Goal: Task Accomplishment & Management: Manage account settings

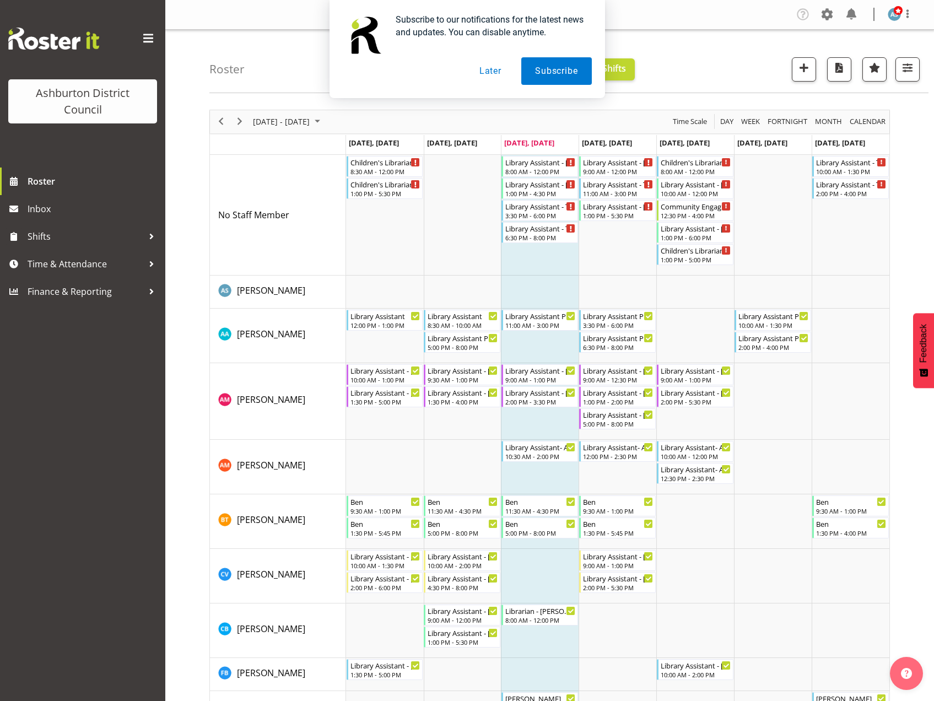
click at [493, 73] on button "Later" at bounding box center [490, 71] width 50 height 28
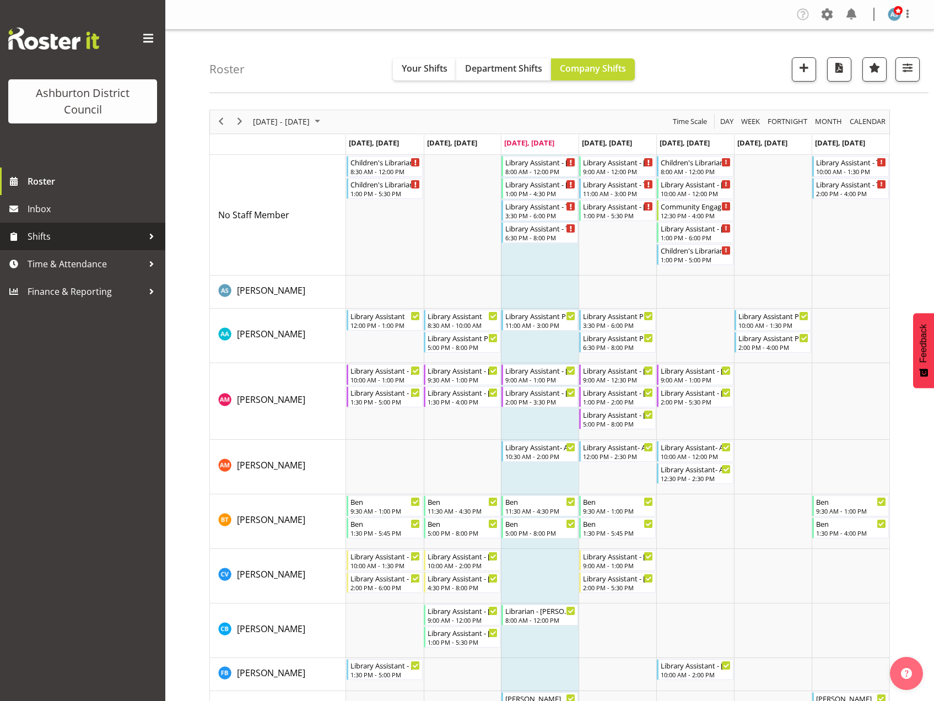
click at [145, 234] on div at bounding box center [151, 236] width 17 height 17
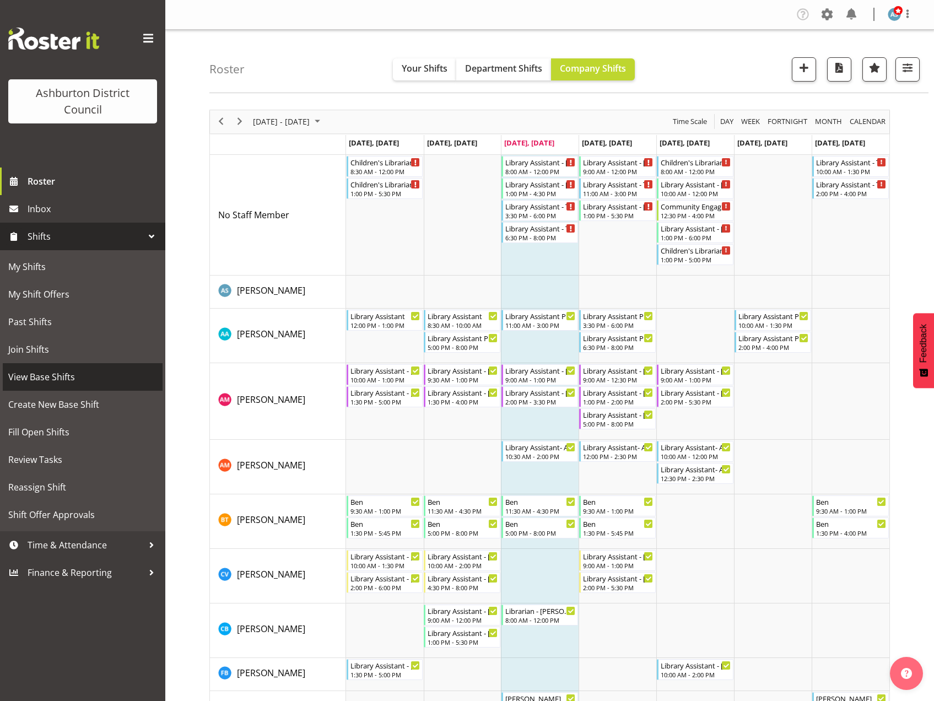
click at [67, 374] on span "View Base Shifts" at bounding box center [82, 377] width 149 height 17
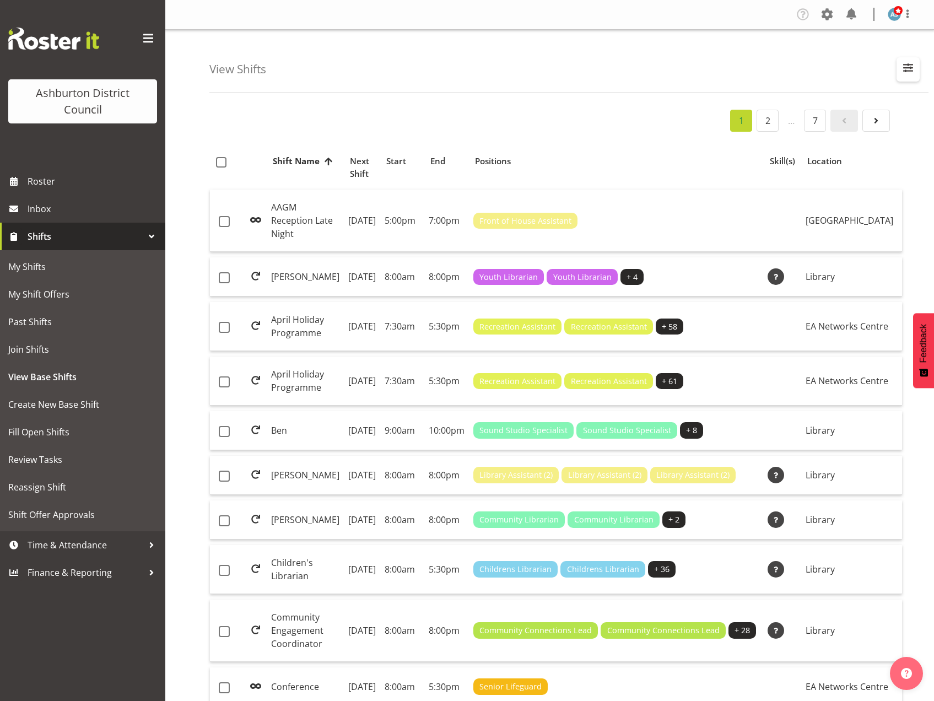
click at [910, 67] on span "button" at bounding box center [908, 68] width 14 height 14
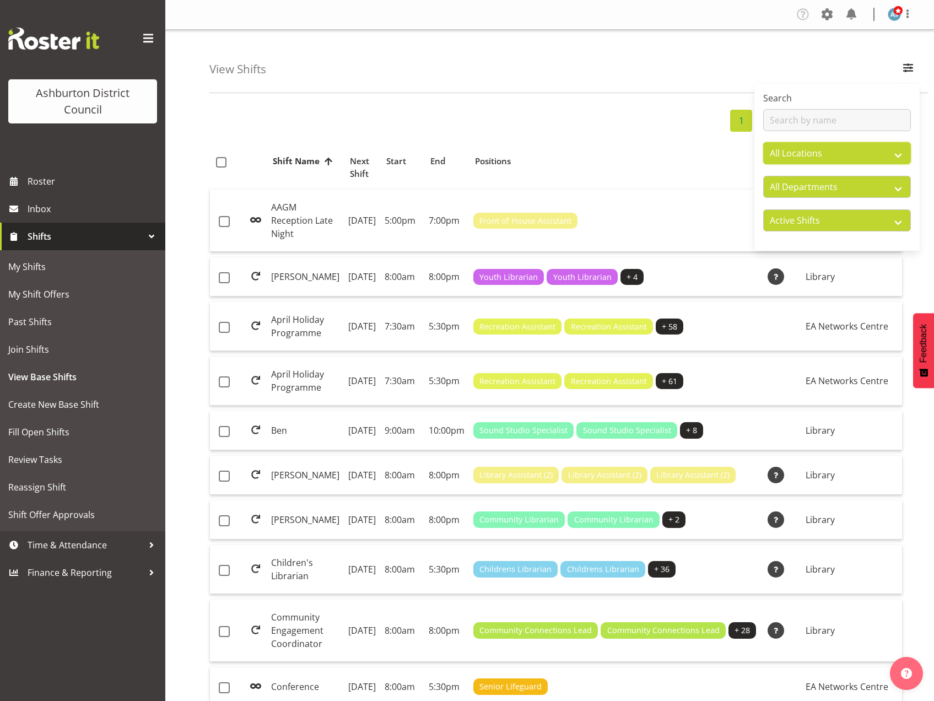
click at [809, 156] on select "All Locations Art Gallery & Museum EA Networks Centre Library Tinwald Community…" at bounding box center [837, 153] width 148 height 22
select select "1180"
click at [763, 142] on select "All Locations Art Gallery & Museum EA Networks Centre Library Tinwald Community…" at bounding box center [837, 153] width 148 height 22
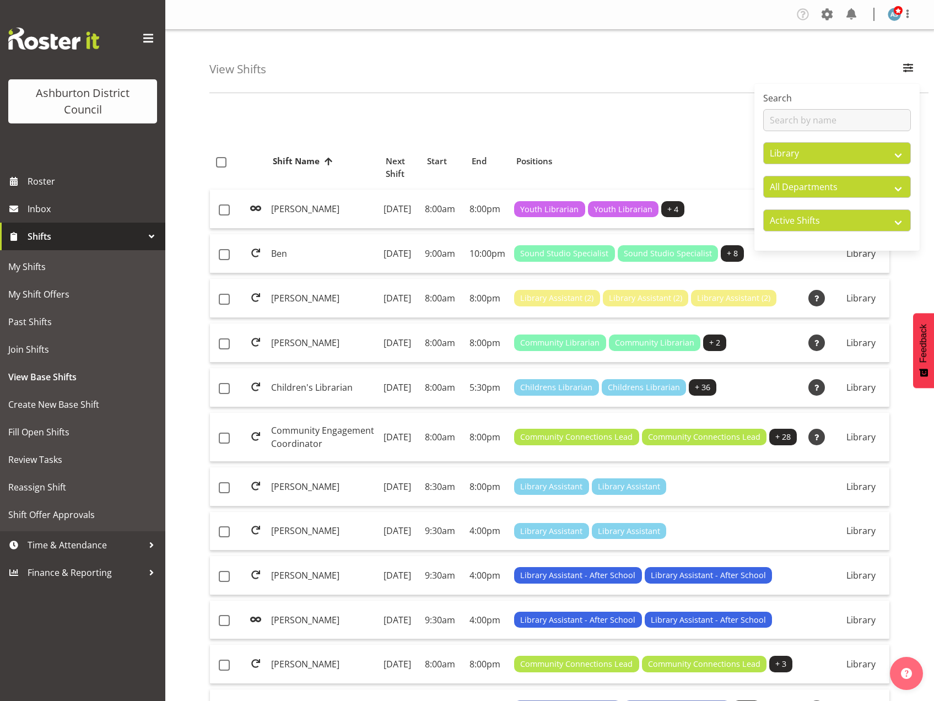
click at [184, 441] on div "View Shifts Search All Locations Art Gallery & Museum EA Networks Centre Librar…" at bounding box center [549, 712] width 768 height 1364
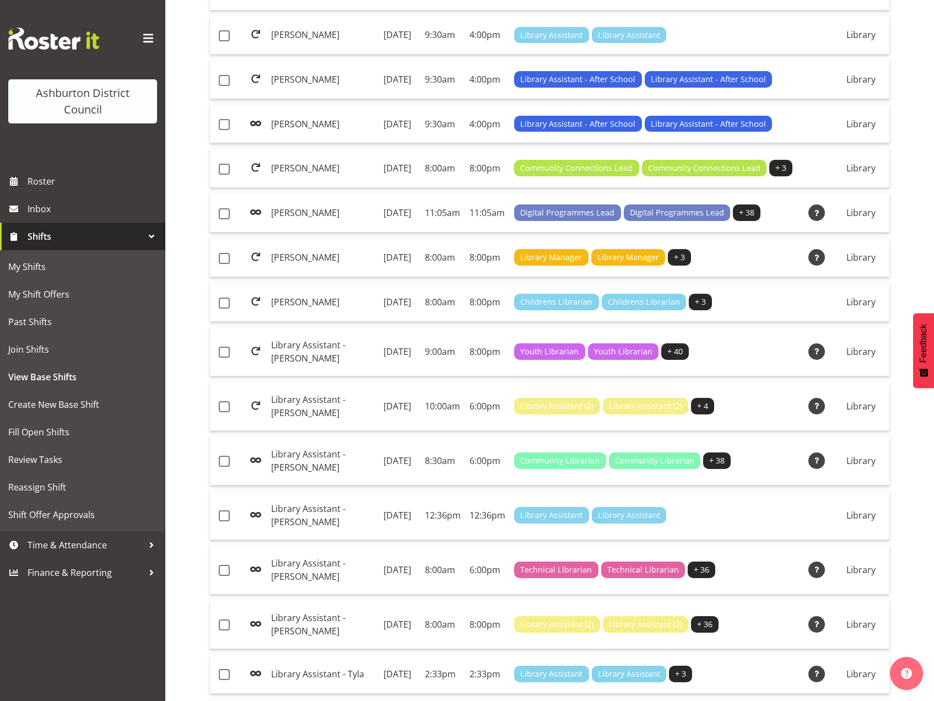
scroll to position [551, 0]
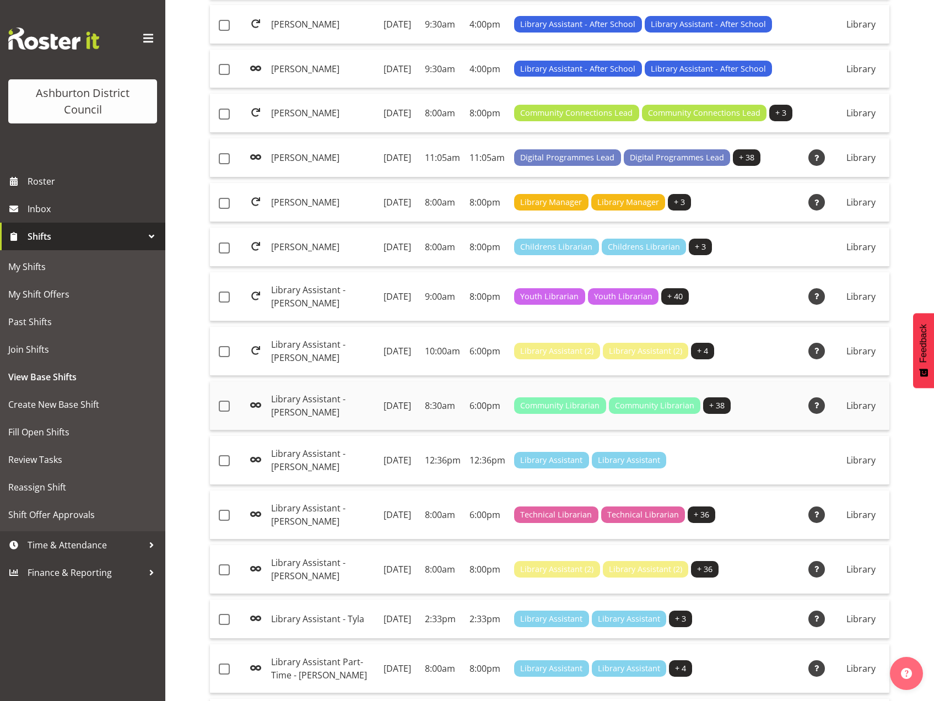
click at [296, 430] on td "Library Assistant - [PERSON_NAME]" at bounding box center [323, 405] width 112 height 49
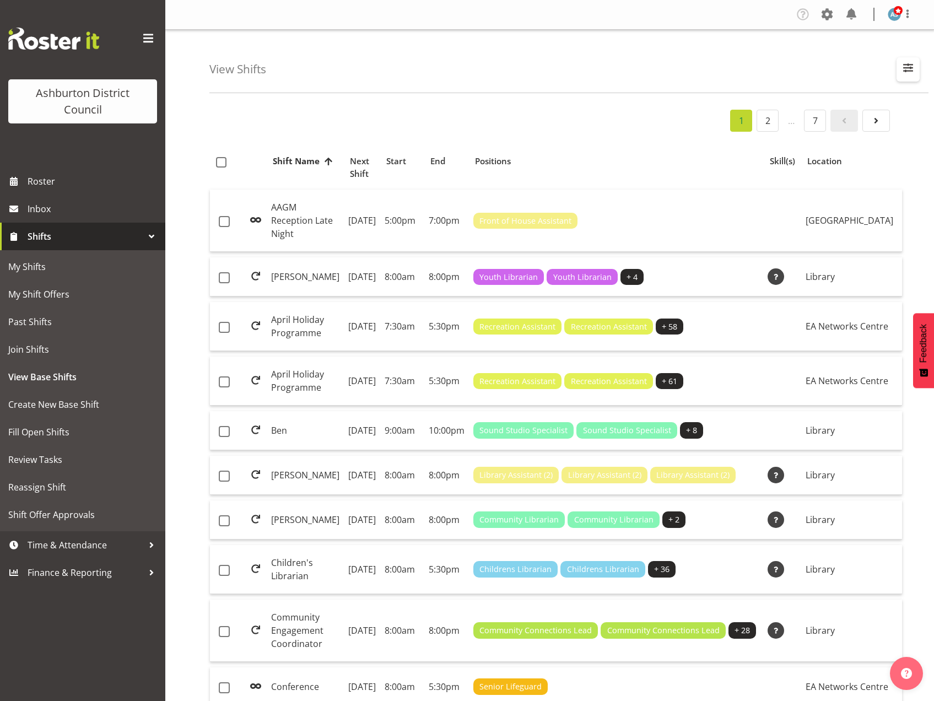
click at [905, 64] on span "button" at bounding box center [908, 68] width 14 height 14
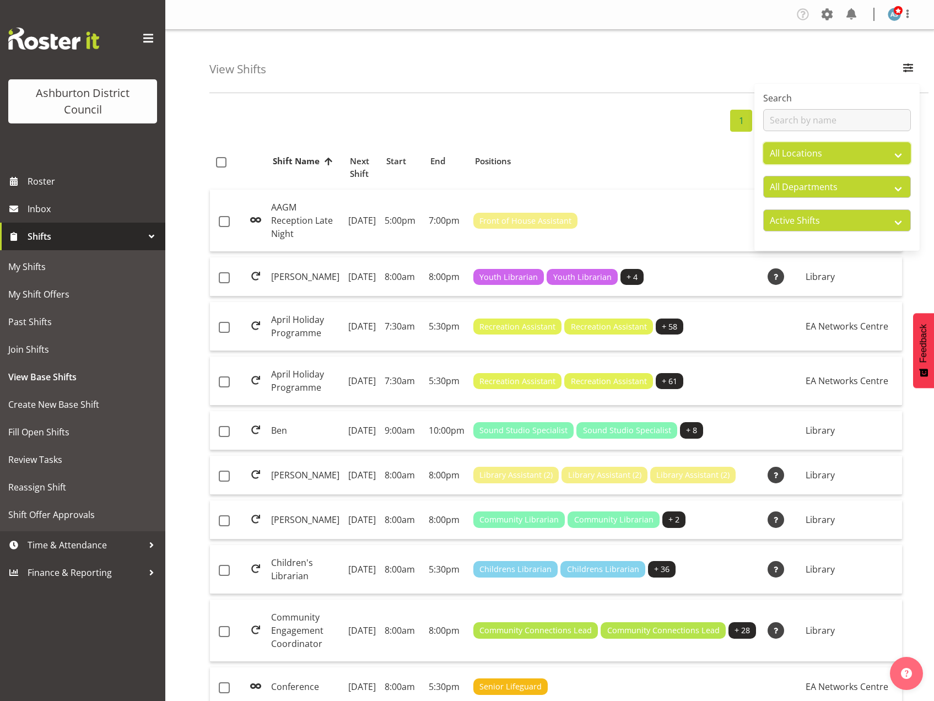
click at [814, 156] on select "All Locations Art Gallery & Museum EA Networks Centre Library Tinwald Community…" at bounding box center [837, 153] width 148 height 22
select select "1180"
click at [763, 142] on select "All Locations Art Gallery & Museum EA Networks Centre Library Tinwald Community…" at bounding box center [837, 153] width 148 height 22
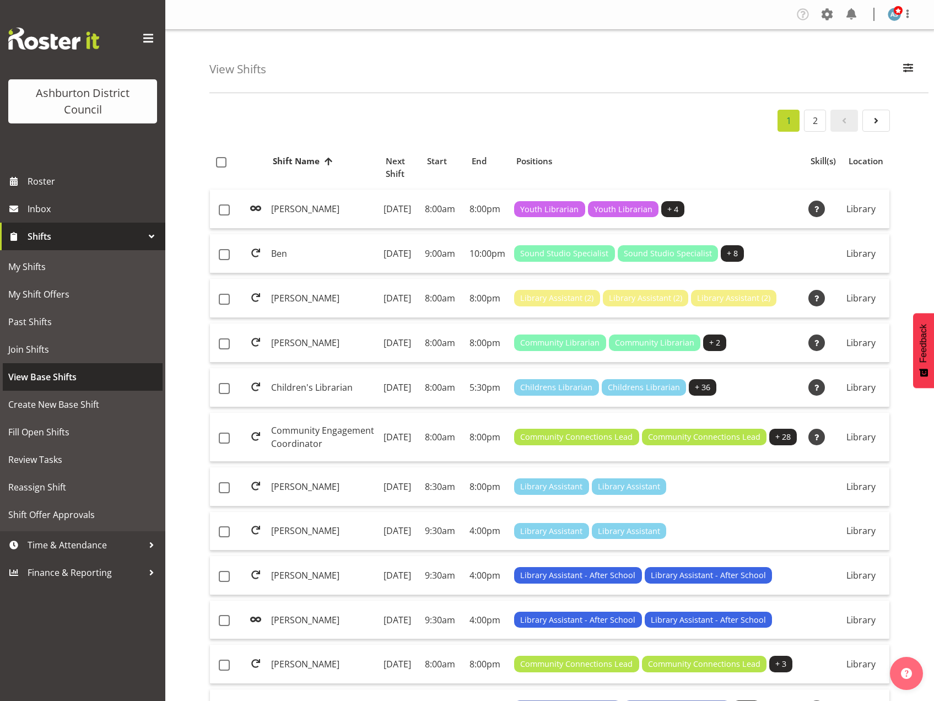
click at [45, 380] on span "View Base Shifts" at bounding box center [82, 377] width 149 height 17
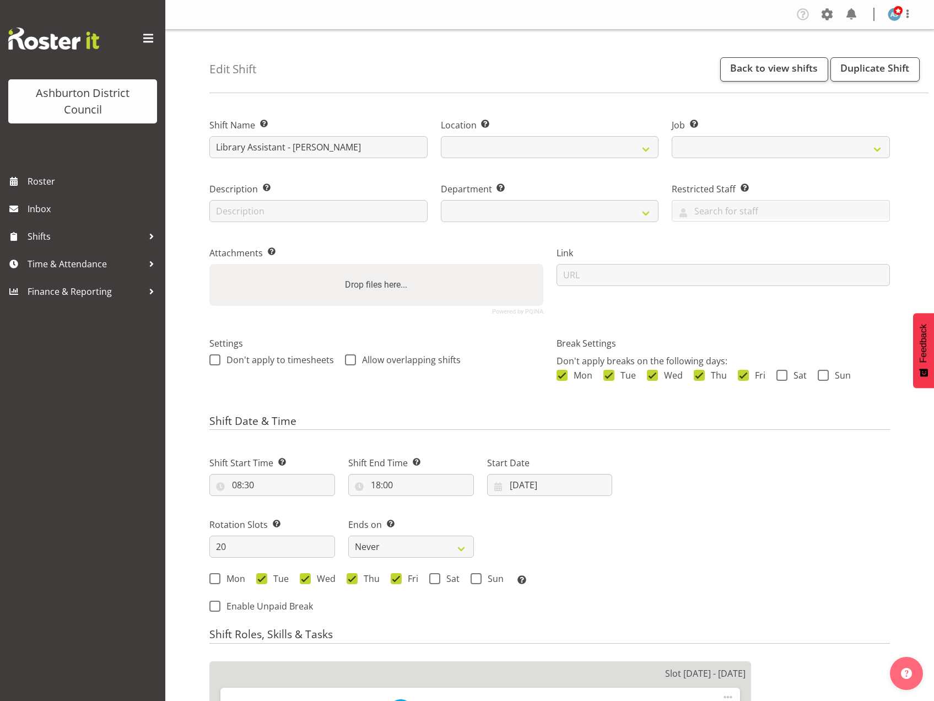
select select
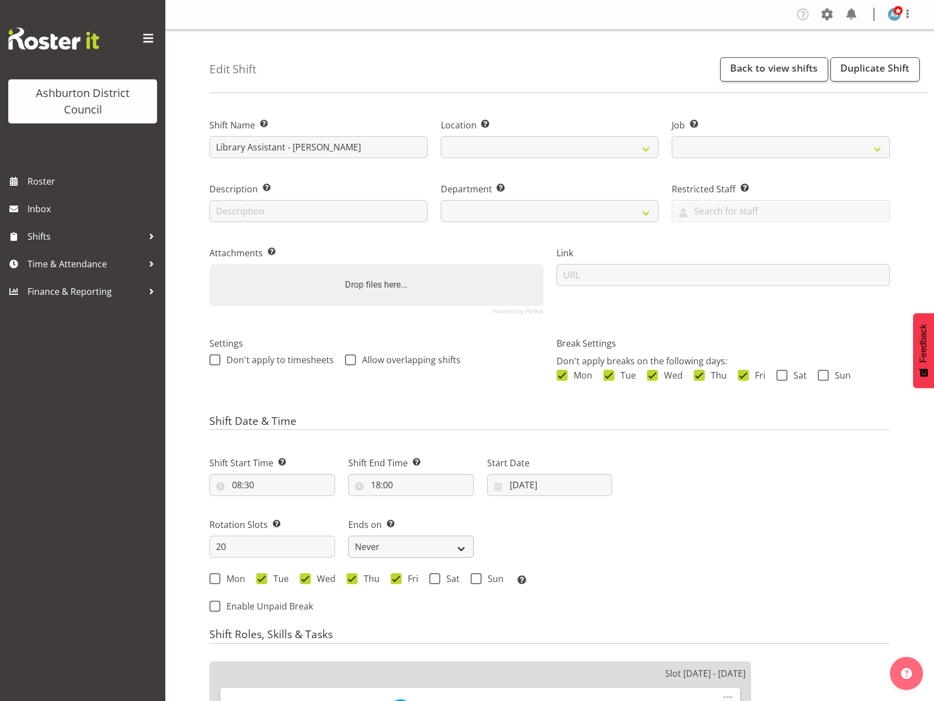
select select
select select "1180"
select select "6995"
select select "824"
click at [269, 145] on input "Library Assistant - [PERSON_NAME]" at bounding box center [318, 147] width 218 height 22
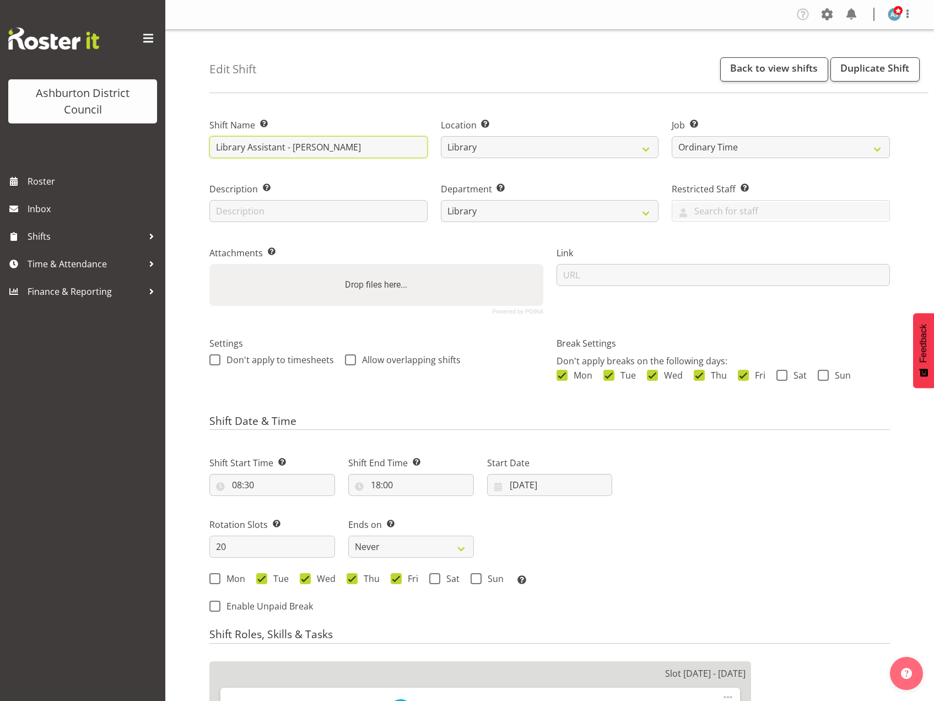
drag, startPoint x: 284, startPoint y: 145, endPoint x: 224, endPoint y: 148, distance: 60.1
click at [224, 148] on input "Library Assistant - [PERSON_NAME]" at bounding box center [318, 147] width 218 height 22
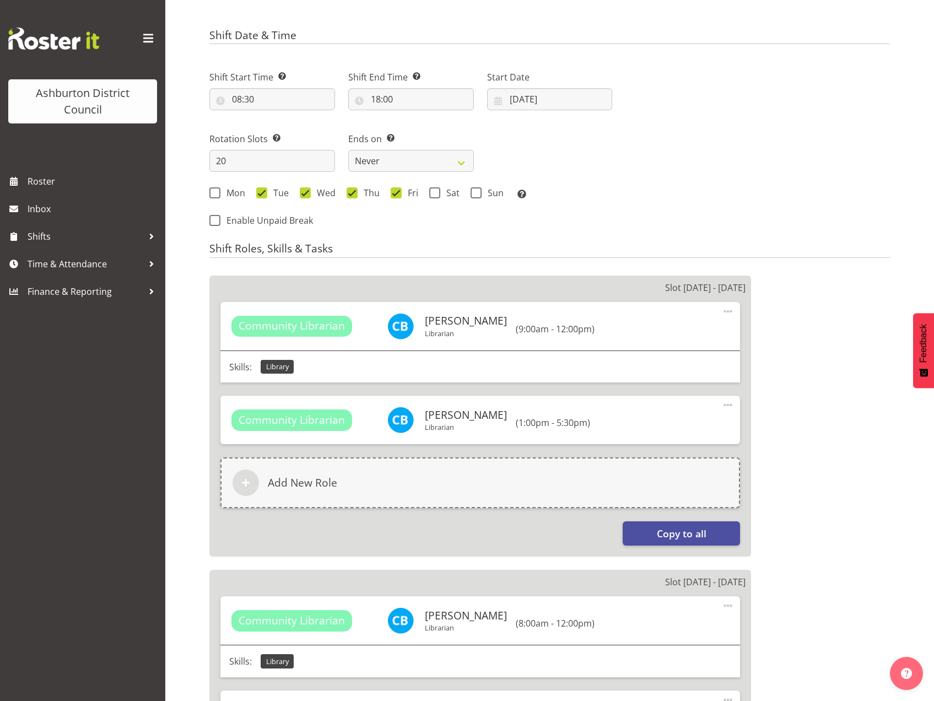
scroll to position [441, 0]
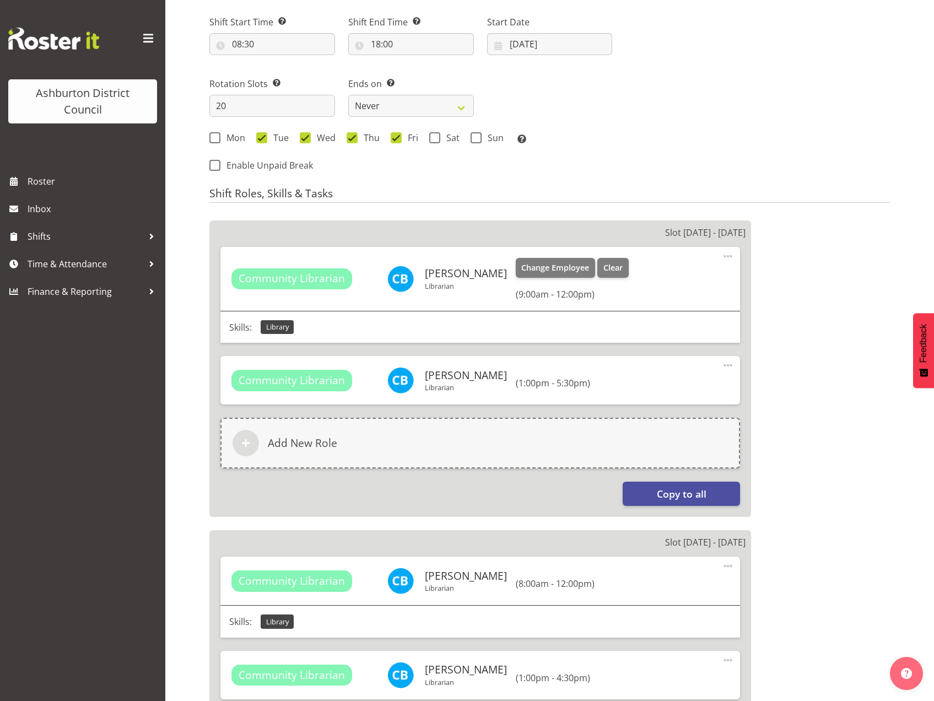
type input "Librarian - Celeste"
click at [323, 277] on span "Community Librarian" at bounding box center [292, 278] width 106 height 16
click at [314, 283] on span "Community Librarian" at bounding box center [292, 278] width 106 height 16
click at [725, 257] on span at bounding box center [727, 256] width 13 height 13
click at [644, 281] on link "Edit" at bounding box center [682, 280] width 106 height 20
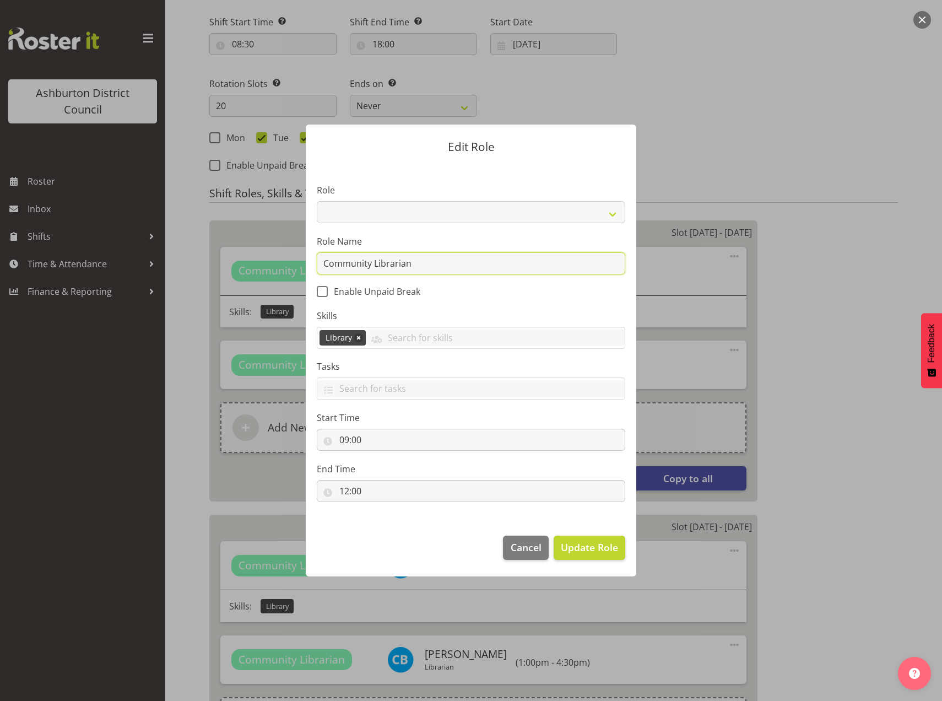
click at [355, 262] on input "Community Librarian" at bounding box center [471, 263] width 308 height 22
select select
type input "Librarian"
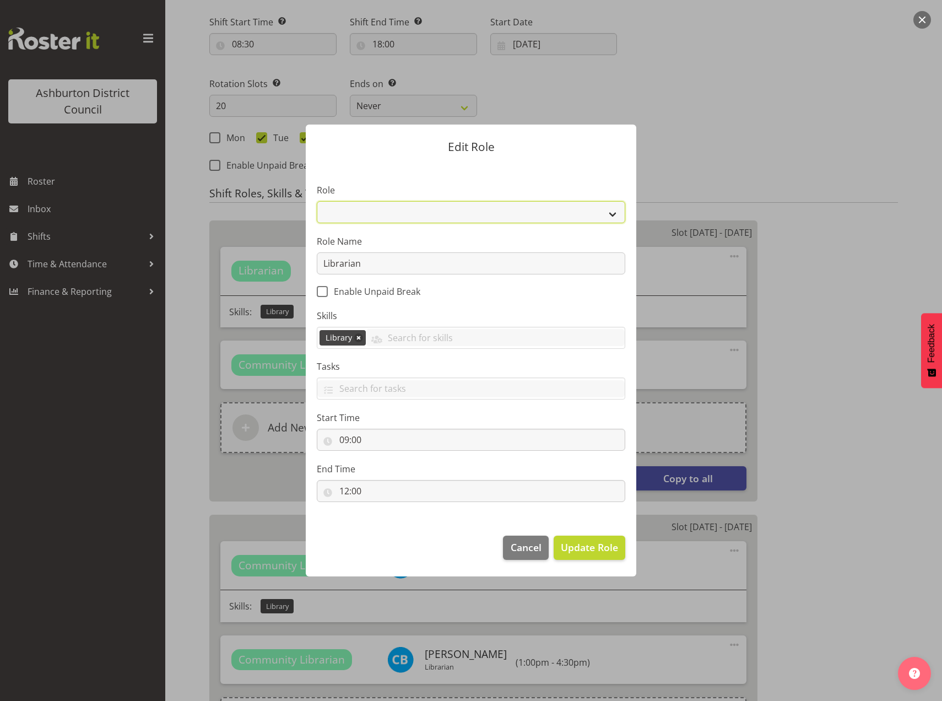
click at [533, 213] on select "AAGM Deputy Director AAGM Director Archivist Childrens Librarian Collections & …" at bounding box center [471, 212] width 308 height 22
click at [513, 214] on select "AAGM Deputy Director AAGM Director Archivist Childrens Librarian Collections & …" at bounding box center [471, 212] width 308 height 22
select select "1509"
click at [317, 201] on select "AAGM Deputy Director AAGM Director Archivist Childrens Librarian Collections & …" at bounding box center [471, 212] width 308 height 22
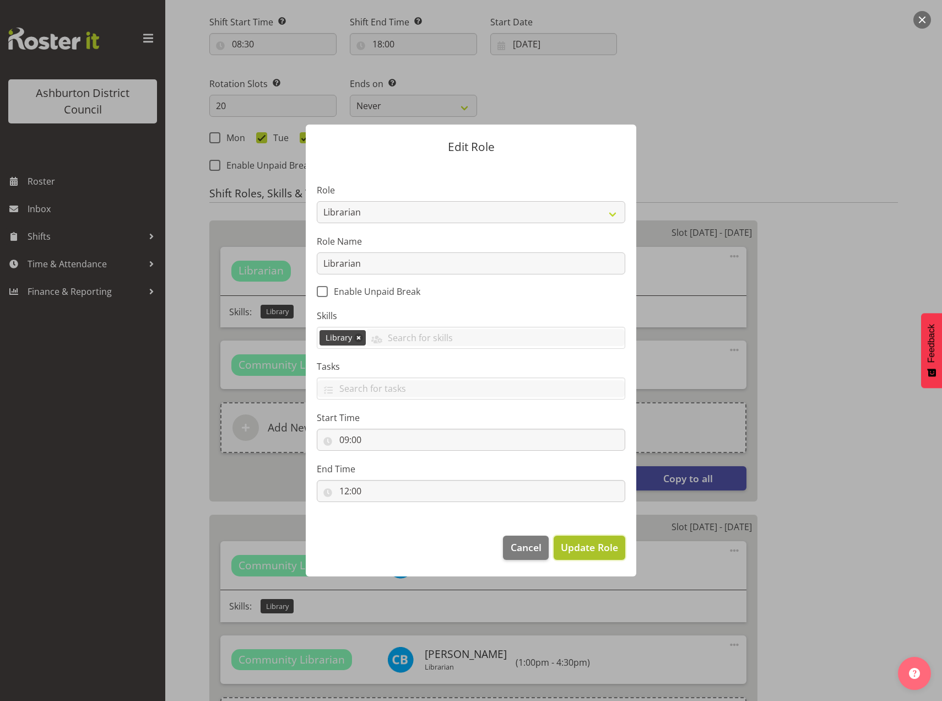
click at [580, 546] on span "Update Role" at bounding box center [589, 547] width 57 height 14
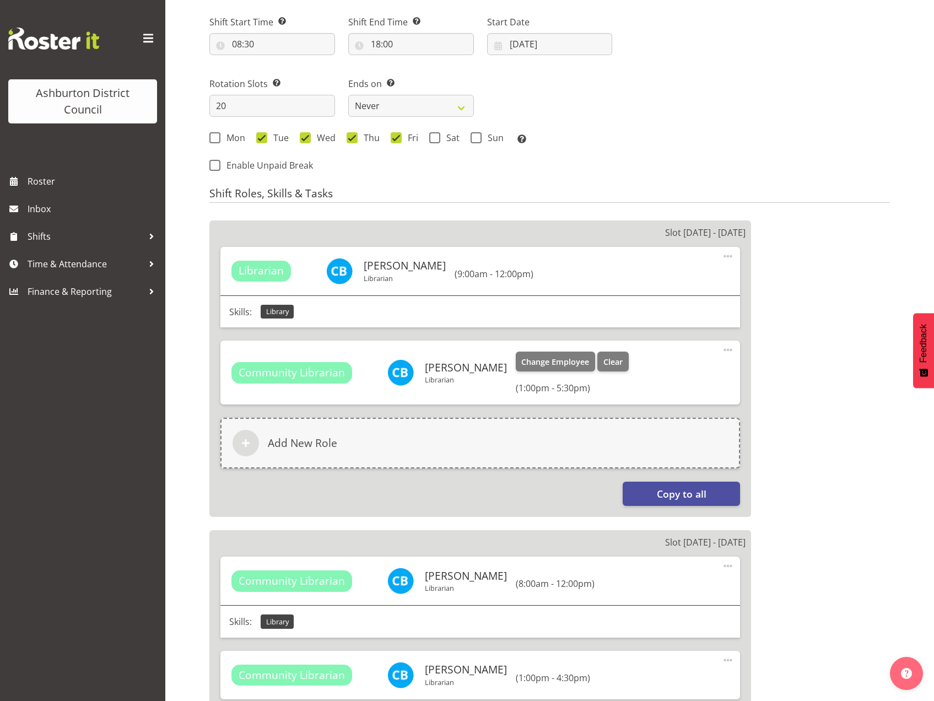
click at [724, 349] on span at bounding box center [727, 349] width 13 height 13
click at [670, 370] on link "Edit" at bounding box center [682, 374] width 106 height 20
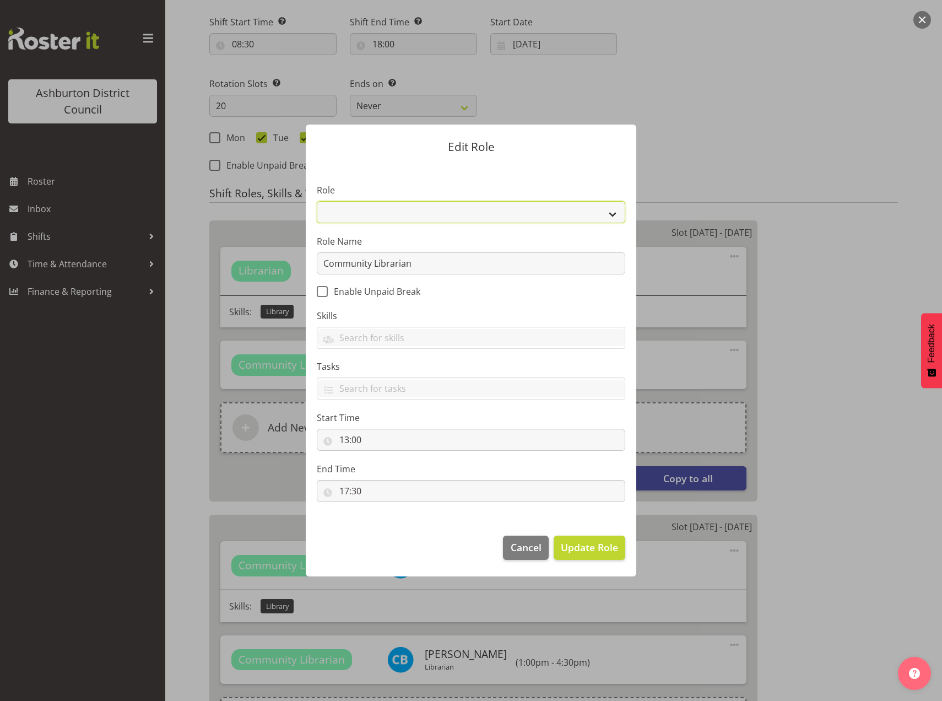
click at [370, 213] on select "AAGM Deputy Director AAGM Director Archivist Childrens Librarian Collections & …" at bounding box center [471, 212] width 308 height 22
select select "1509"
click at [317, 201] on select "AAGM Deputy Director AAGM Director Archivist Childrens Librarian Collections & …" at bounding box center [471, 212] width 308 height 22
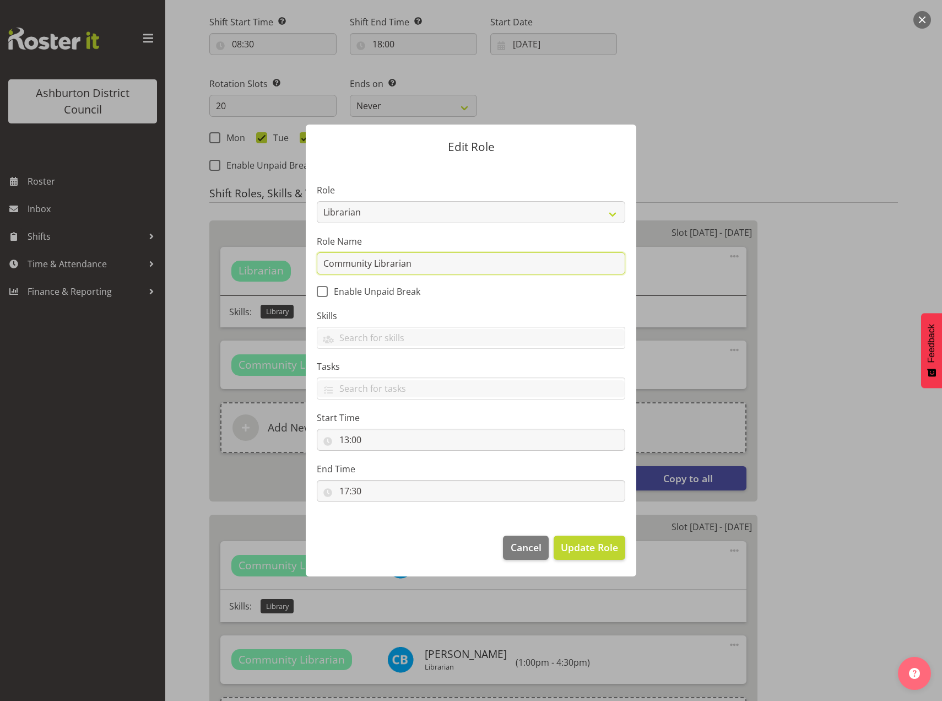
click at [353, 266] on input "Community Librarian" at bounding box center [471, 263] width 308 height 22
click at [353, 265] on input "Community Librarian" at bounding box center [471, 263] width 308 height 22
type input "Librarian"
click at [581, 550] on span "Update Role" at bounding box center [589, 547] width 57 height 14
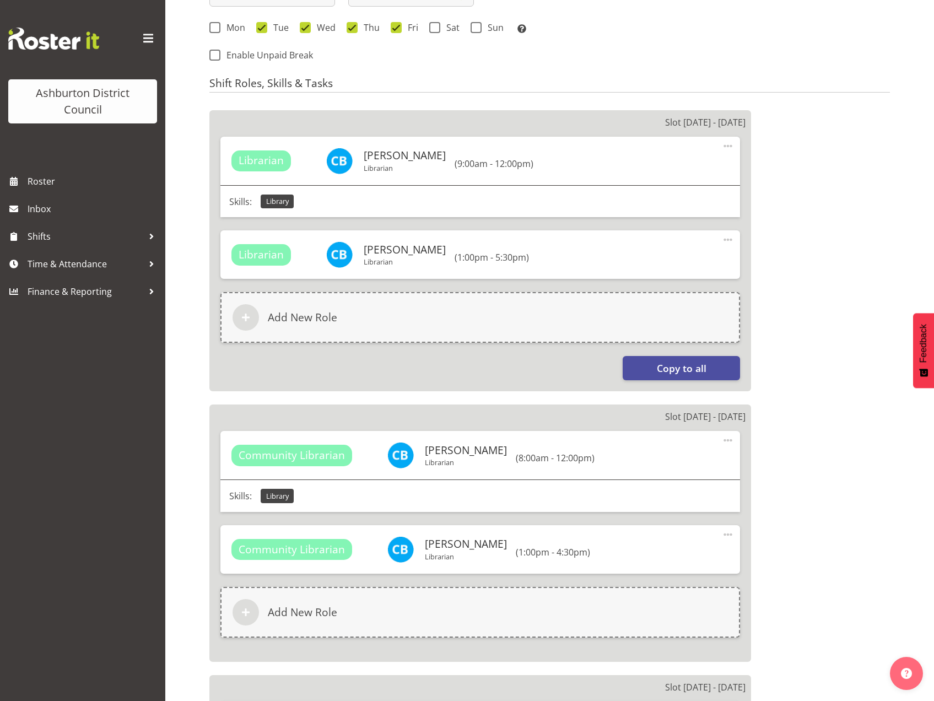
scroll to position [606, 0]
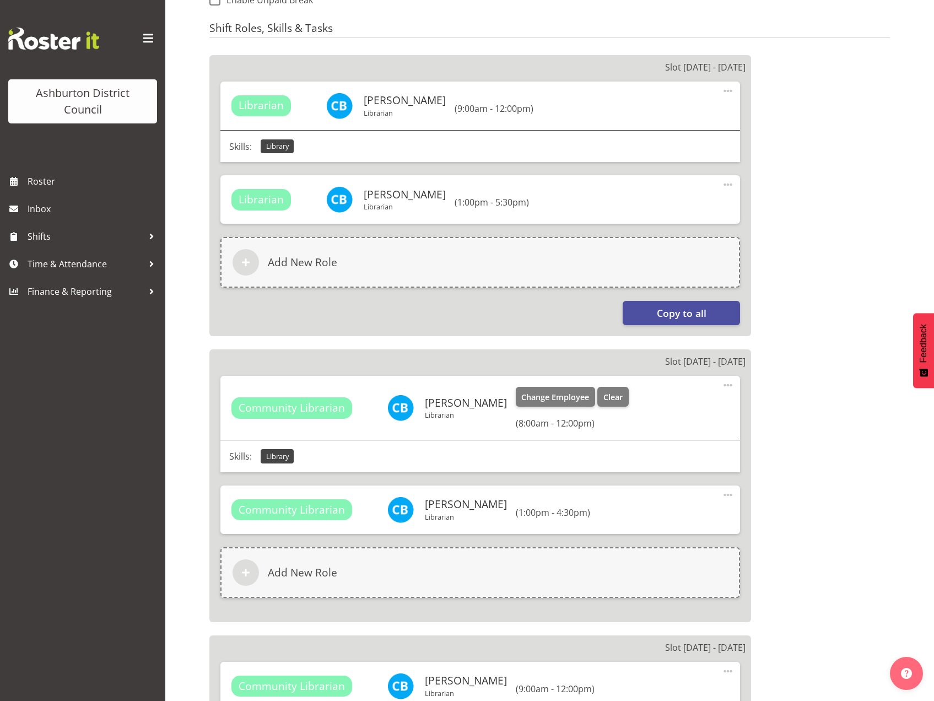
click at [726, 386] on span at bounding box center [727, 384] width 13 height 13
click at [653, 409] on link "Edit" at bounding box center [682, 409] width 106 height 20
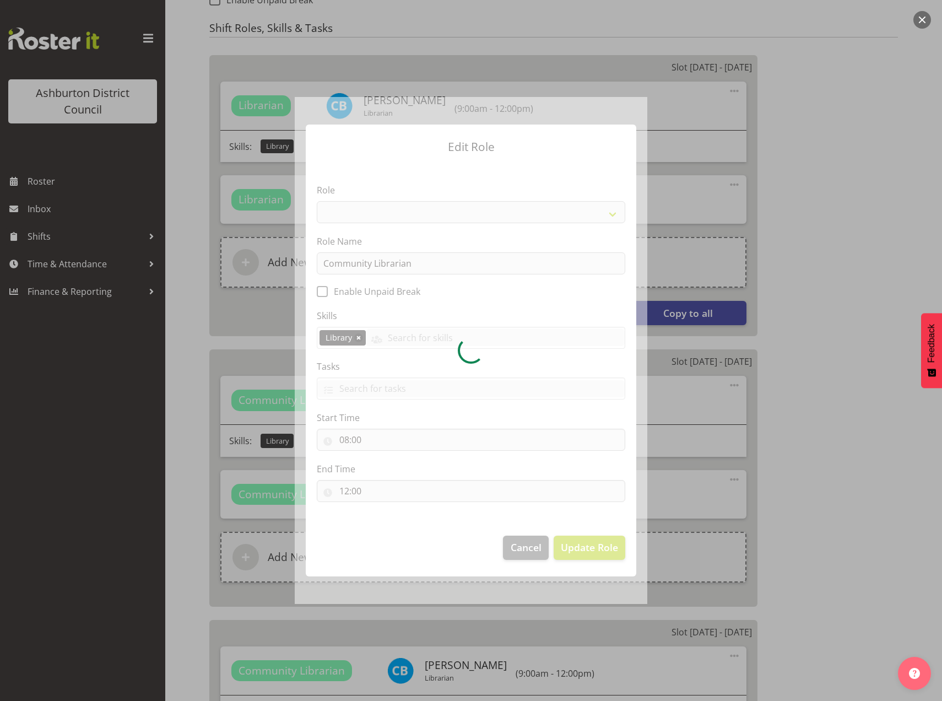
click at [370, 216] on div at bounding box center [471, 350] width 353 height 506
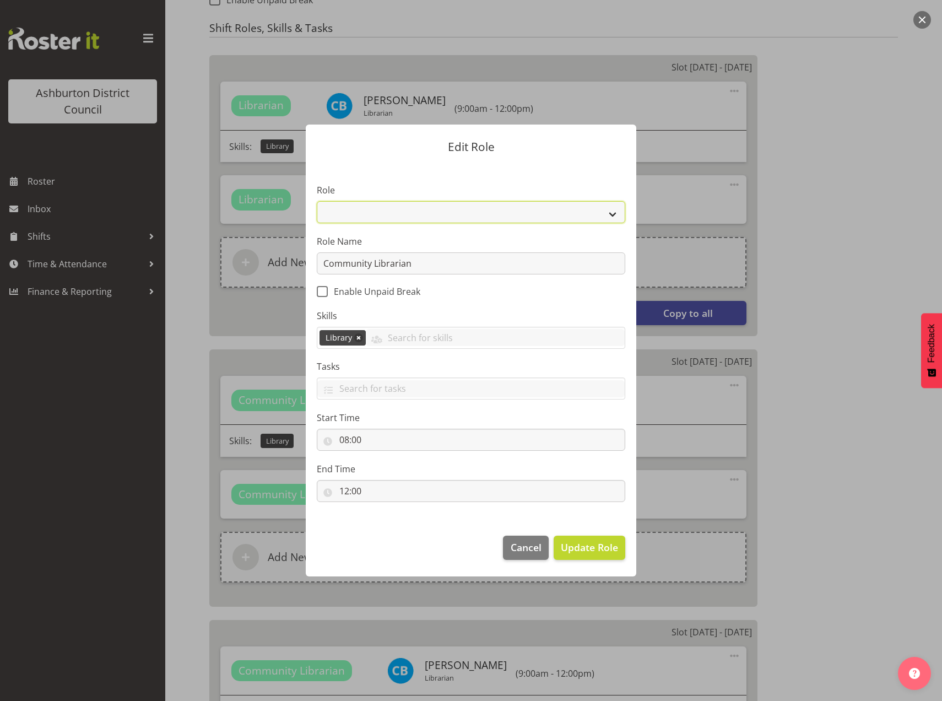
click at [370, 216] on select "AAGM Deputy Director AAGM Director Archivist Childrens Librarian Collections & …" at bounding box center [471, 212] width 308 height 22
select select "1509"
click at [317, 201] on select "AAGM Deputy Director AAGM Director Archivist Childrens Librarian Collections & …" at bounding box center [471, 212] width 308 height 22
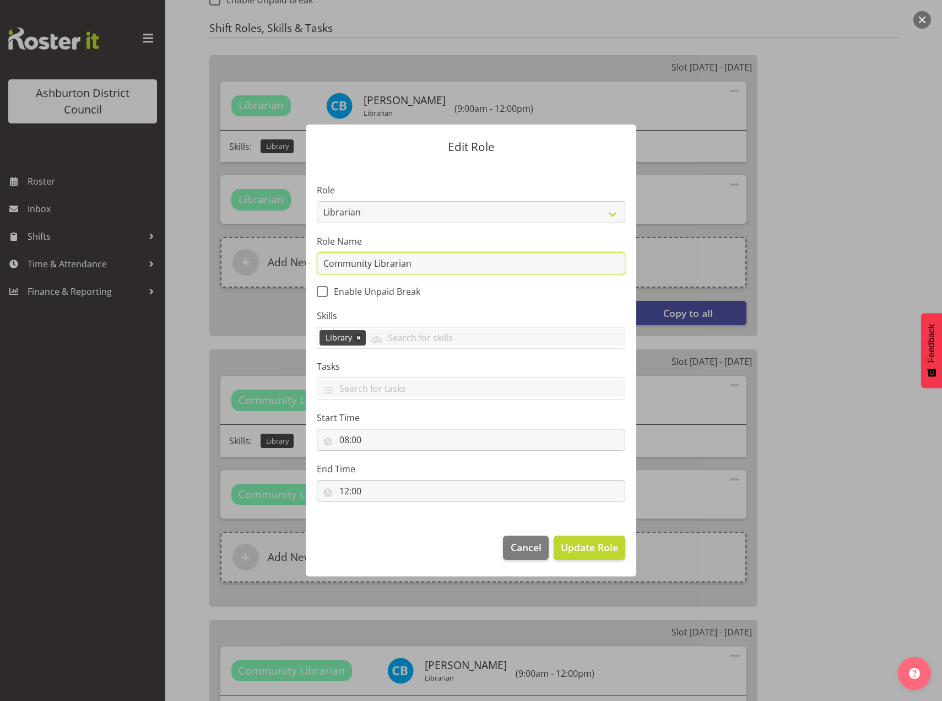
click at [356, 264] on input "Community Librarian" at bounding box center [471, 263] width 308 height 22
type input "Librarian"
click at [589, 550] on span "Update Role" at bounding box center [589, 547] width 57 height 14
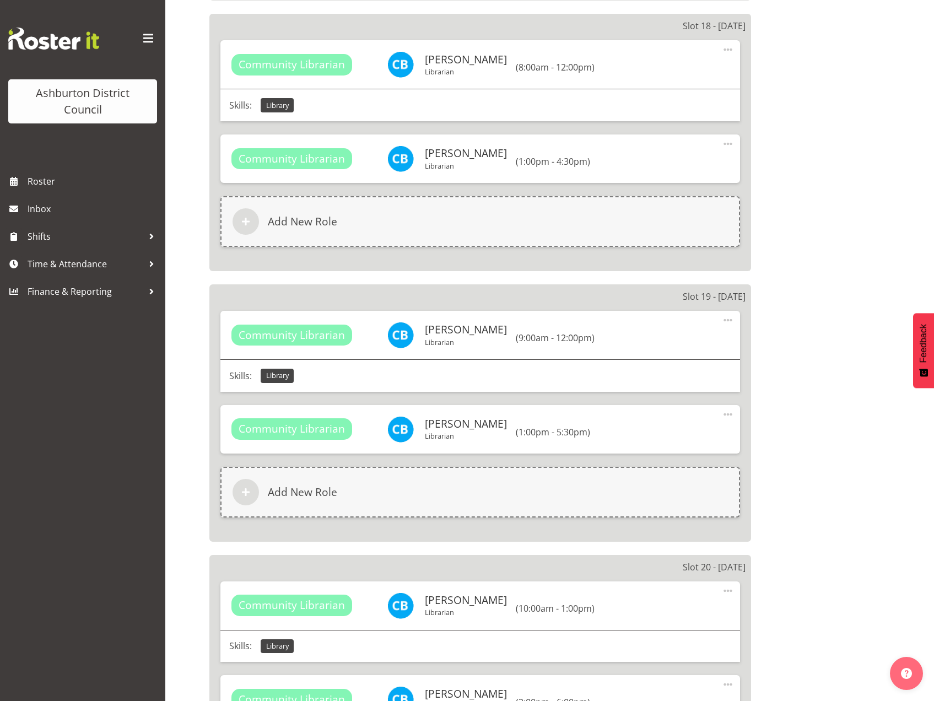
scroll to position [5509, 0]
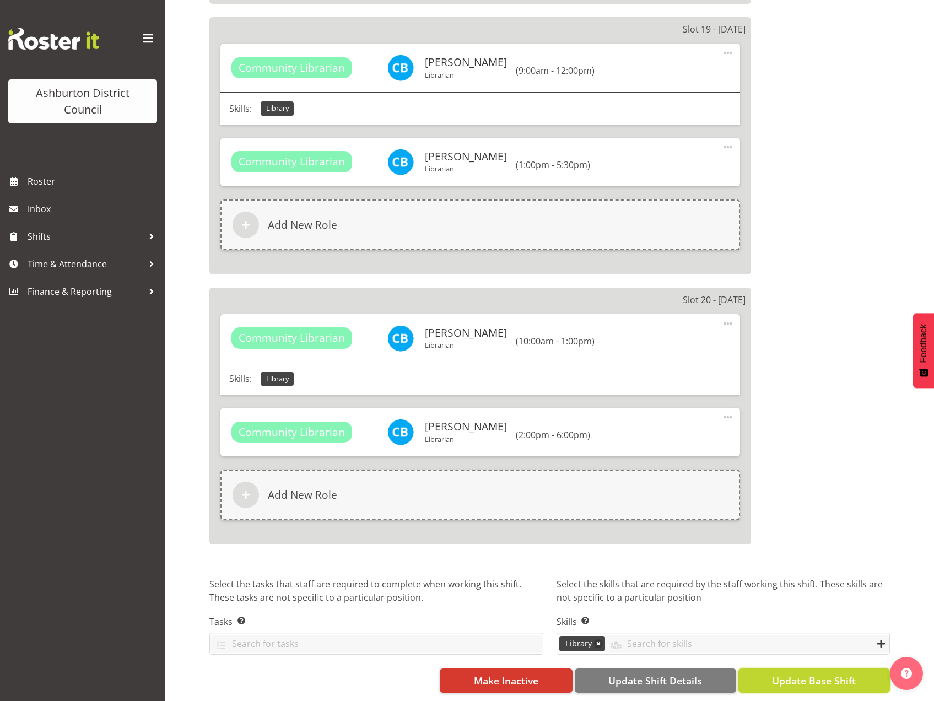
click at [802, 677] on span "Update Base Shift" at bounding box center [814, 680] width 84 height 14
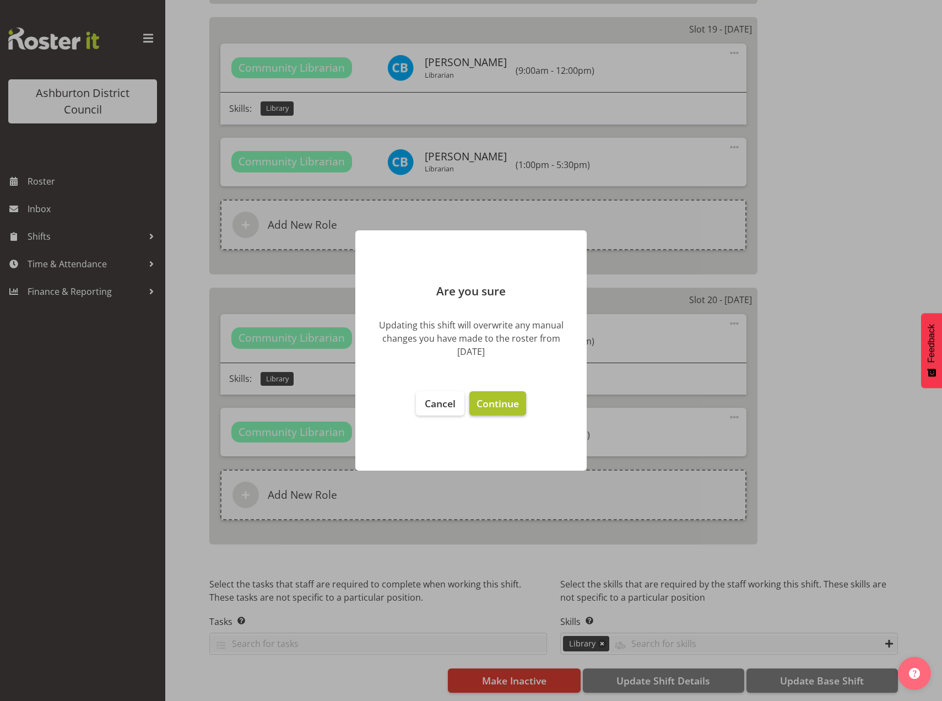
click at [497, 400] on span "Continue" at bounding box center [497, 403] width 42 height 13
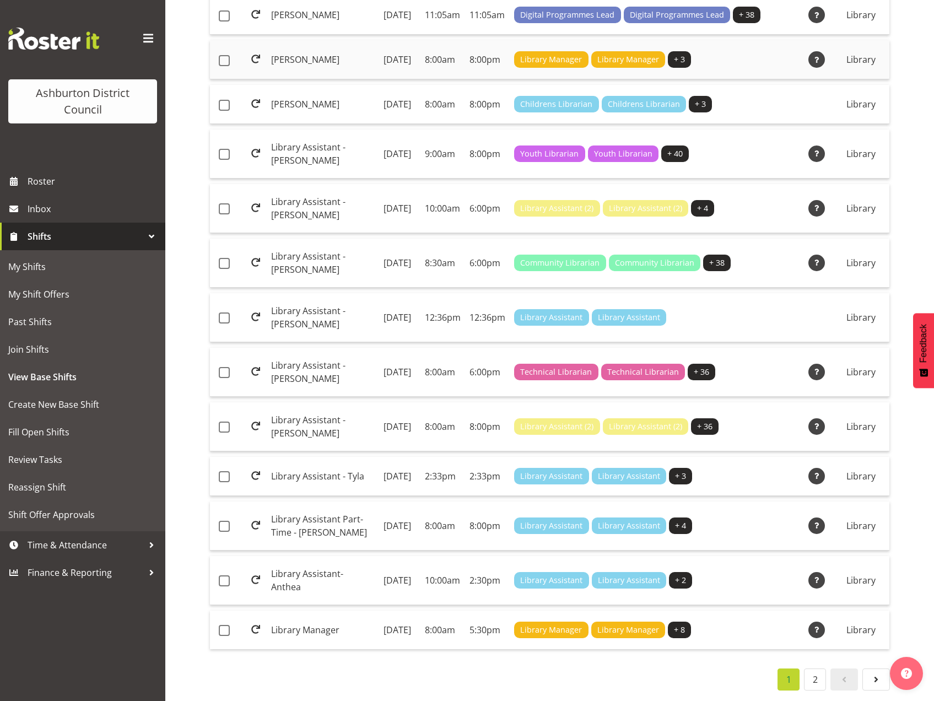
scroll to position [892, 0]
click at [811, 669] on link "2" at bounding box center [815, 679] width 22 height 22
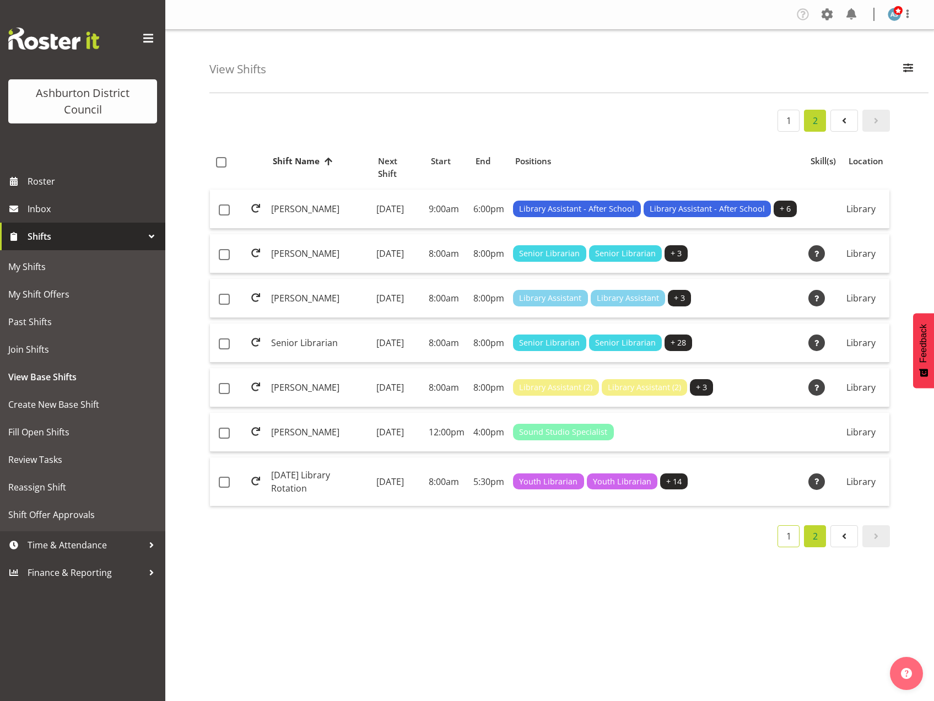
click at [785, 547] on link "1" at bounding box center [788, 536] width 22 height 22
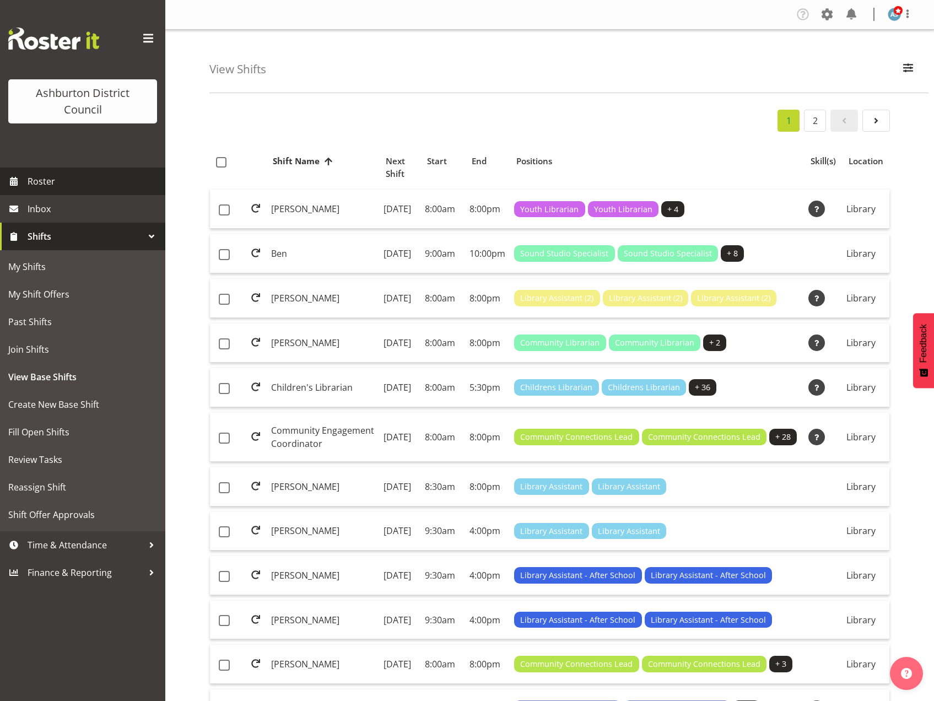
click at [49, 178] on span "Roster" at bounding box center [94, 181] width 132 height 17
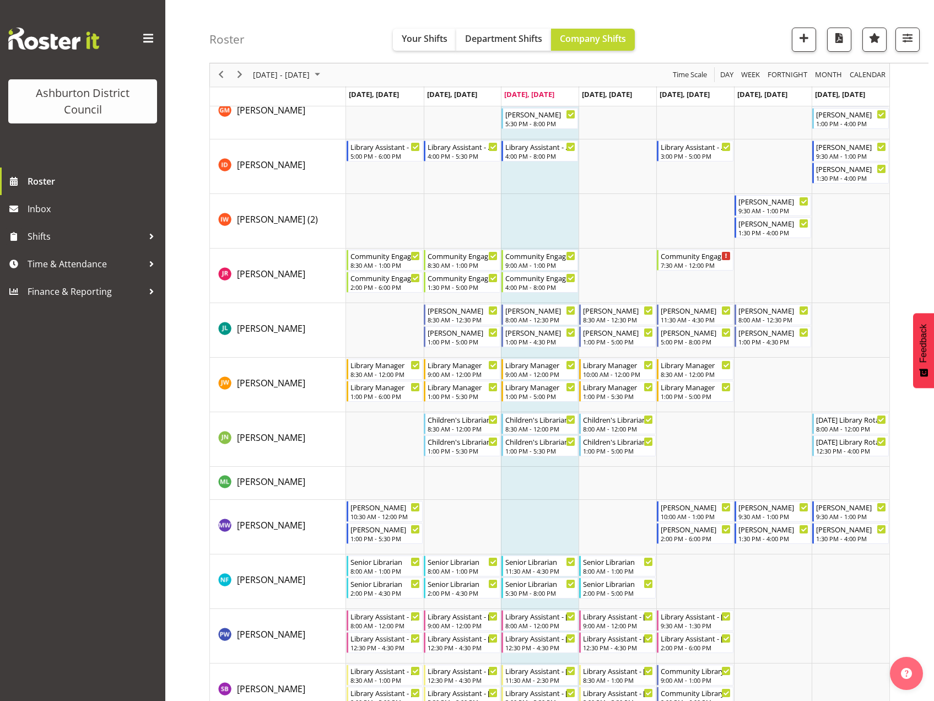
scroll to position [661, 0]
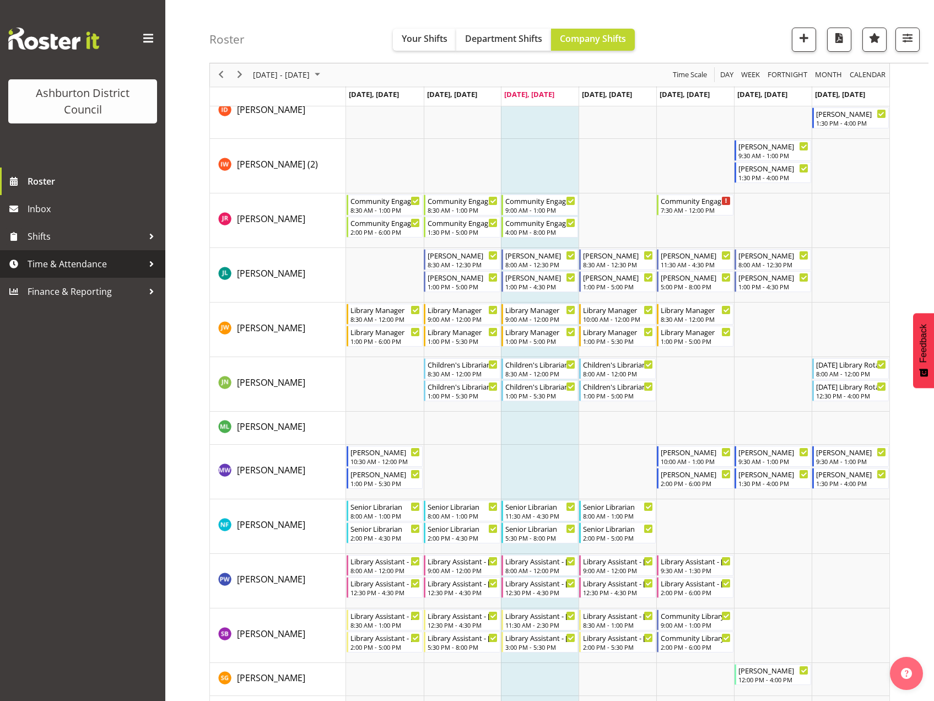
click at [151, 261] on div at bounding box center [151, 264] width 17 height 17
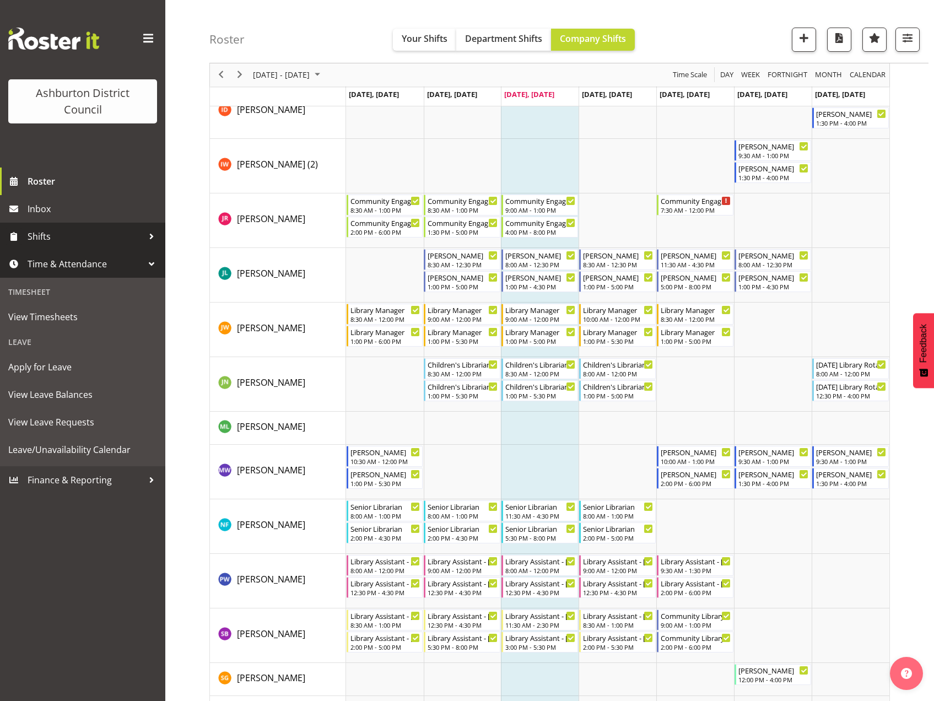
click at [149, 235] on div at bounding box center [151, 236] width 17 height 17
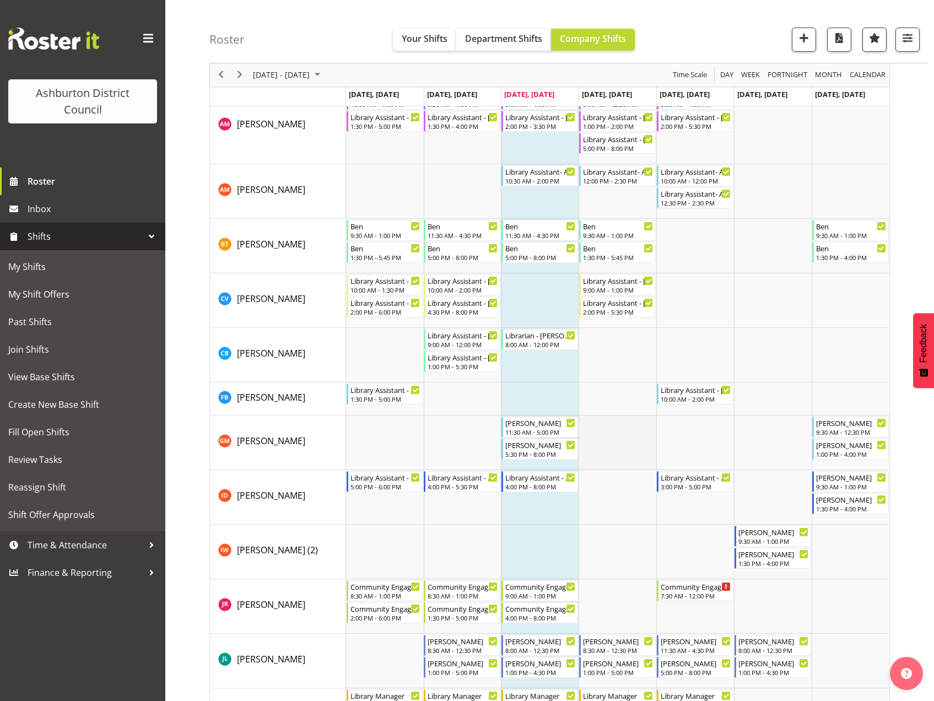
scroll to position [0, 0]
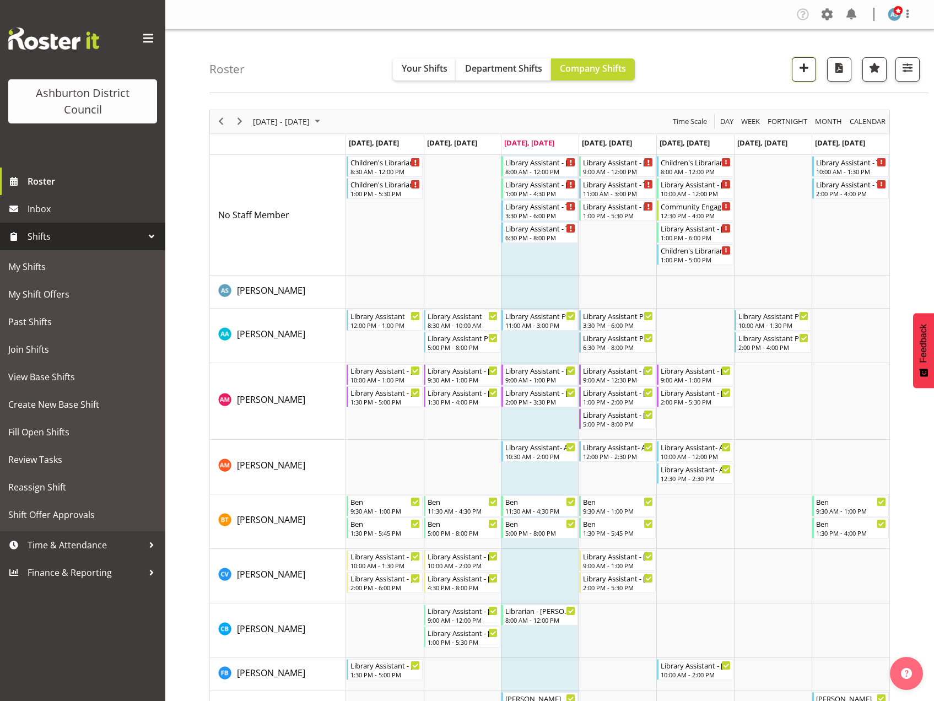
click at [803, 66] on span "button" at bounding box center [804, 68] width 14 height 14
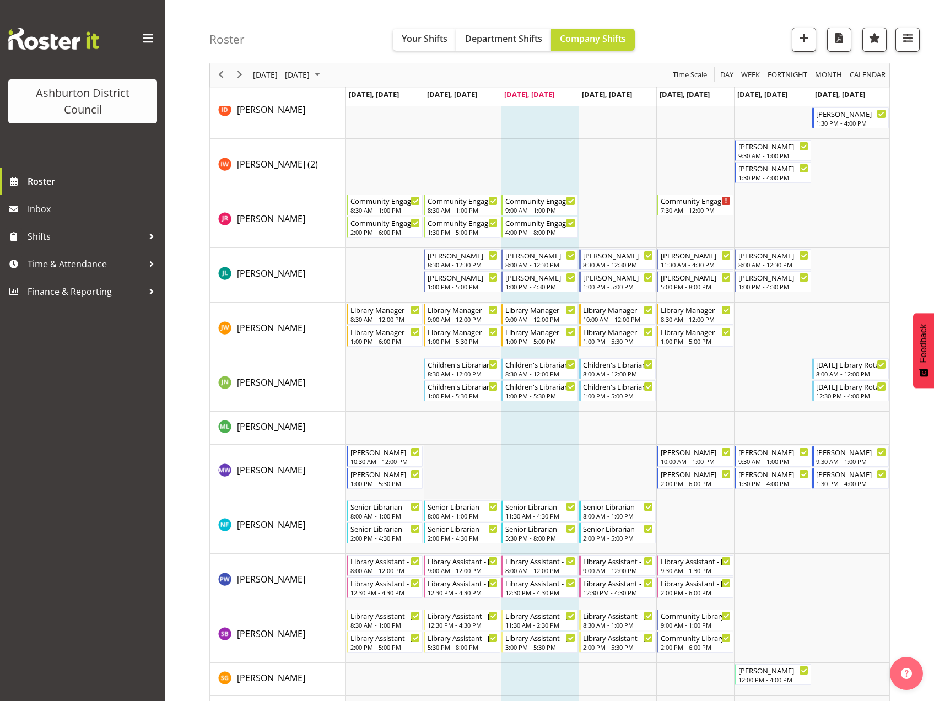
scroll to position [698, 0]
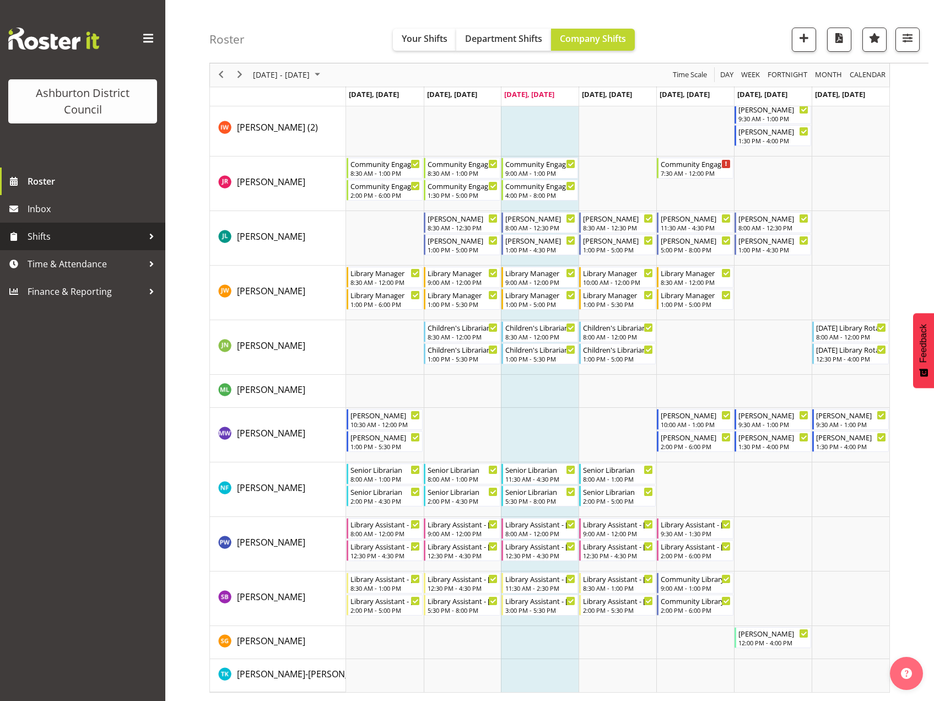
click at [56, 238] on span "Shifts" at bounding box center [86, 236] width 116 height 17
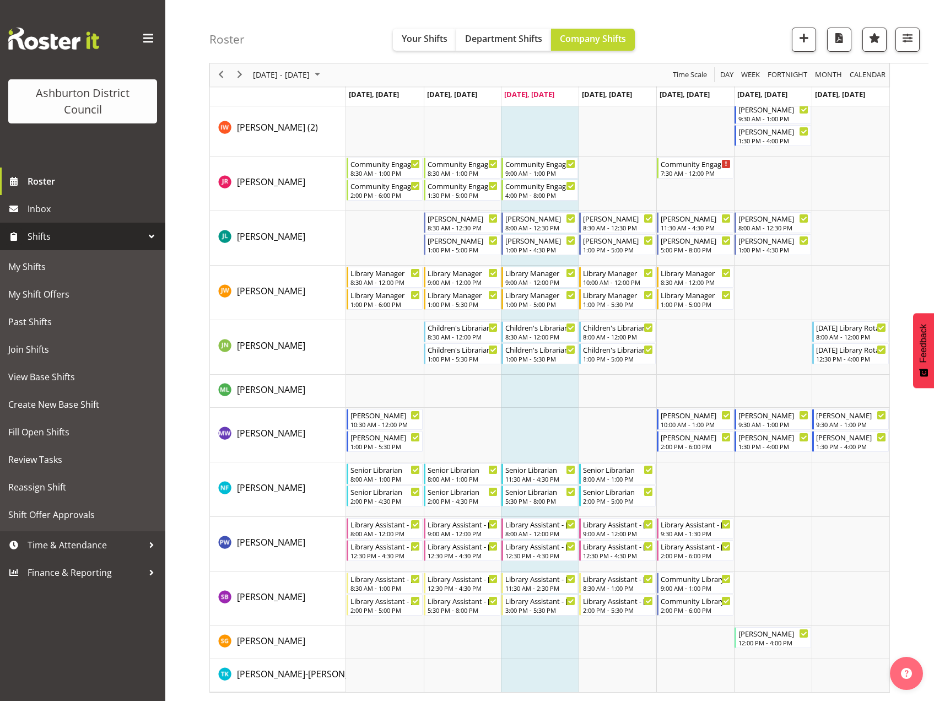
click at [56, 238] on span "Shifts" at bounding box center [86, 236] width 116 height 17
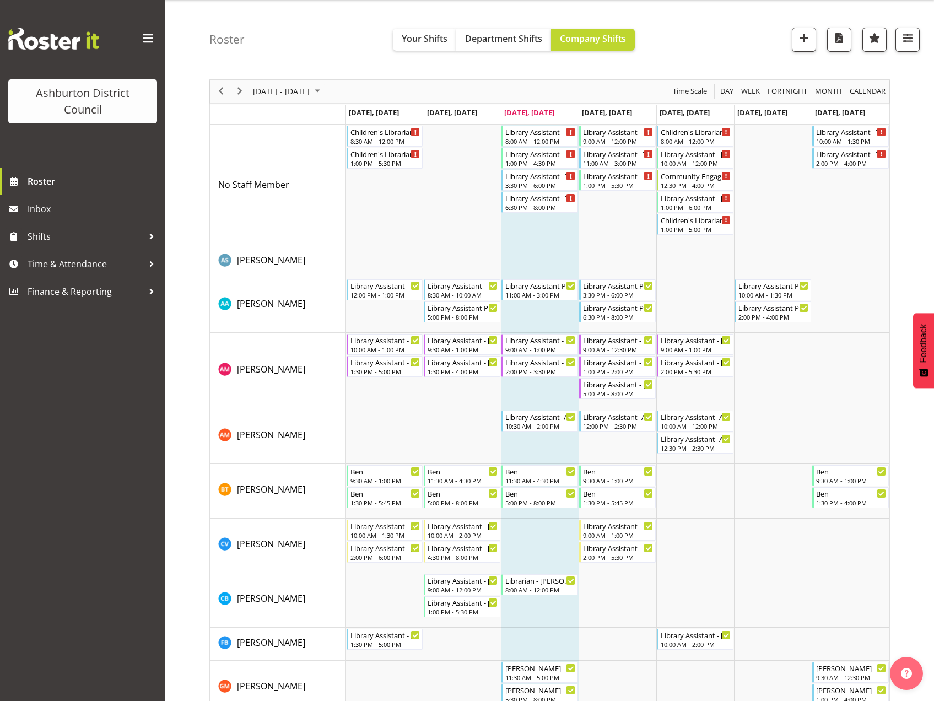
scroll to position [0, 0]
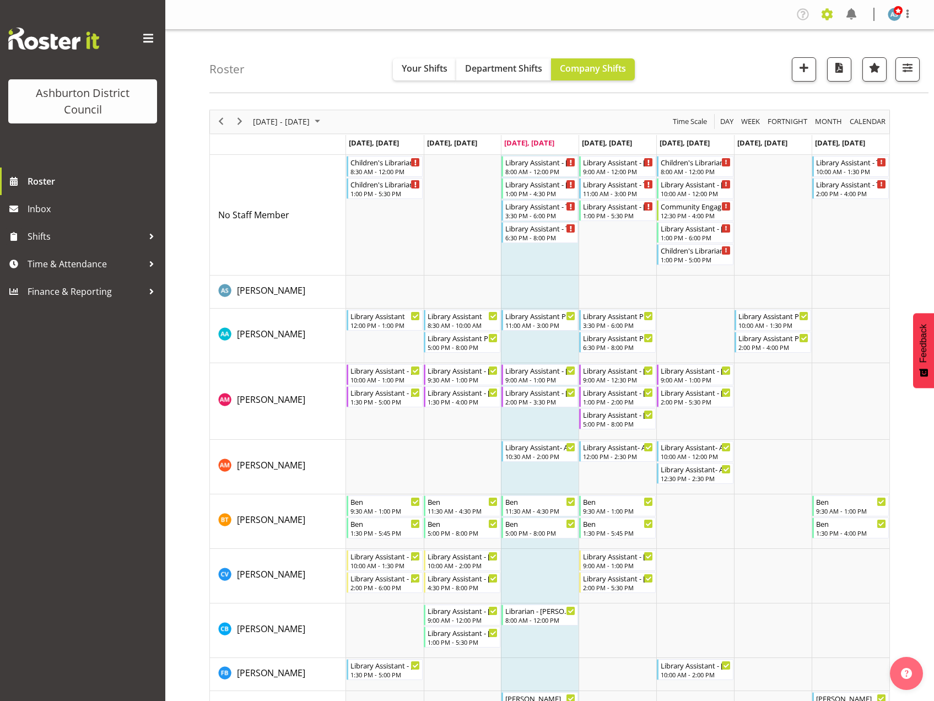
click at [824, 15] on span at bounding box center [827, 15] width 18 height 18
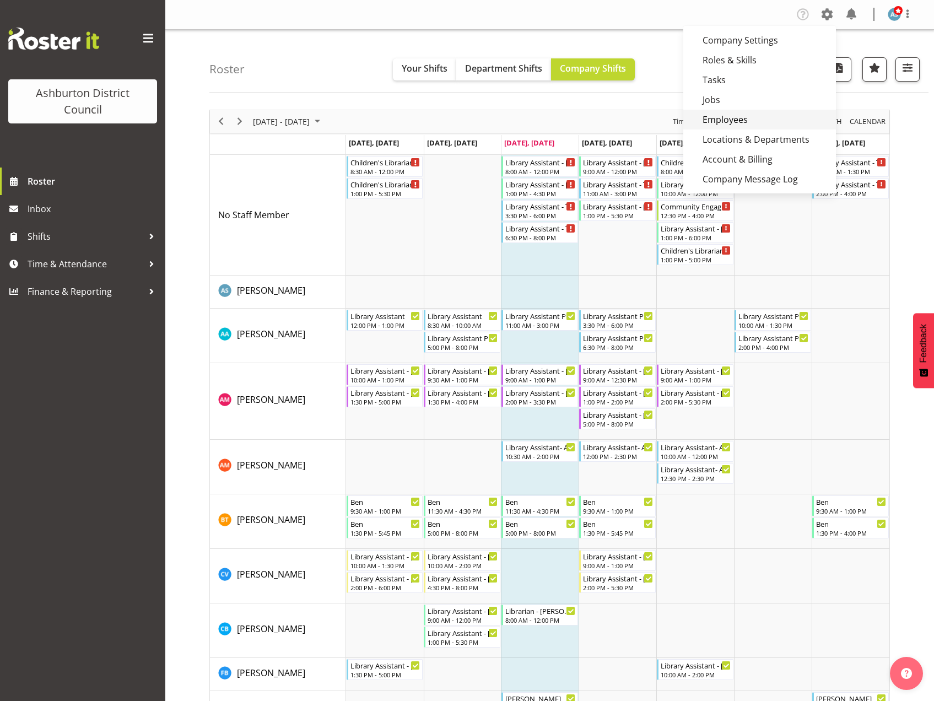
click at [734, 117] on link "Employees" at bounding box center [759, 120] width 153 height 20
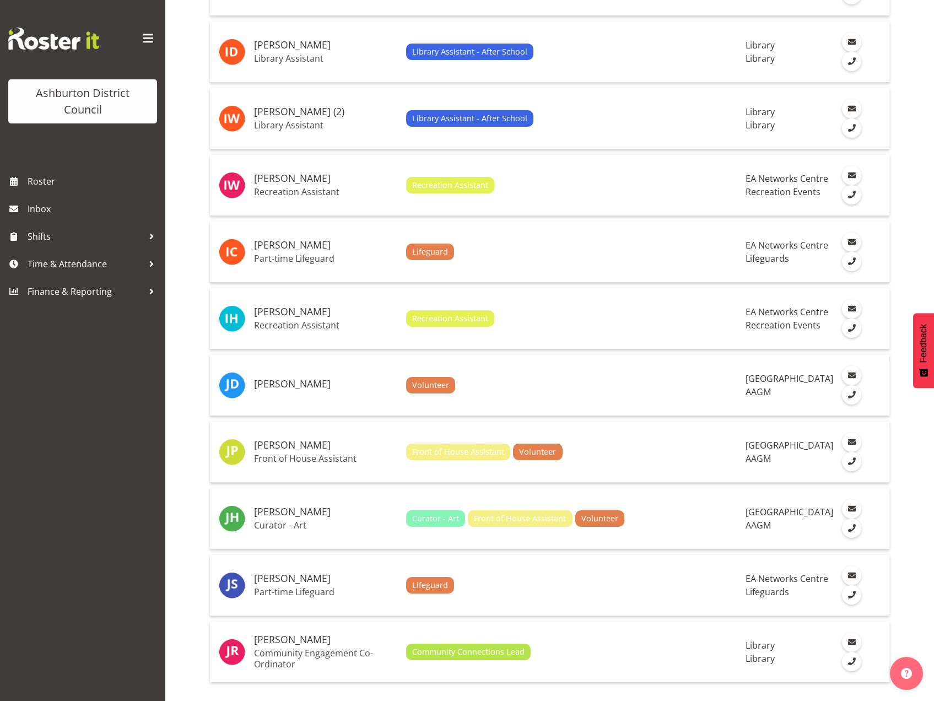
scroll to position [2860, 0]
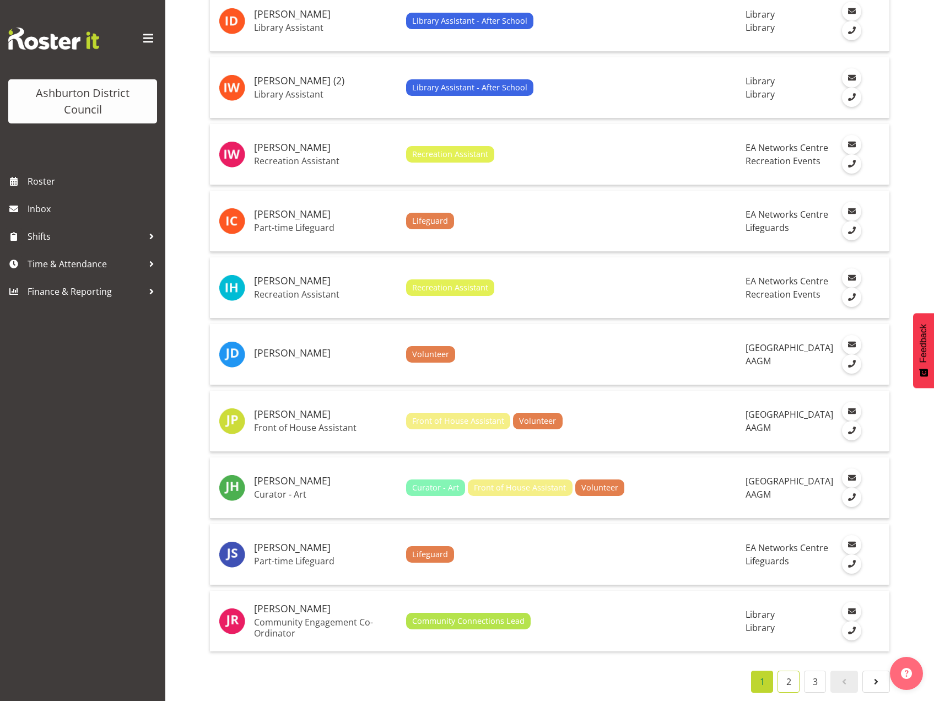
click at [796, 672] on link "2" at bounding box center [788, 681] width 22 height 22
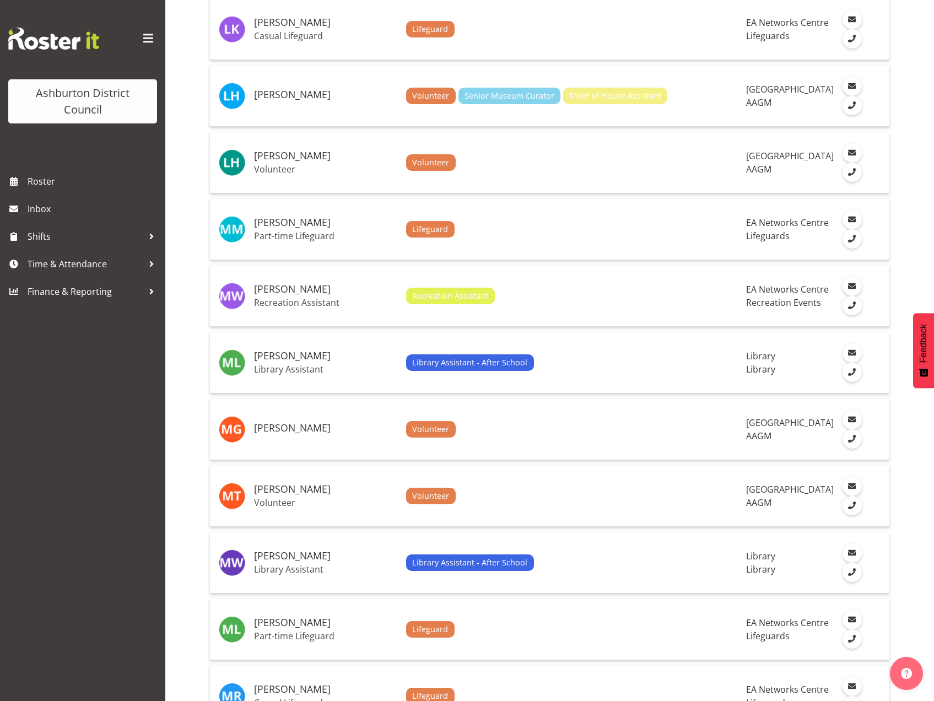
scroll to position [1487, 0]
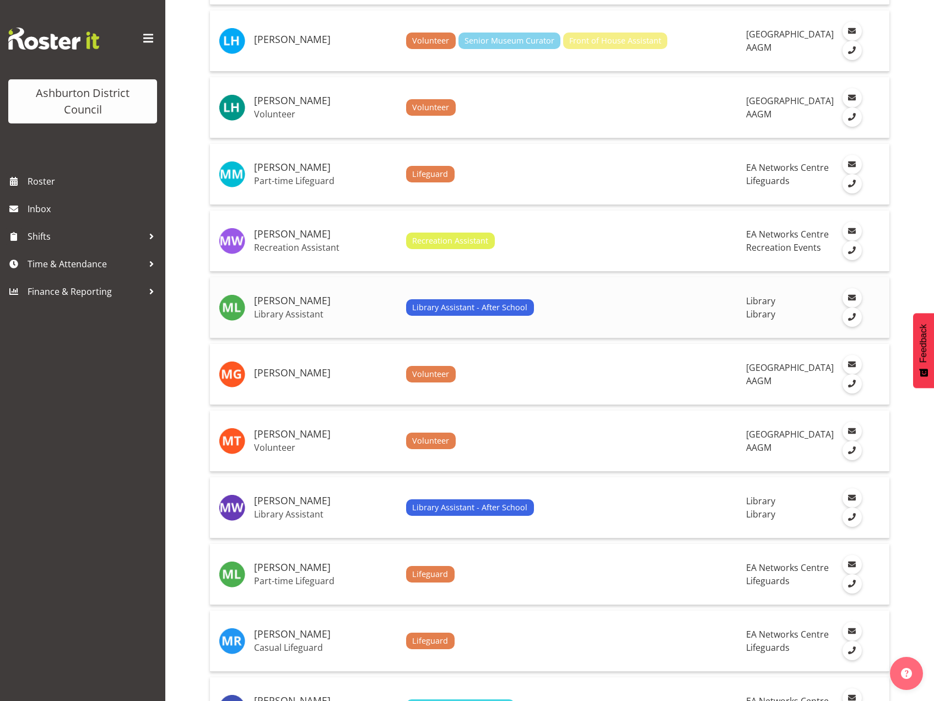
click at [317, 316] on td "[PERSON_NAME] Library Assistant" at bounding box center [326, 307] width 152 height 61
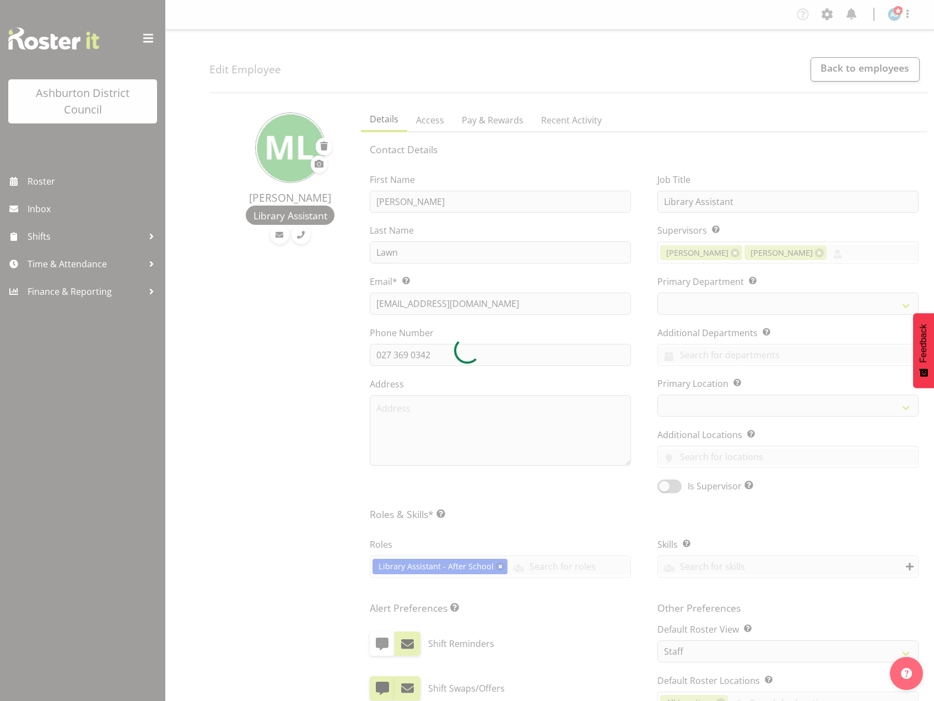
select select
select select "824"
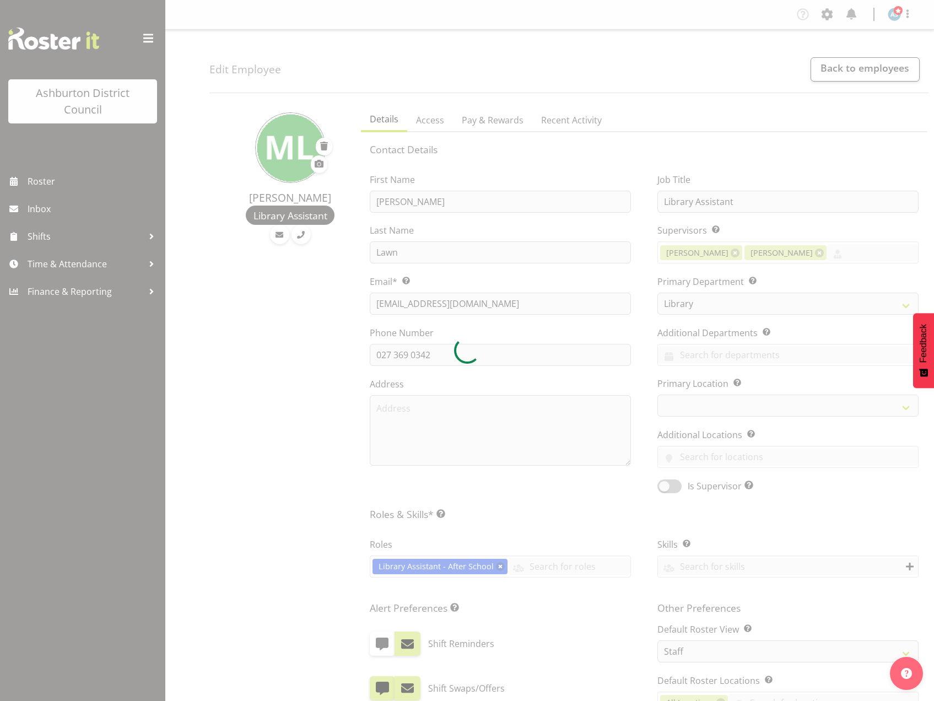
select select "1180"
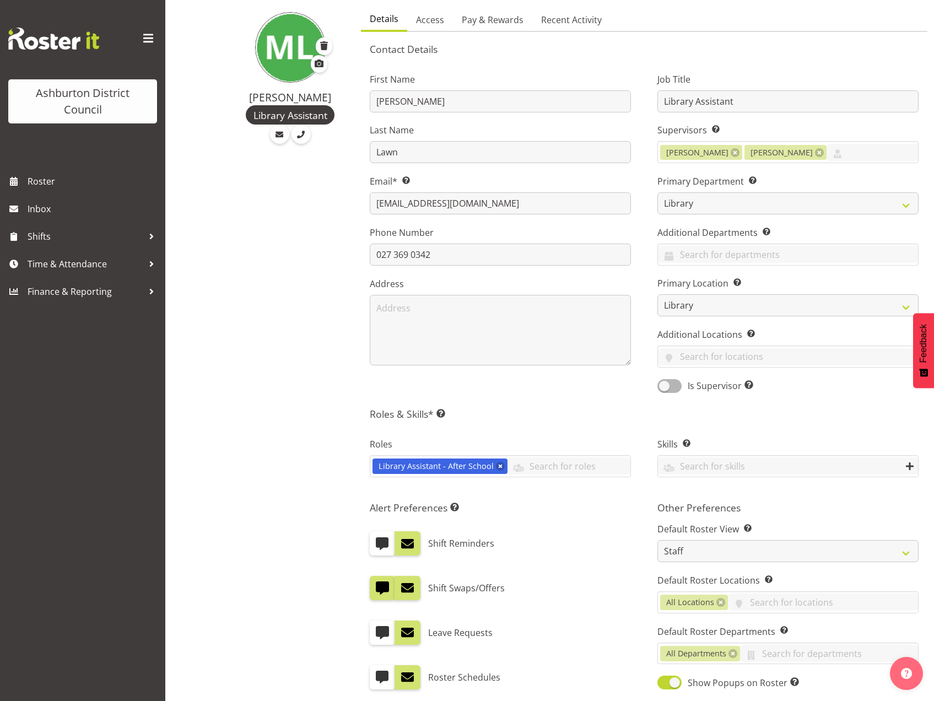
scroll to position [266, 0]
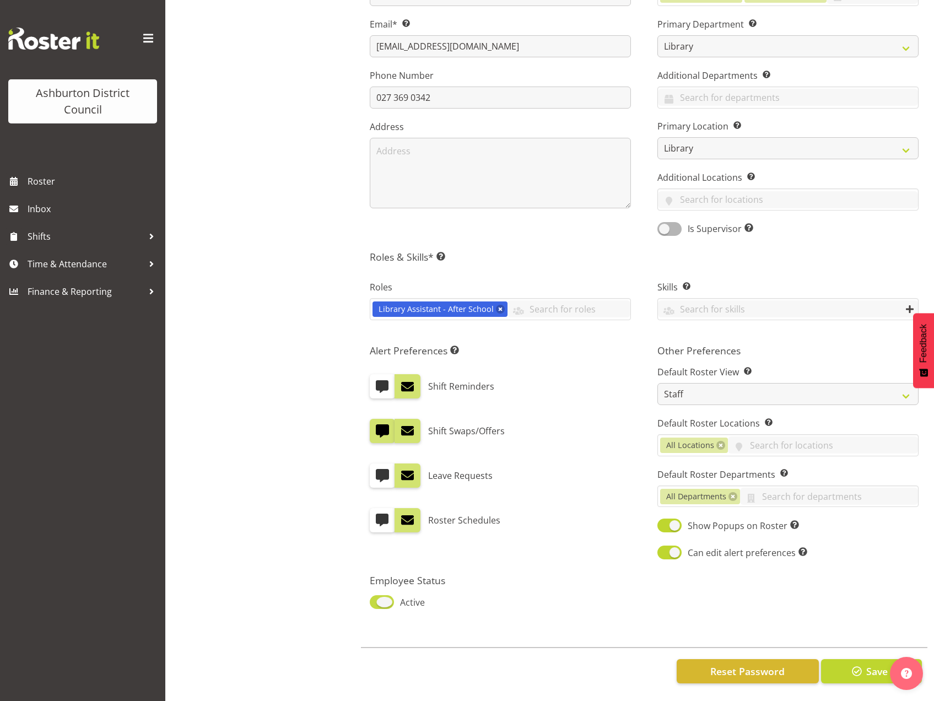
click at [381, 595] on span at bounding box center [382, 602] width 24 height 14
click at [377, 598] on input "Active" at bounding box center [373, 601] width 7 height 7
checkbox input "false"
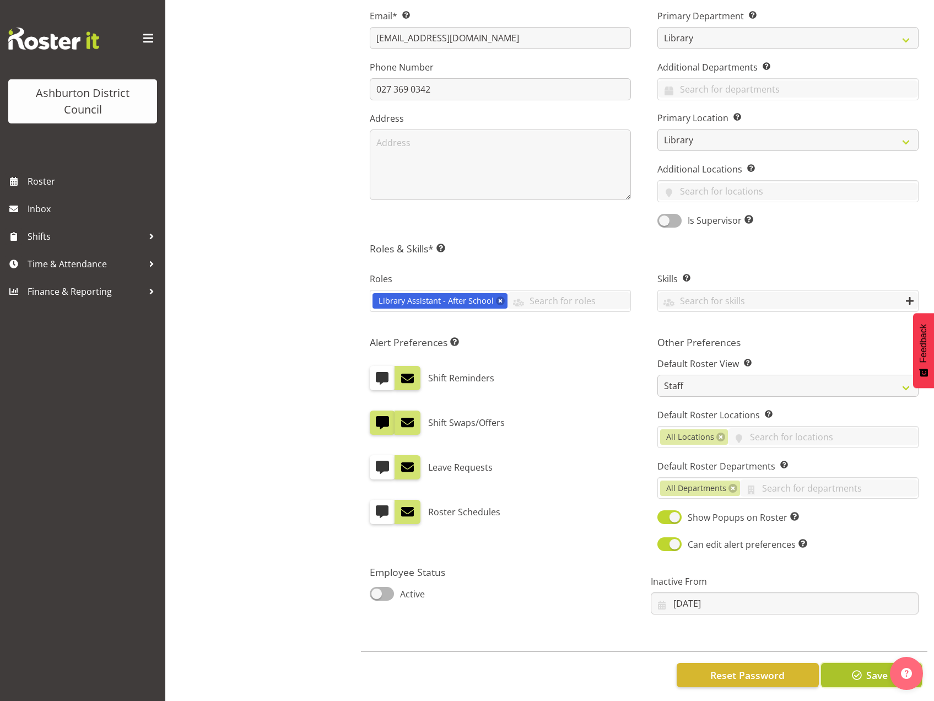
click at [832, 671] on button "Save" at bounding box center [871, 675] width 101 height 24
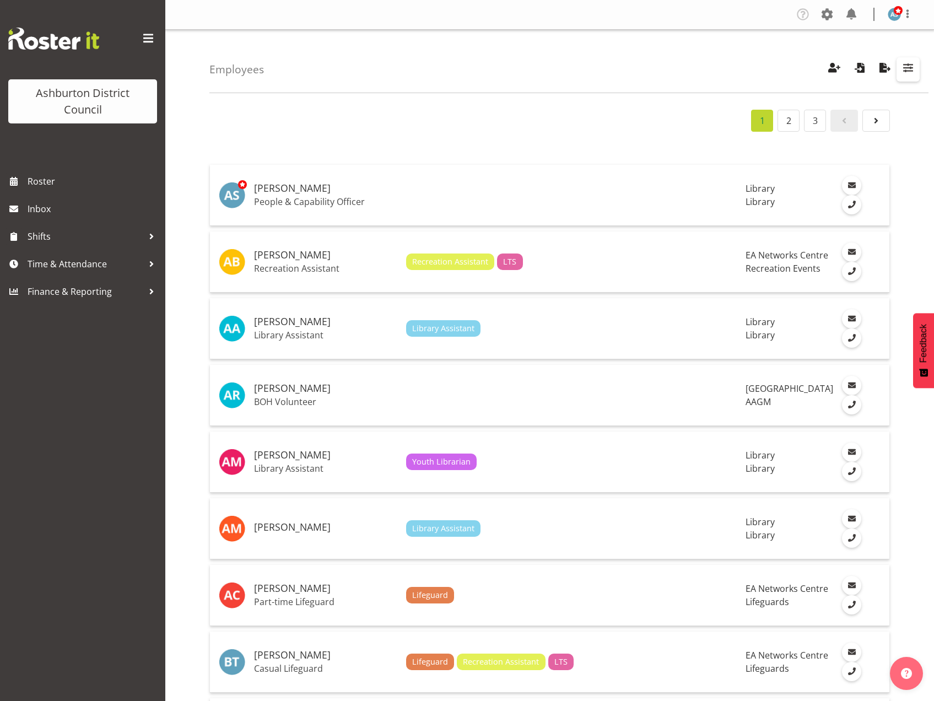
click at [911, 72] on span "button" at bounding box center [908, 68] width 14 height 14
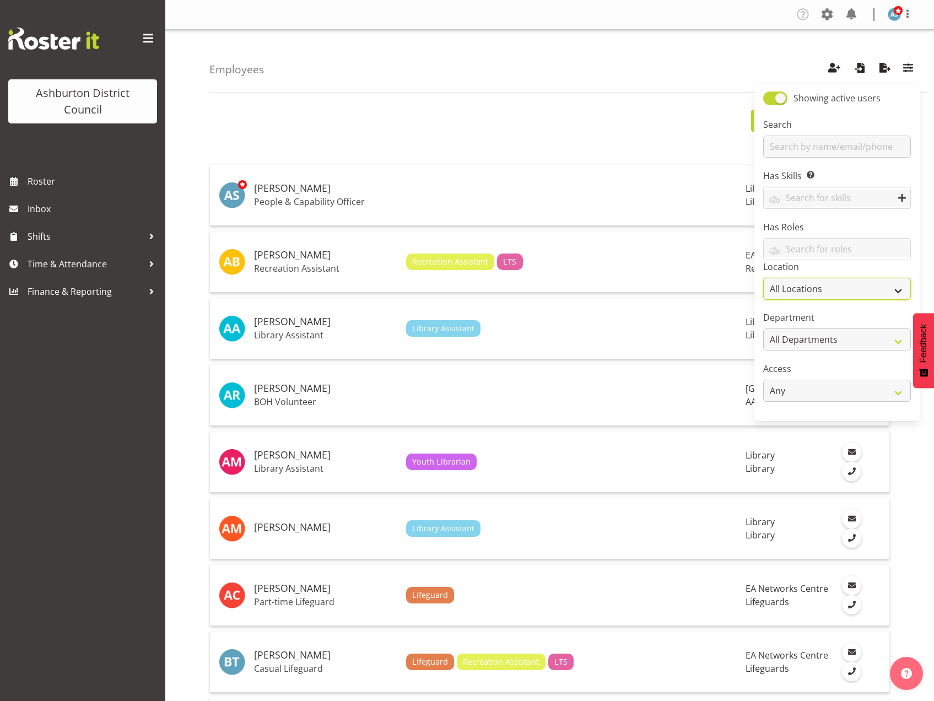
click at [803, 279] on select "All Locations Art Gallery & Museum EA Networks Centre Library Tinwald Community…" at bounding box center [837, 289] width 148 height 22
click at [44, 181] on span "Roster" at bounding box center [94, 181] width 132 height 17
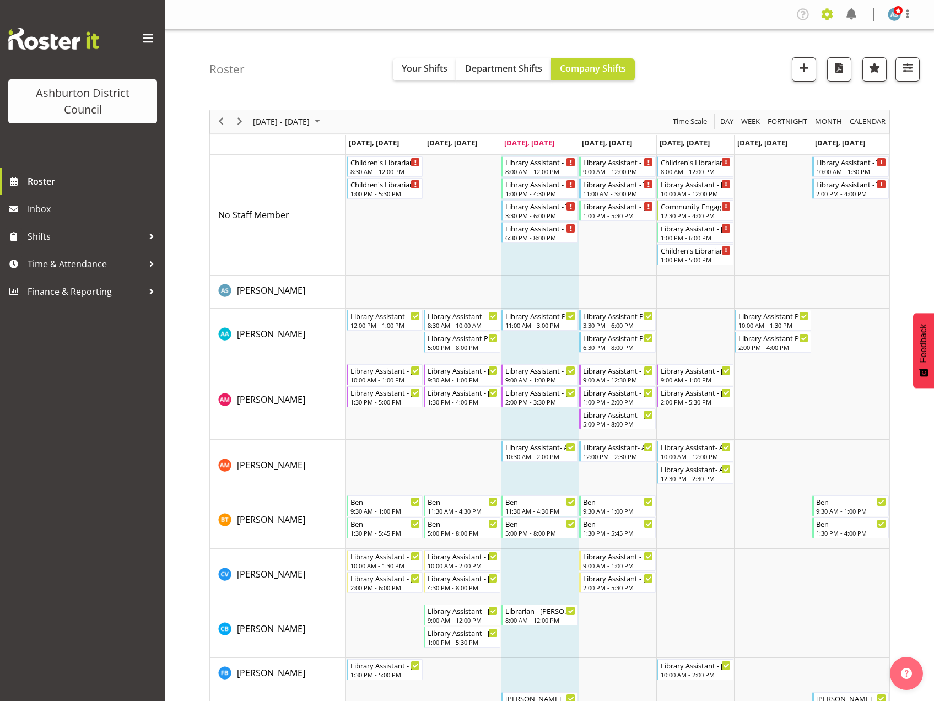
click at [822, 13] on span at bounding box center [827, 15] width 18 height 18
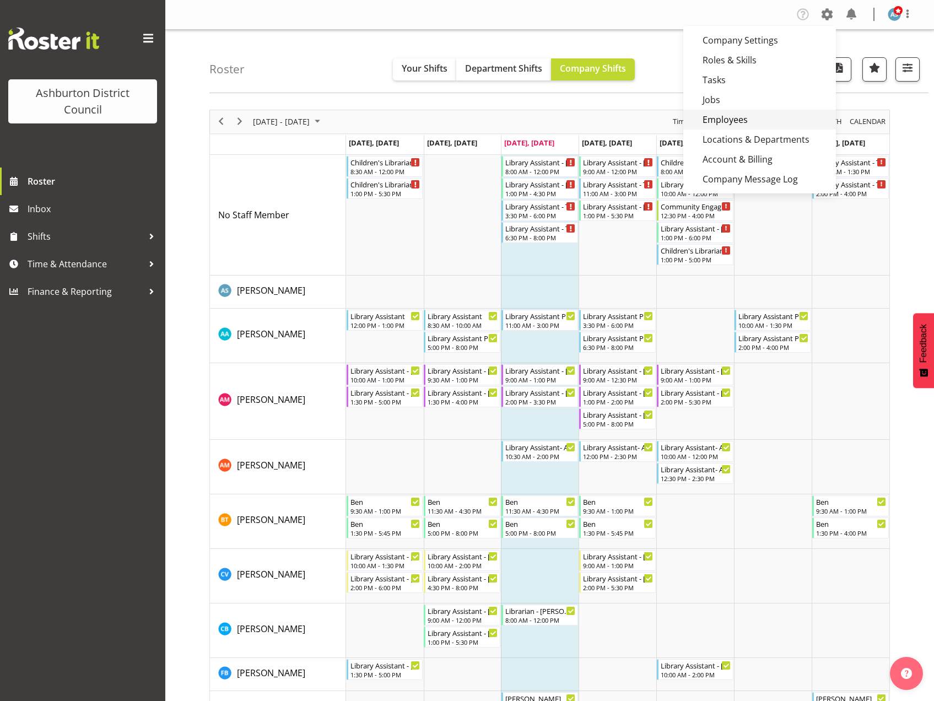
click at [739, 115] on link "Employees" at bounding box center [759, 120] width 153 height 20
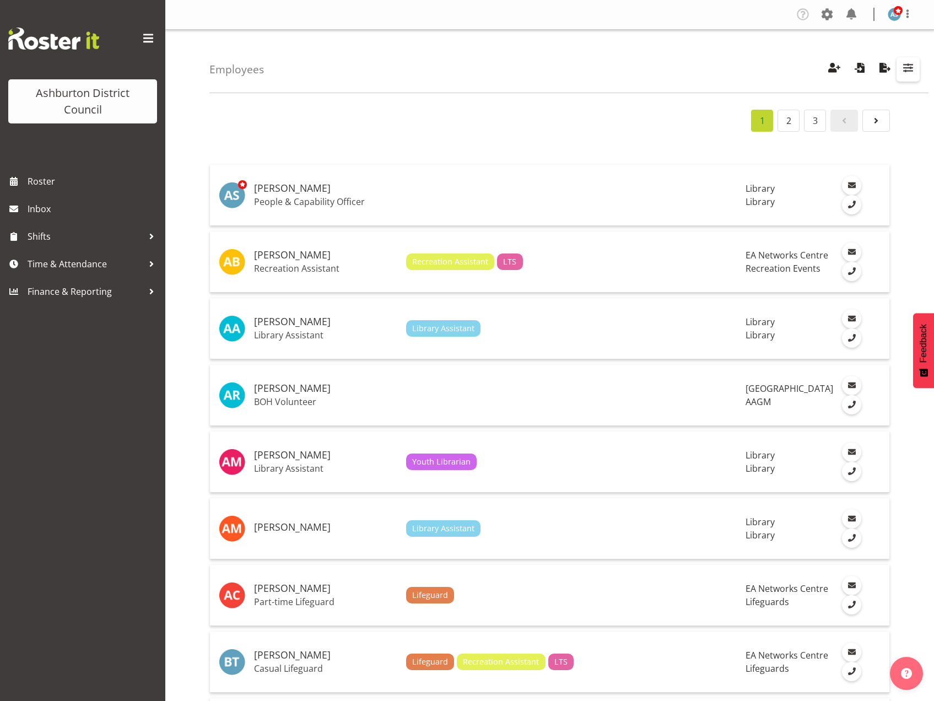
click at [903, 68] on span "button" at bounding box center [908, 68] width 14 height 14
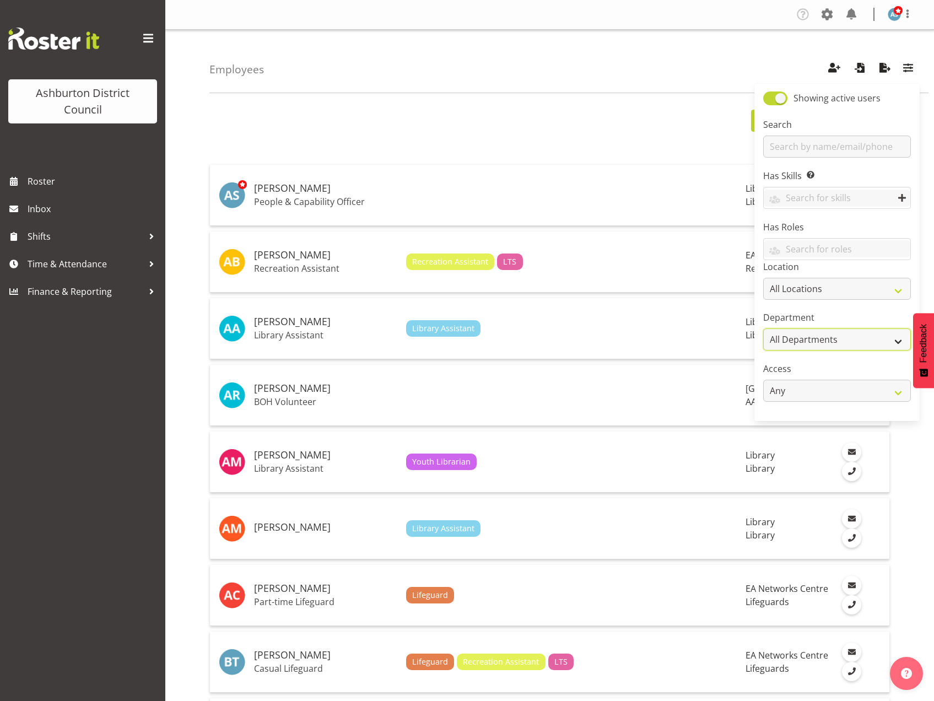
click at [813, 342] on select "All Departments AAGM Cleaning Customer Services Library Lifeguards Recreation E…" at bounding box center [837, 339] width 148 height 22
select select "824"
click at [763, 328] on select "All Departments AAGM Cleaning Customer Services Library Lifeguards Recreation E…" at bounding box center [837, 339] width 148 height 22
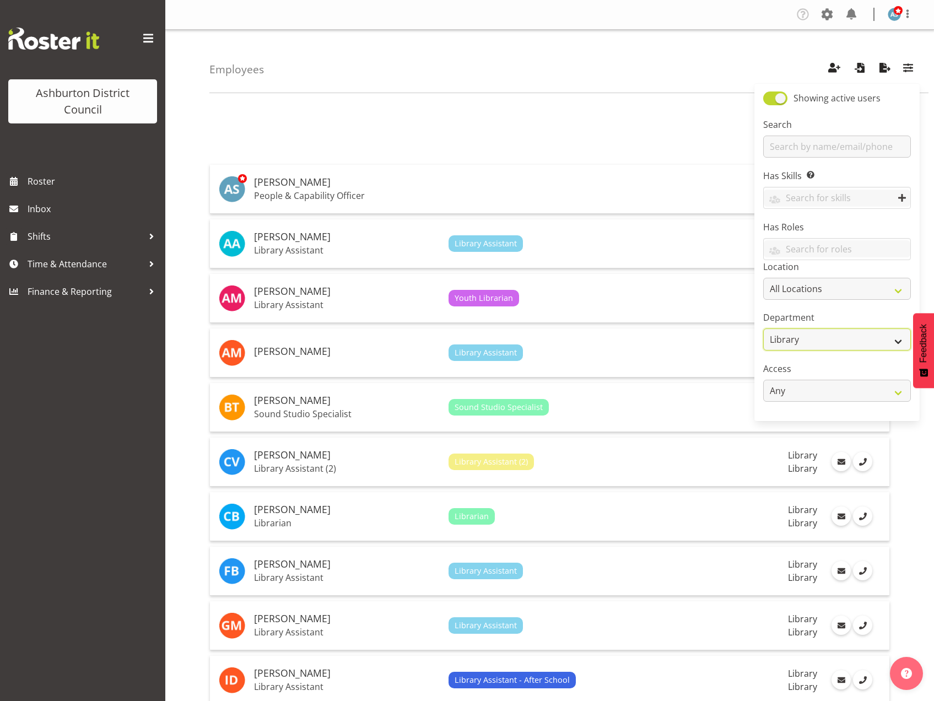
click at [791, 337] on select "All Departments AAGM Cleaning Customer Services Library Lifeguards Recreation E…" at bounding box center [837, 339] width 148 height 22
select select
click at [763, 328] on select "All Departments AAGM Cleaning Customer Services Library Lifeguards Recreation E…" at bounding box center [837, 339] width 148 height 22
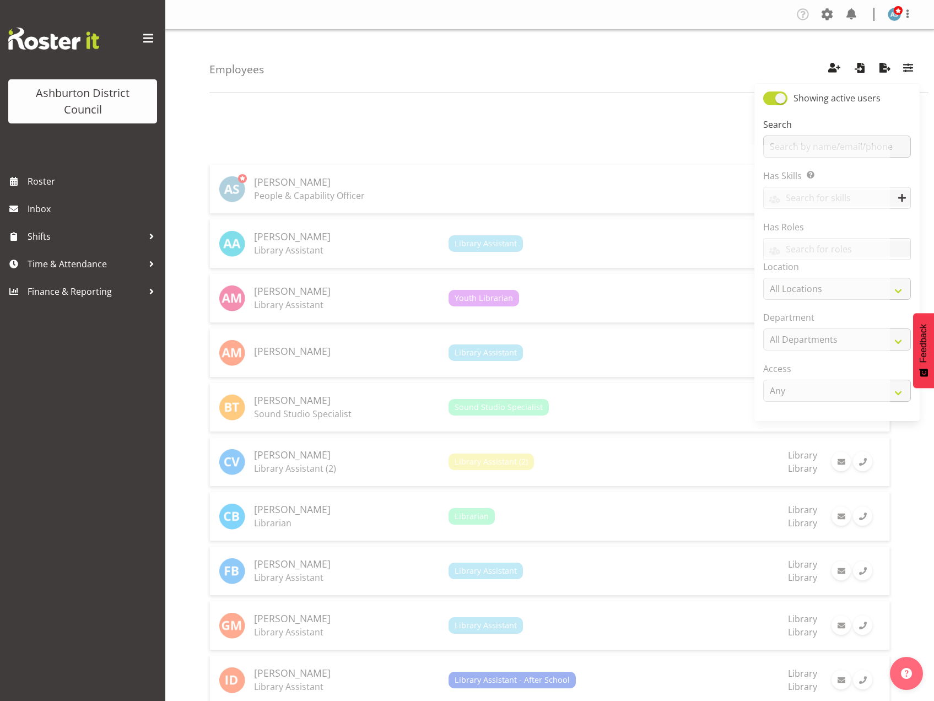
click at [193, 431] on div "Employees Showing active users Search Has Skills Enter any skills required for …" at bounding box center [549, 692] width 768 height 1324
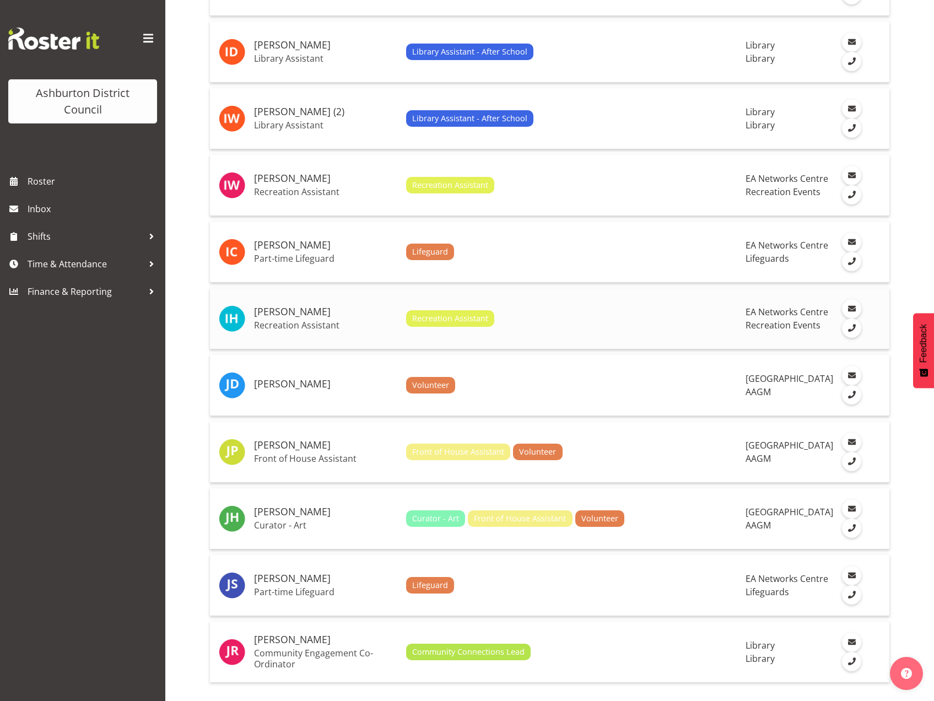
scroll to position [2860, 0]
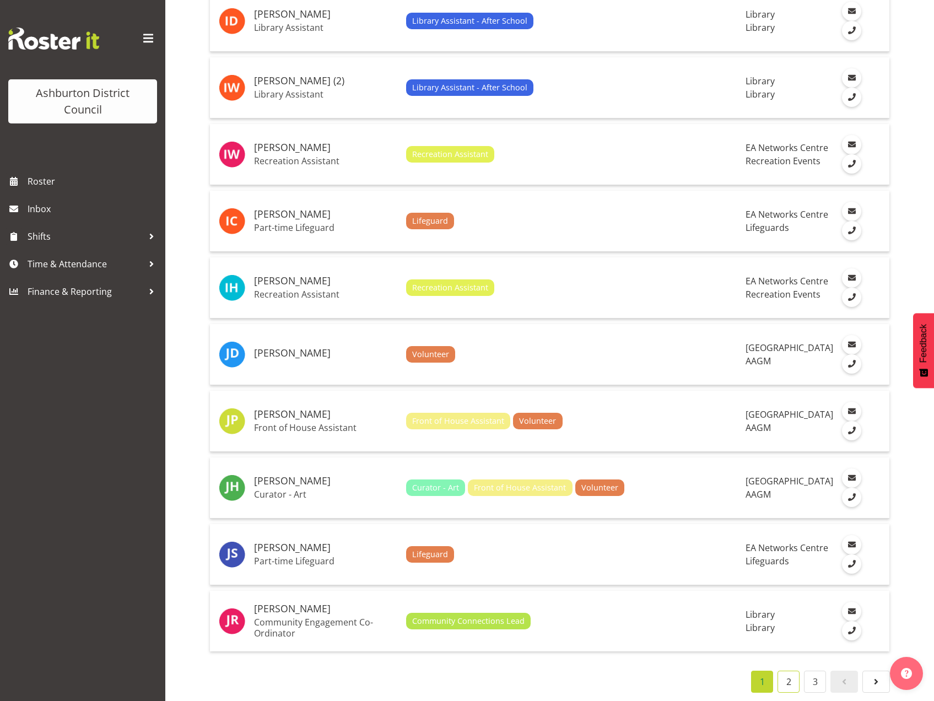
click at [796, 672] on link "2" at bounding box center [788, 681] width 22 height 22
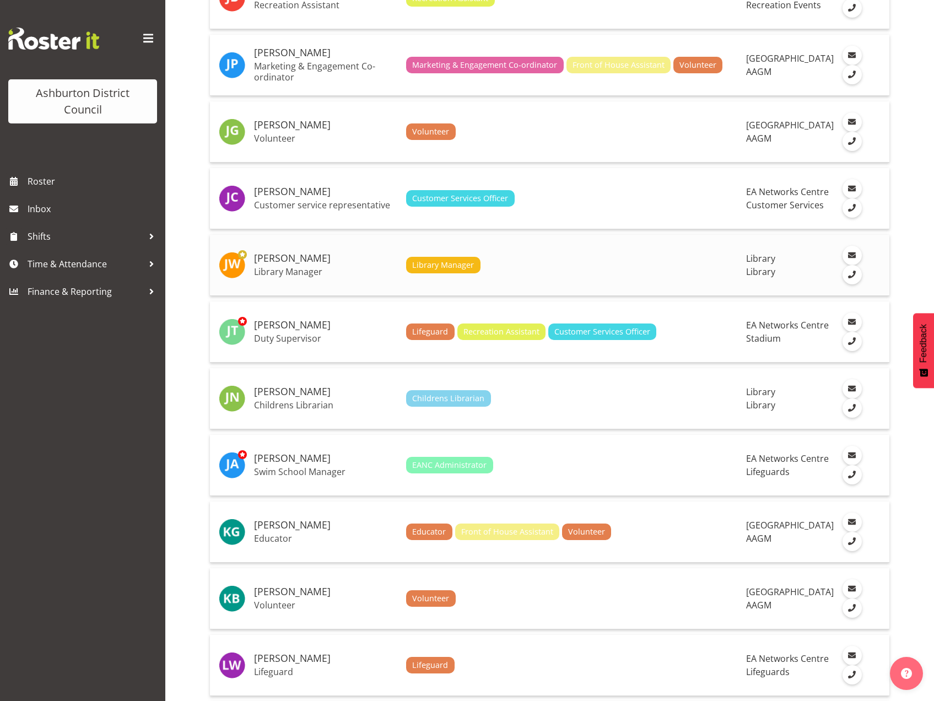
scroll to position [0, 0]
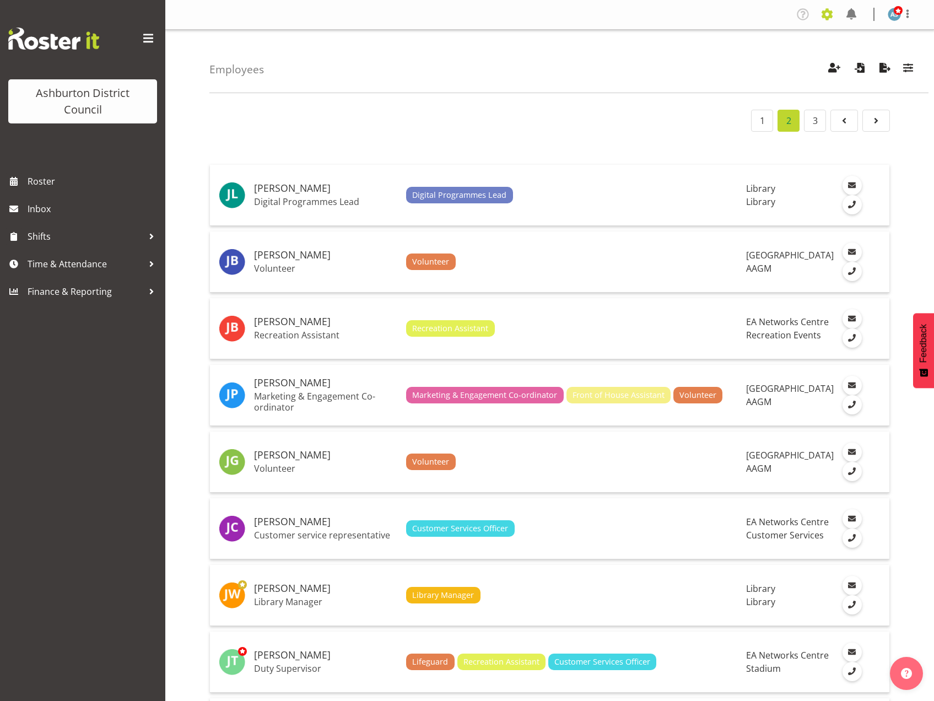
click at [831, 18] on span at bounding box center [827, 15] width 18 height 18
click at [632, 92] on div "Employees Showing active users Search Has Skills Enter any skills required for …" at bounding box center [568, 61] width 719 height 63
click at [906, 12] on span at bounding box center [907, 13] width 13 height 13
click at [890, 13] on img at bounding box center [893, 14] width 13 height 13
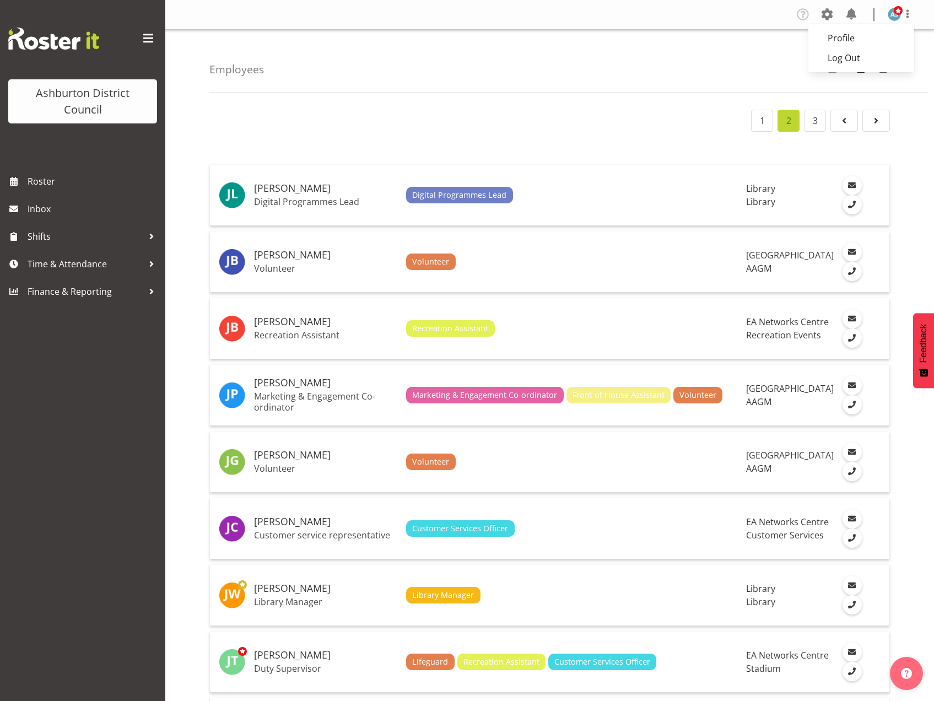
click at [761, 45] on div "Employees Showing active users Search Has Skills Enter any skills required for …" at bounding box center [568, 61] width 719 height 63
click at [825, 13] on span at bounding box center [827, 15] width 18 height 18
click at [354, 114] on div "1 2 3" at bounding box center [549, 121] width 680 height 22
click at [49, 185] on span "Roster" at bounding box center [94, 181] width 132 height 17
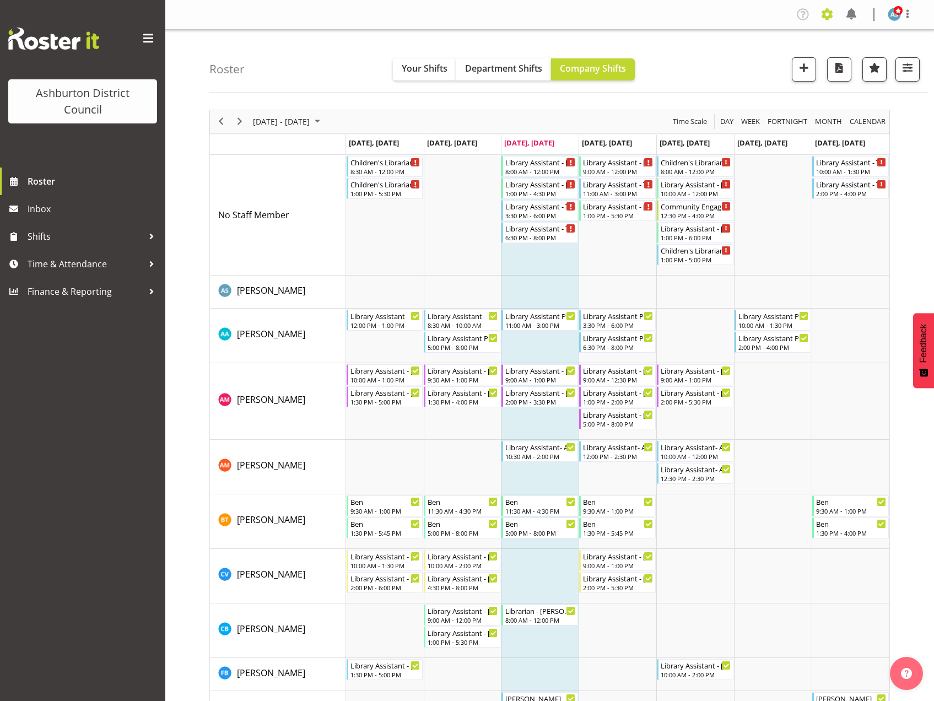
click at [825, 17] on span at bounding box center [827, 15] width 18 height 18
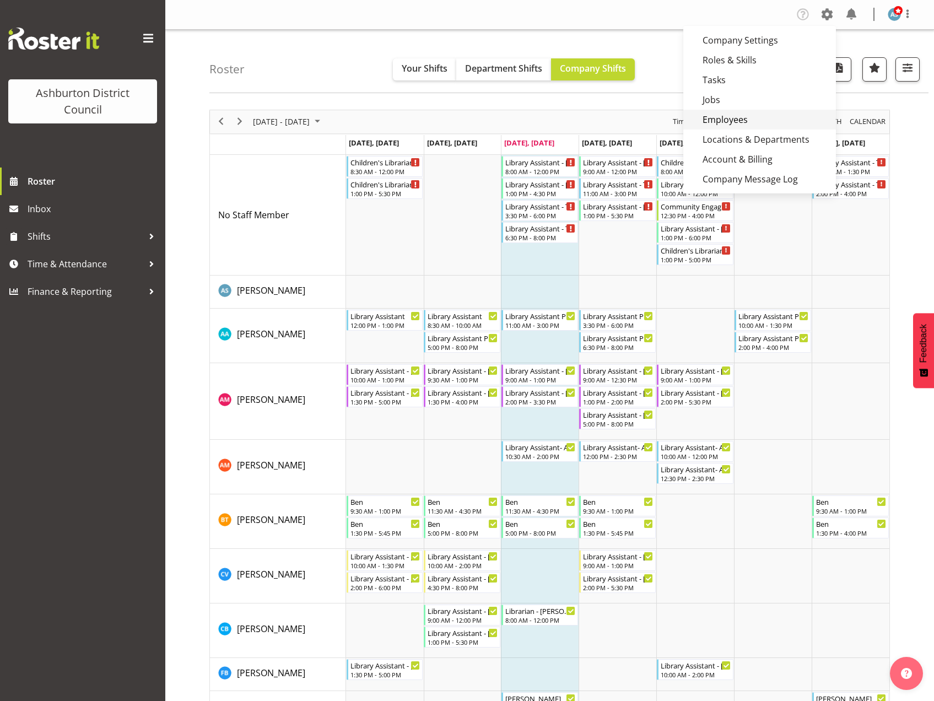
click at [725, 115] on link "Employees" at bounding box center [759, 120] width 153 height 20
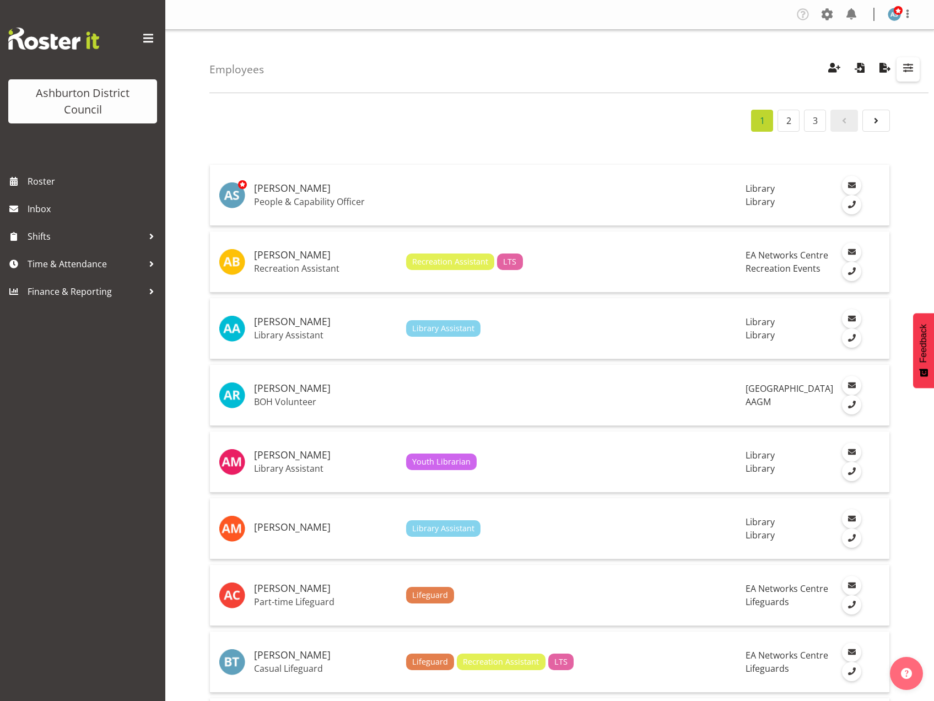
click at [906, 64] on span "button" at bounding box center [908, 68] width 14 height 14
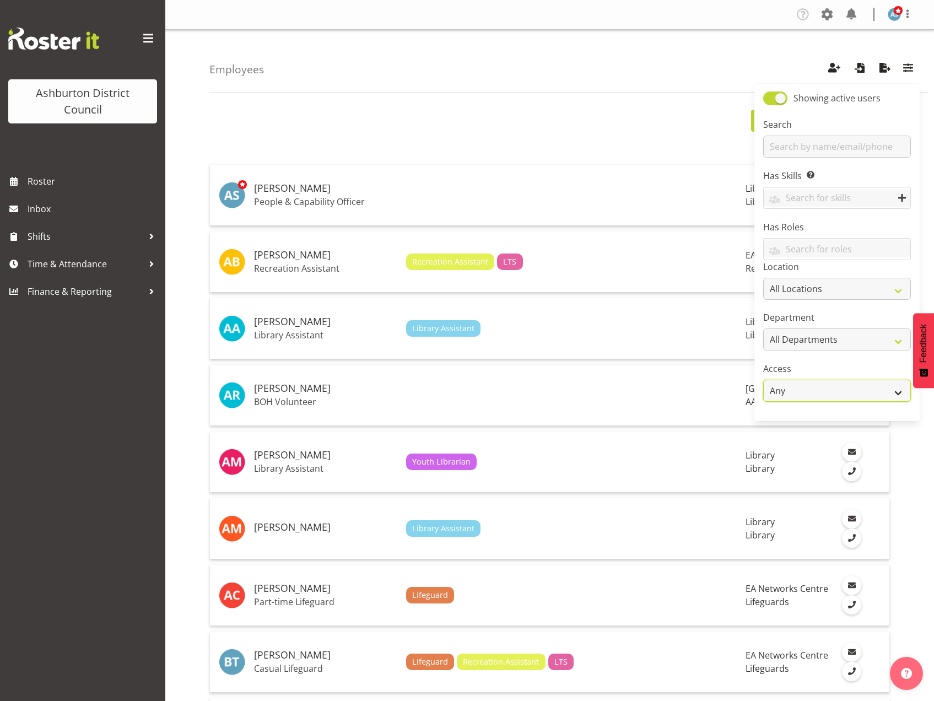
click at [813, 396] on select "Any Admin Manager Employee" at bounding box center [837, 391] width 148 height 22
click at [814, 392] on select "Any Admin Manager Employee" at bounding box center [837, 391] width 148 height 22
click at [775, 98] on span at bounding box center [775, 98] width 24 height 14
click at [770, 98] on input "Showing active users" at bounding box center [766, 98] width 7 height 7
checkbox input "false"
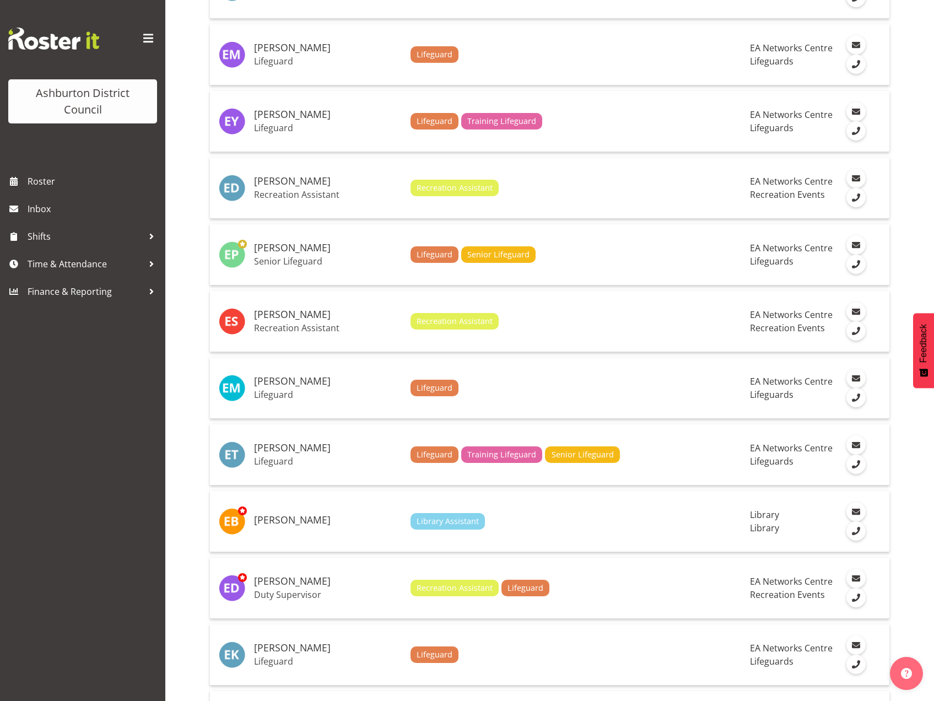
scroll to position [2903, 0]
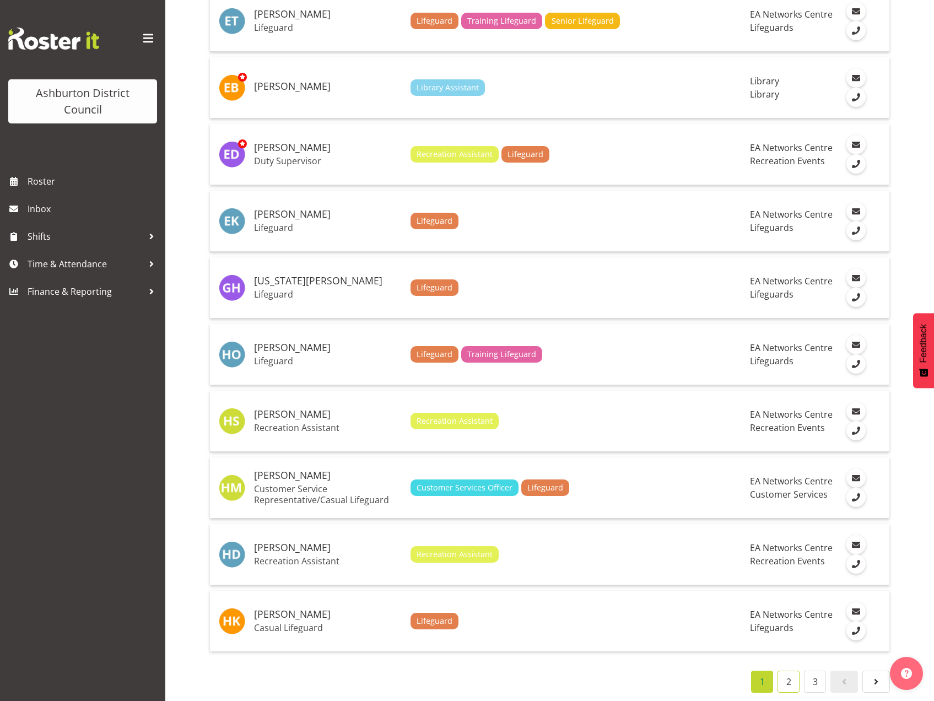
click at [794, 674] on link "2" at bounding box center [788, 681] width 22 height 22
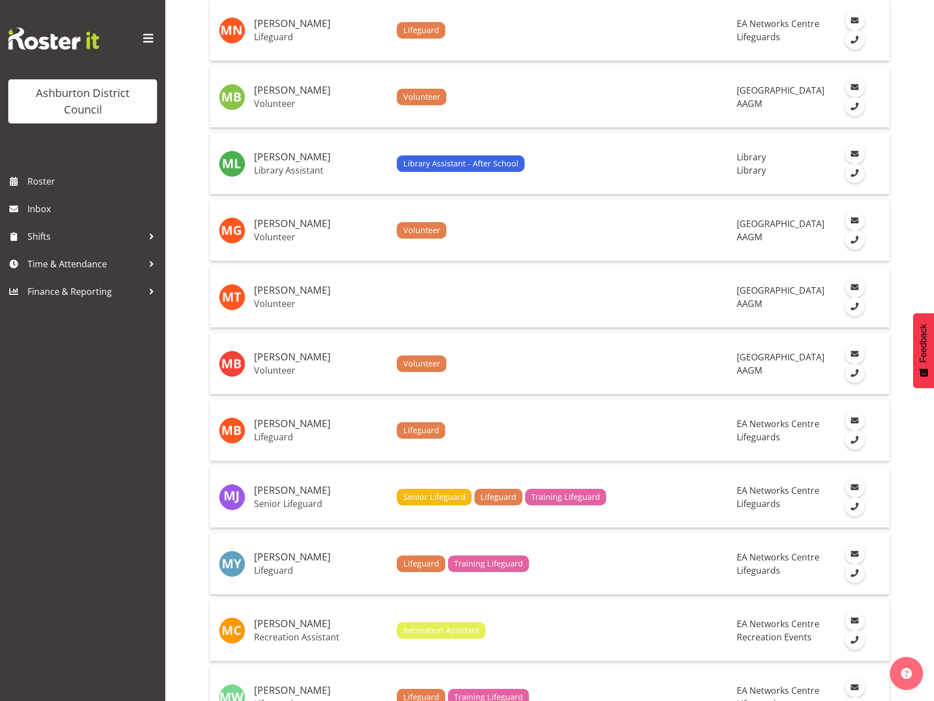
scroll to position [2189, 0]
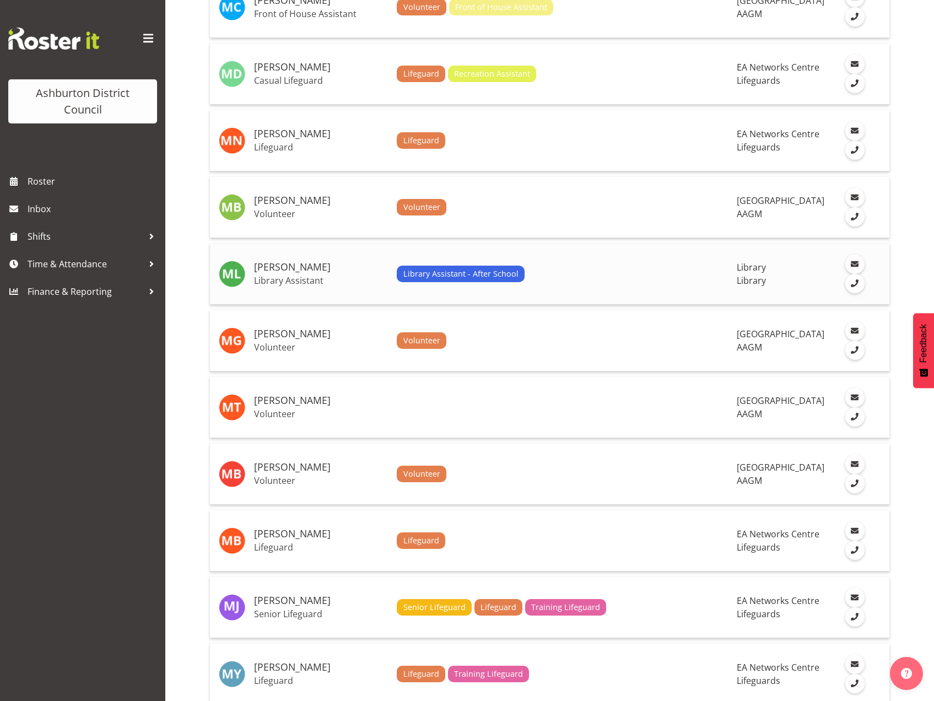
click at [595, 278] on div "Library Assistant - After School" at bounding box center [562, 274] width 331 height 17
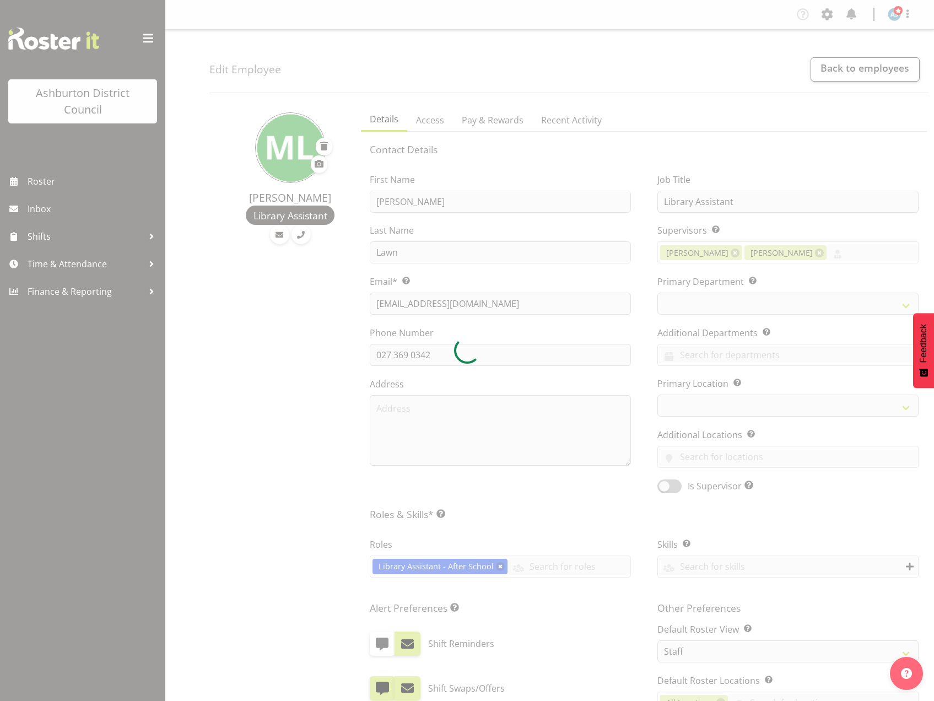
select select
select select "824"
select select "1180"
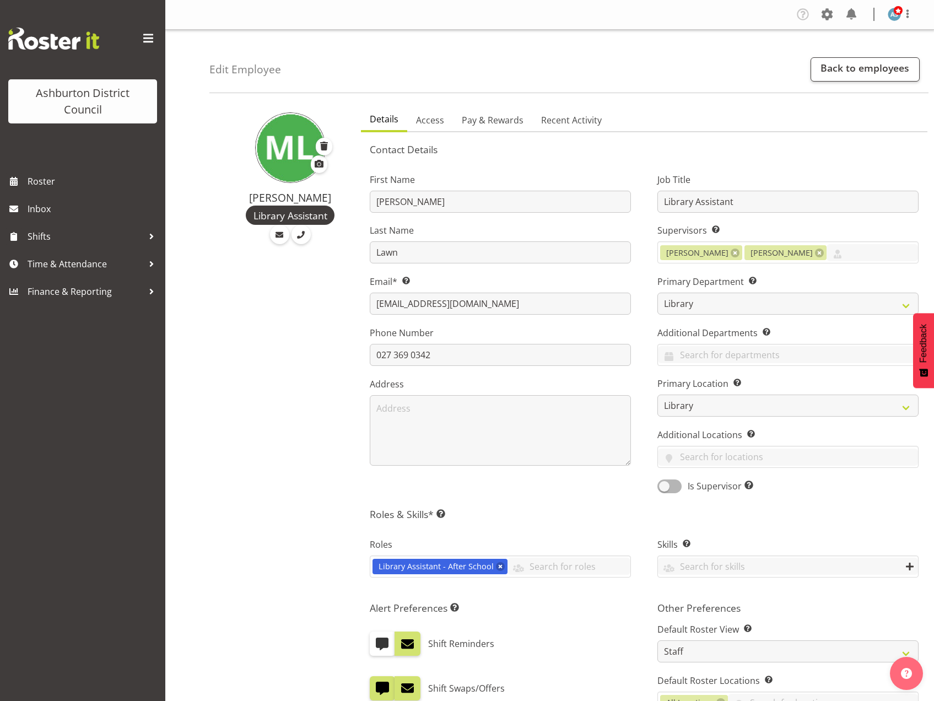
scroll to position [275, 0]
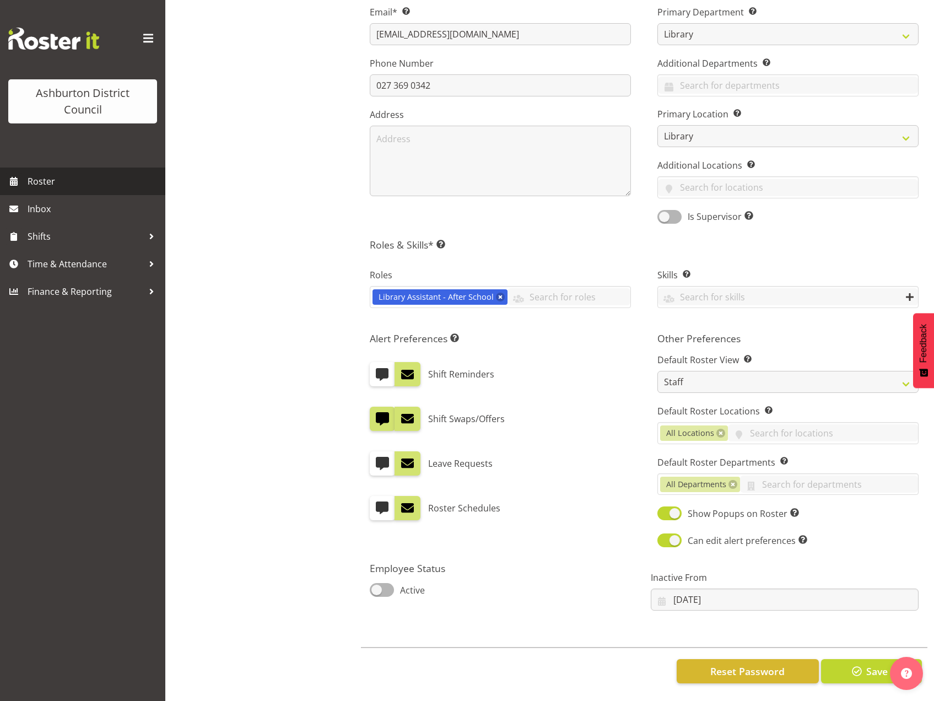
click at [61, 180] on span "Roster" at bounding box center [94, 181] width 132 height 17
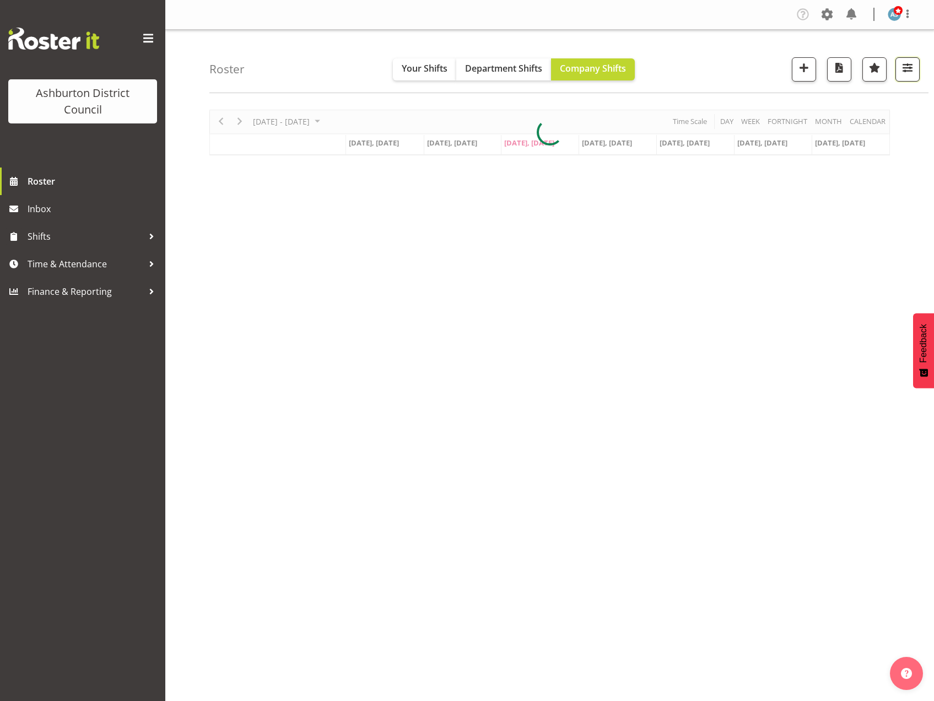
click at [903, 75] on span "button" at bounding box center [907, 68] width 14 height 14
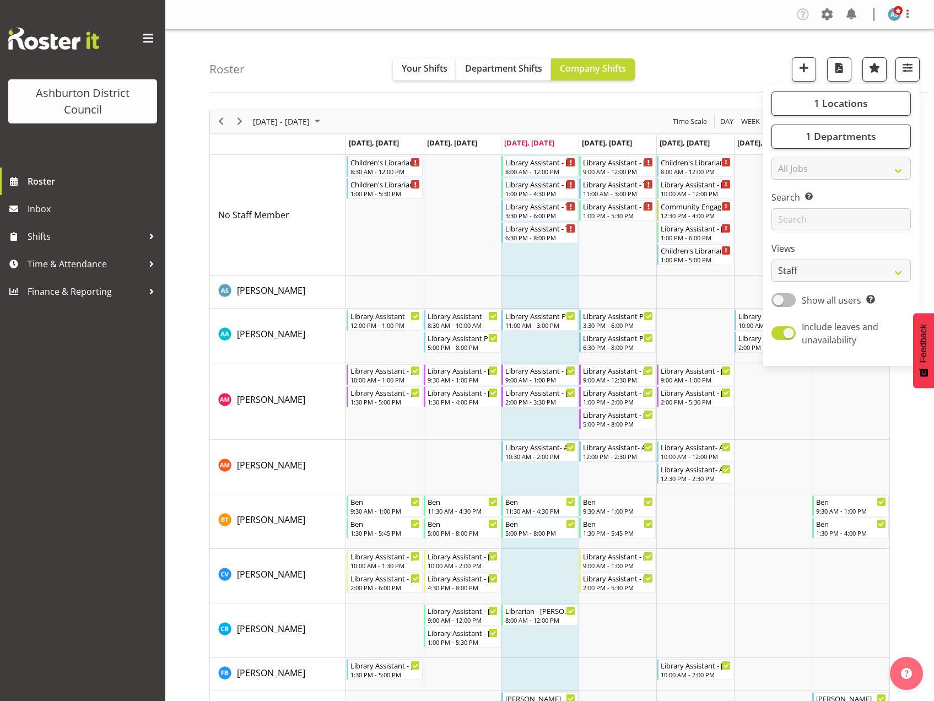
click at [787, 306] on span at bounding box center [783, 300] width 24 height 14
click at [778, 304] on input "Show all users Show only rostered employees" at bounding box center [774, 299] width 7 height 7
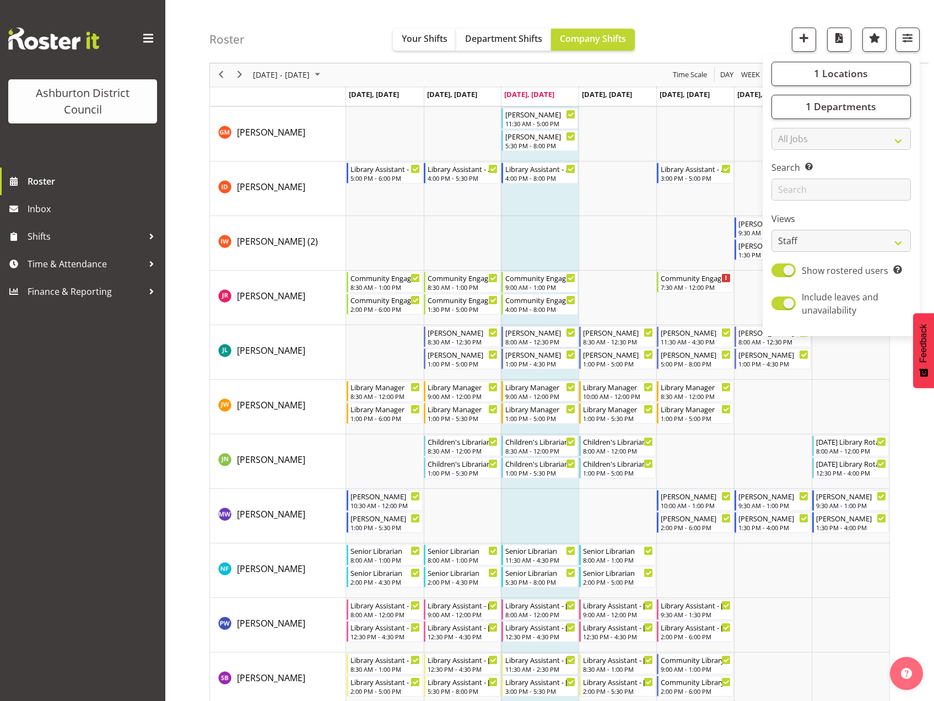
scroll to position [599, 0]
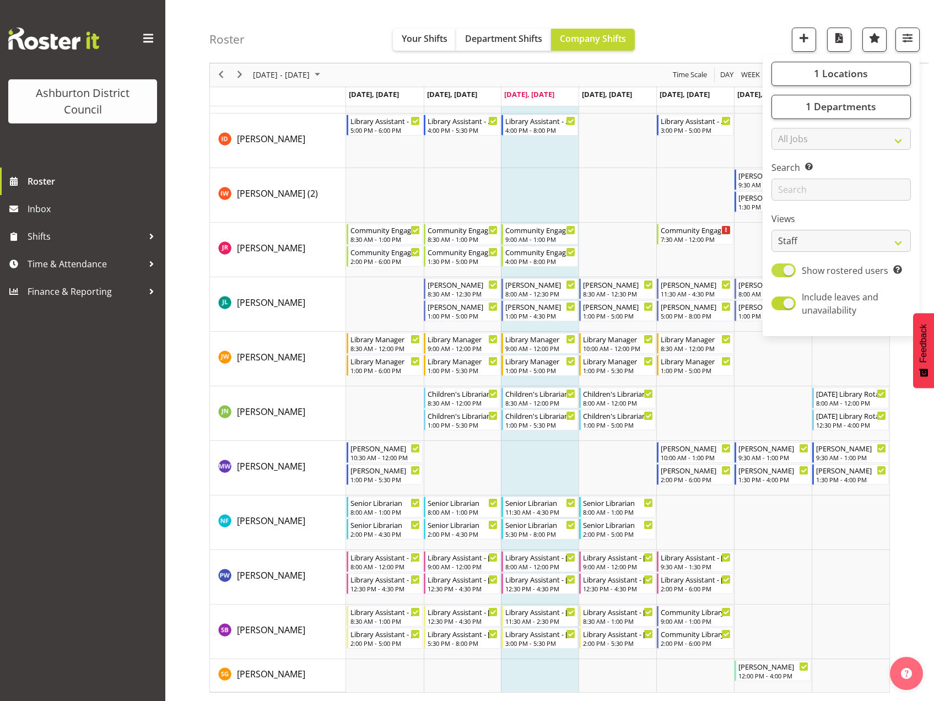
click at [787, 270] on span at bounding box center [783, 270] width 24 height 14
click at [778, 270] on input "Show rostered users Show only rostered employees" at bounding box center [774, 270] width 7 height 7
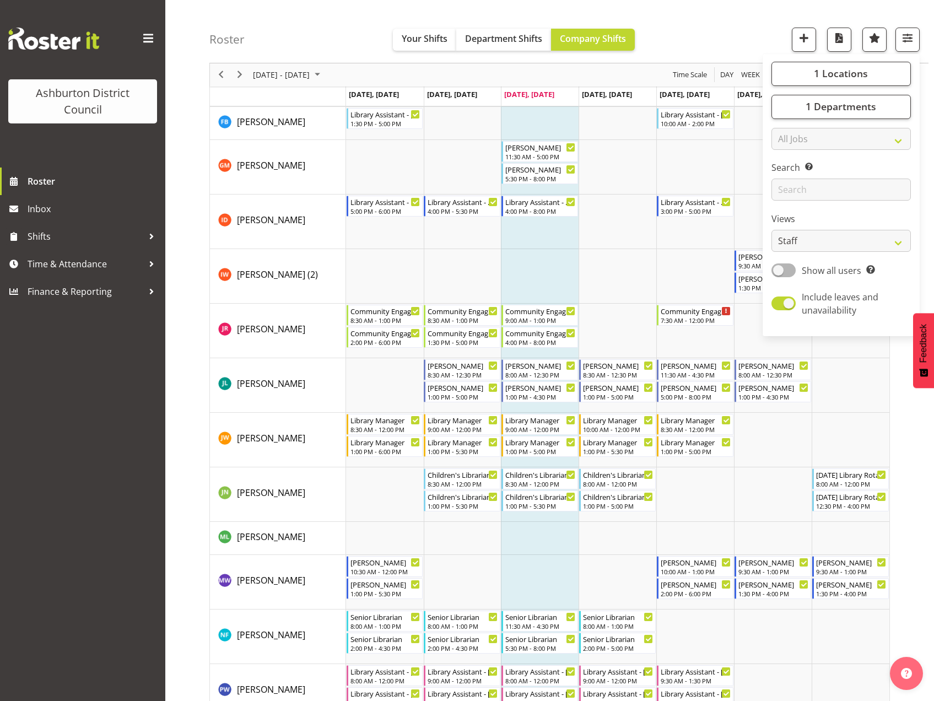
scroll to position [606, 0]
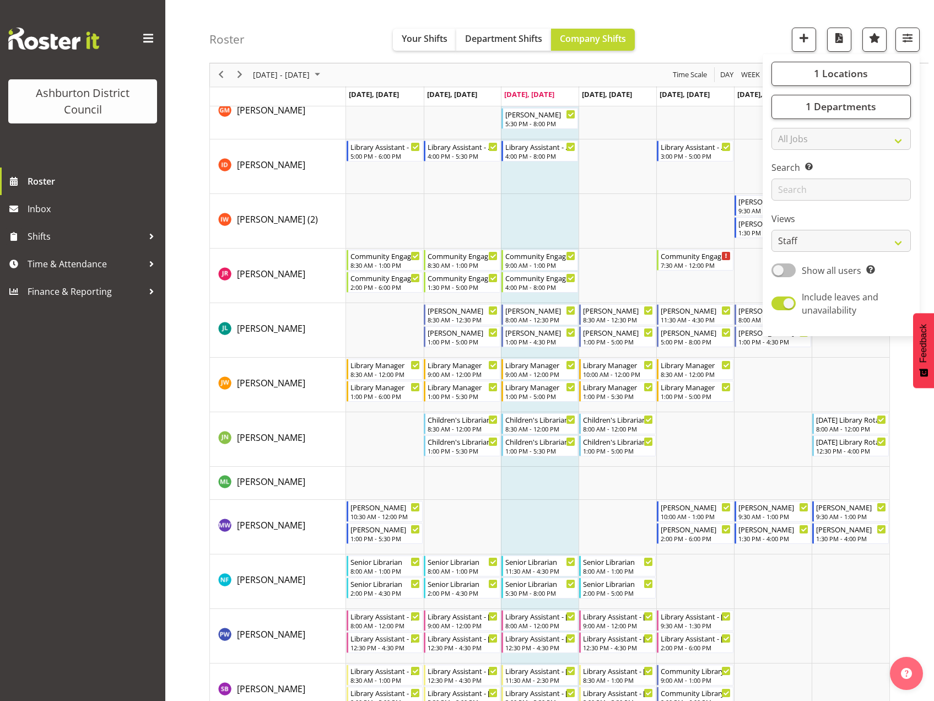
click at [793, 270] on span at bounding box center [783, 270] width 24 height 14
click at [778, 270] on input "Show all users Show only rostered employees" at bounding box center [774, 270] width 7 height 7
checkbox input "true"
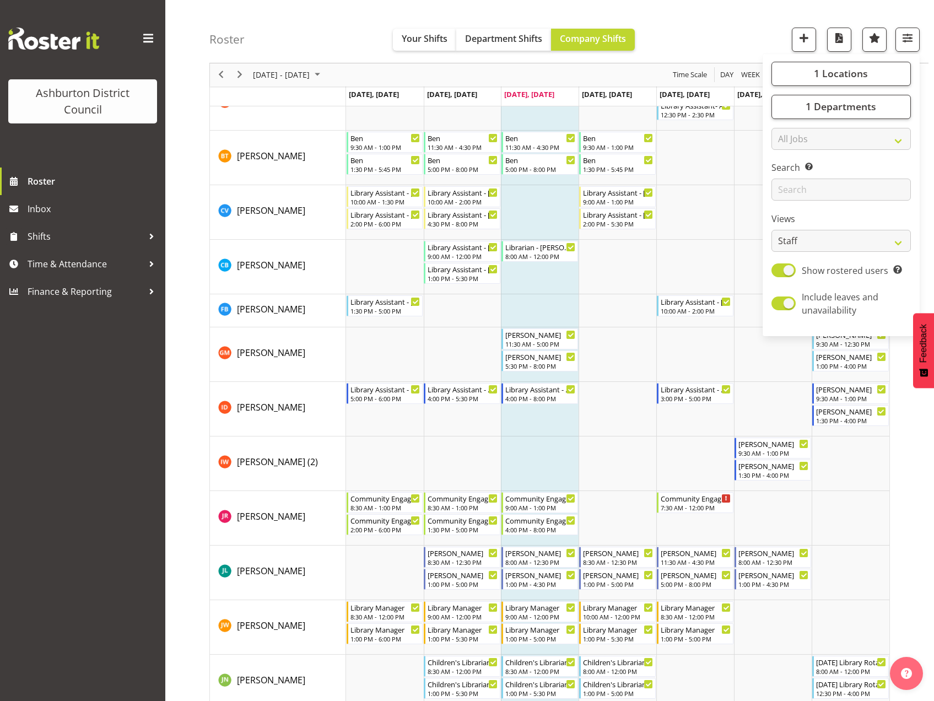
scroll to position [441, 0]
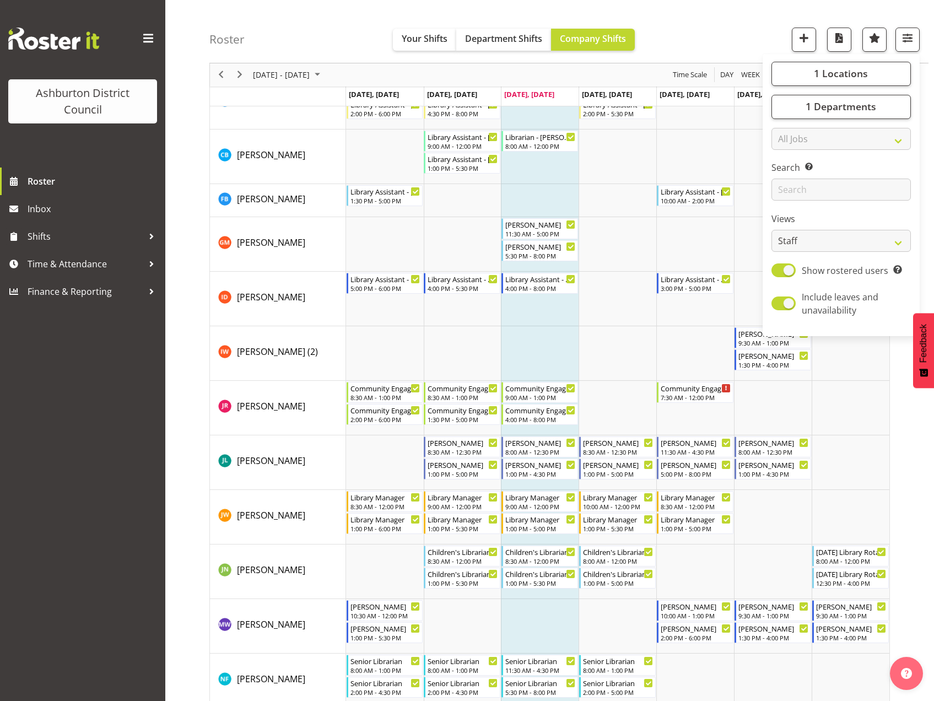
click at [192, 467] on div "Roster Your Shifts Department Shifts Company Shifts 1 Locations Clear Art Galle…" at bounding box center [549, 224] width 768 height 1270
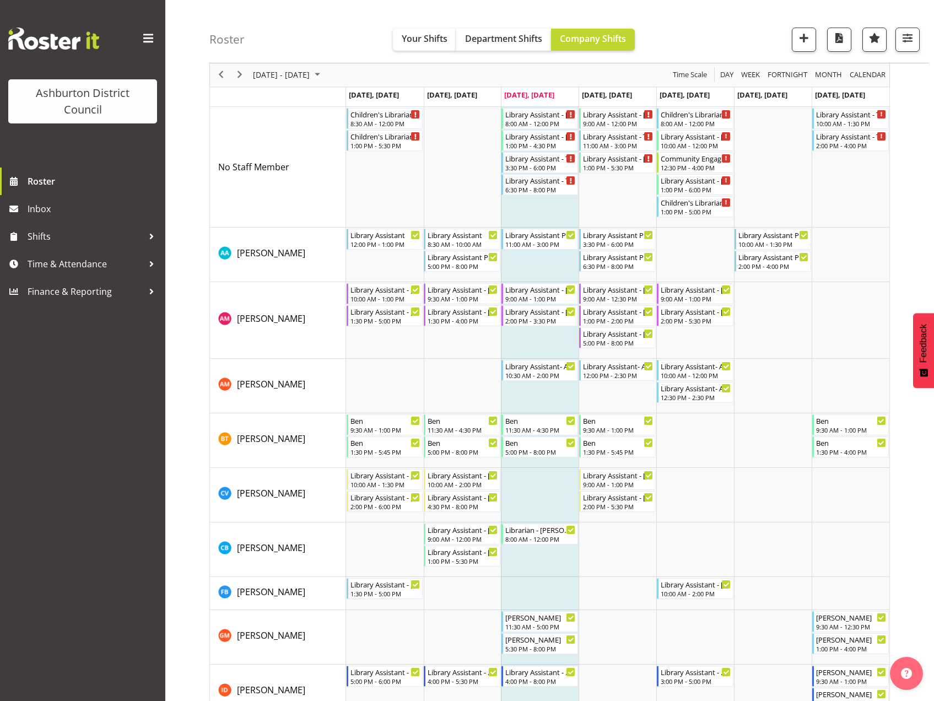
scroll to position [0, 0]
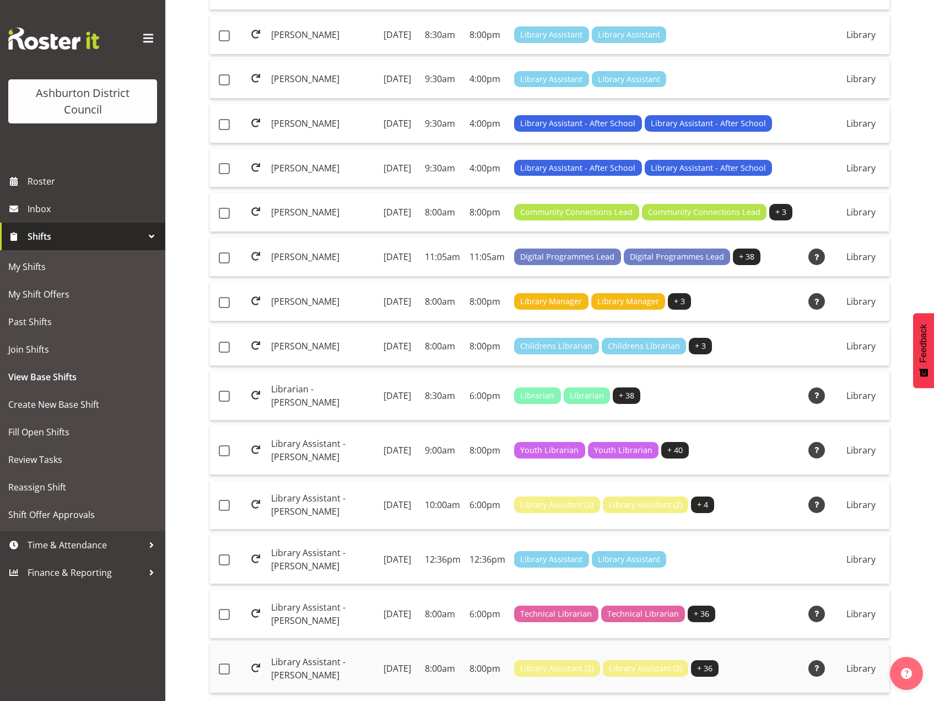
scroll to position [892, 0]
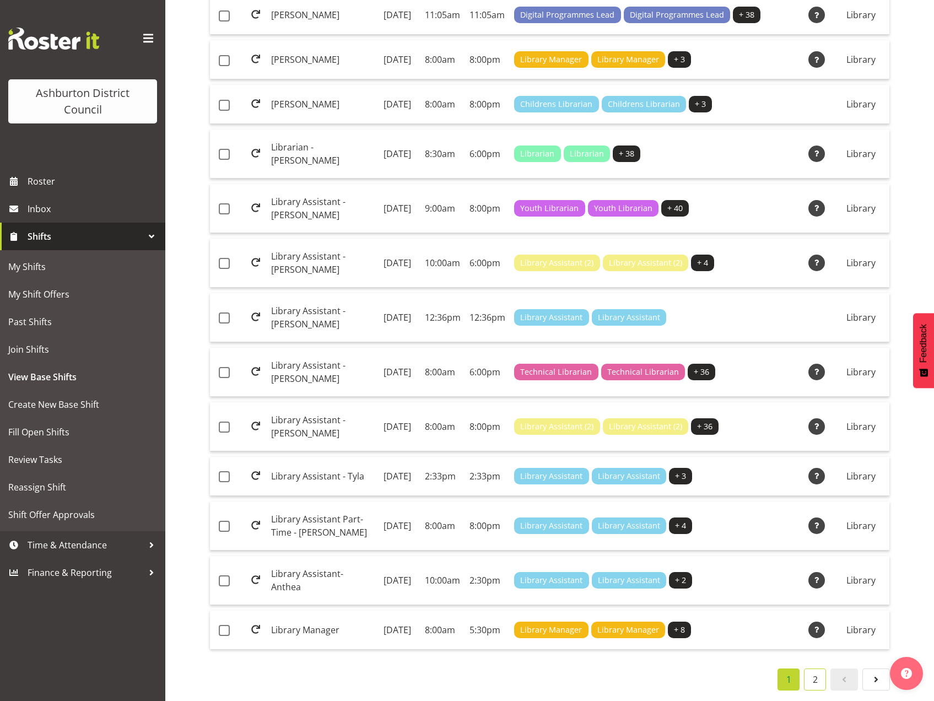
click at [821, 670] on link "2" at bounding box center [815, 679] width 22 height 22
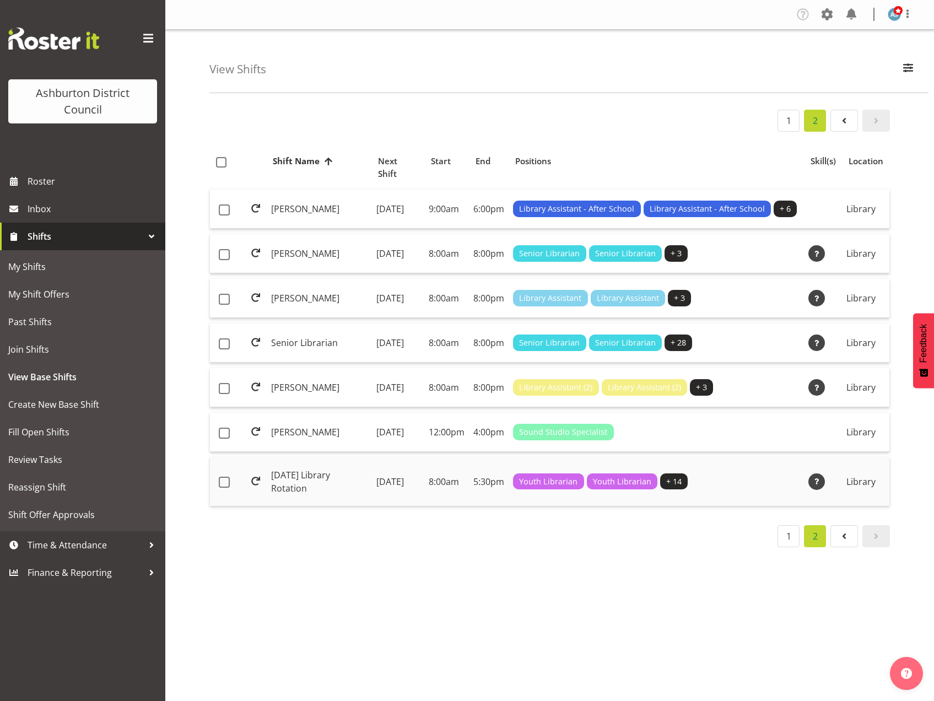
click at [326, 506] on td "[DATE] Library Rotation" at bounding box center [319, 481] width 105 height 48
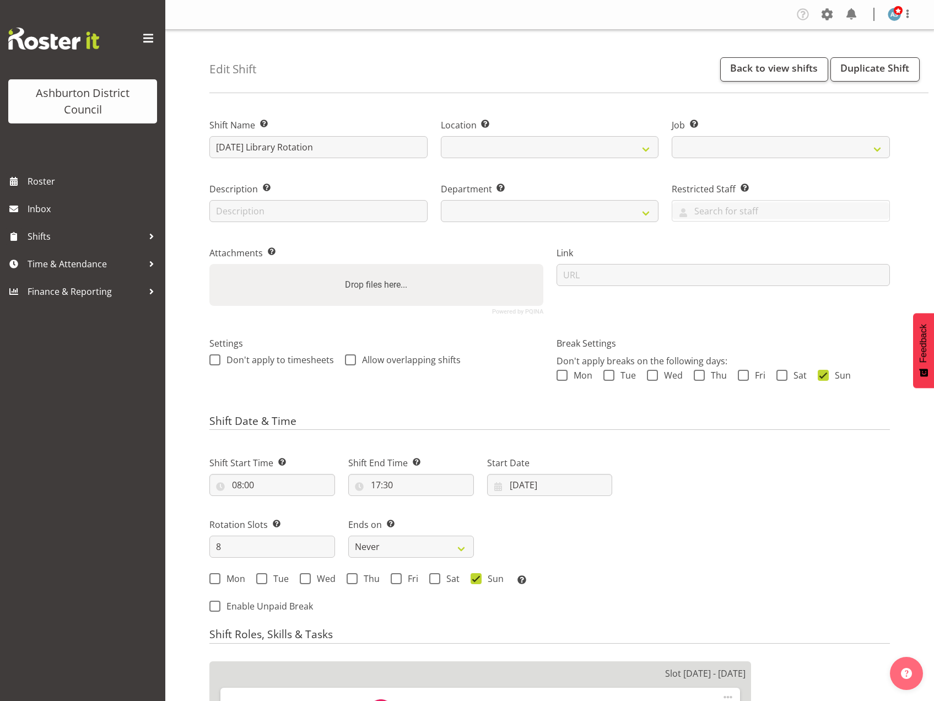
select select
select select "6995"
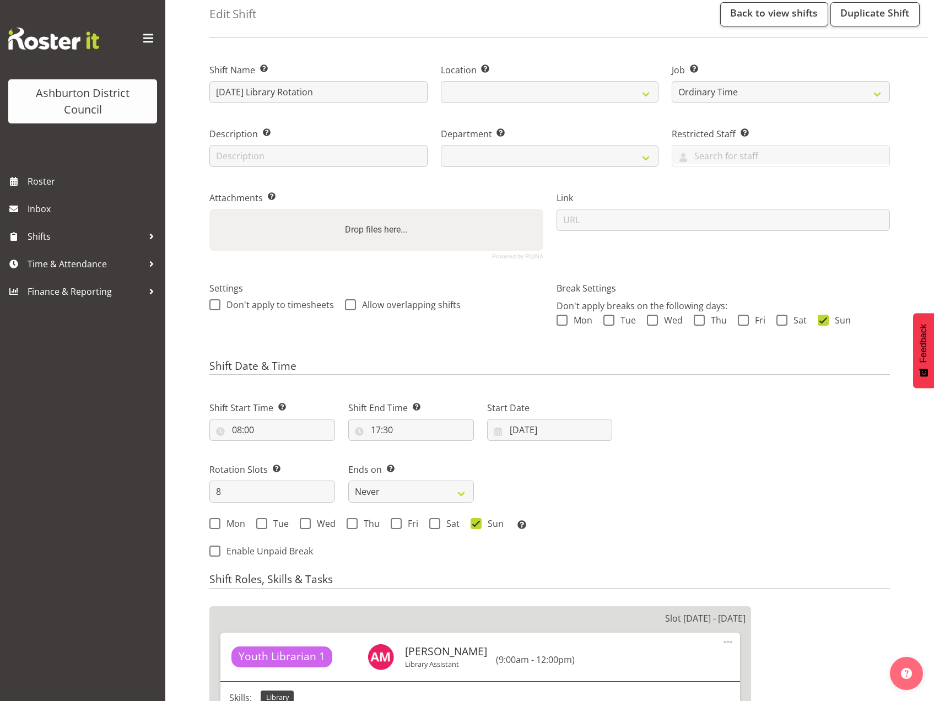
select select
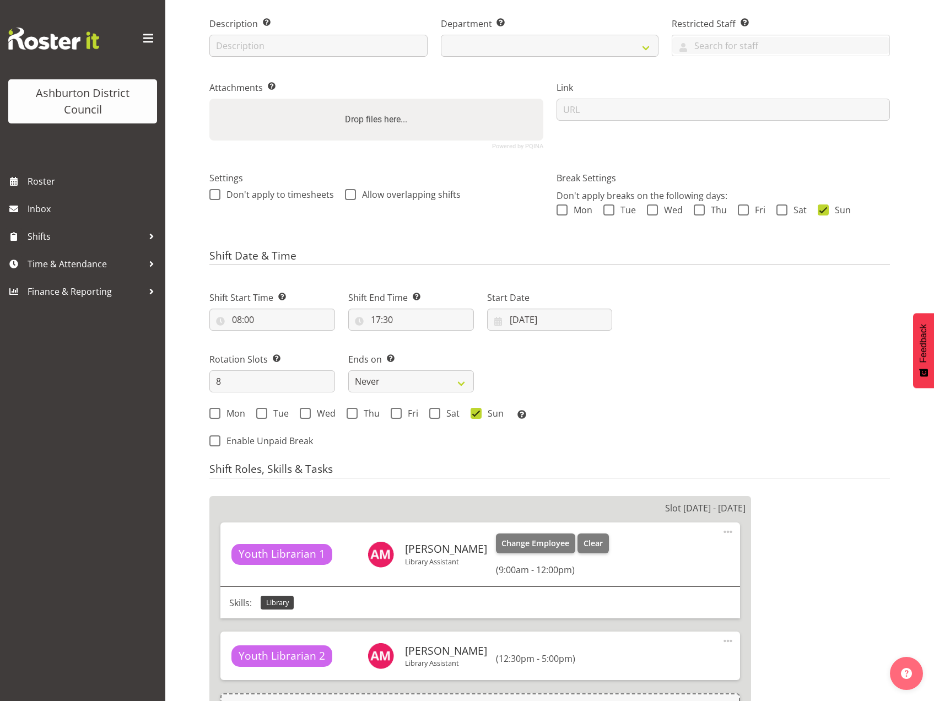
select select "1180"
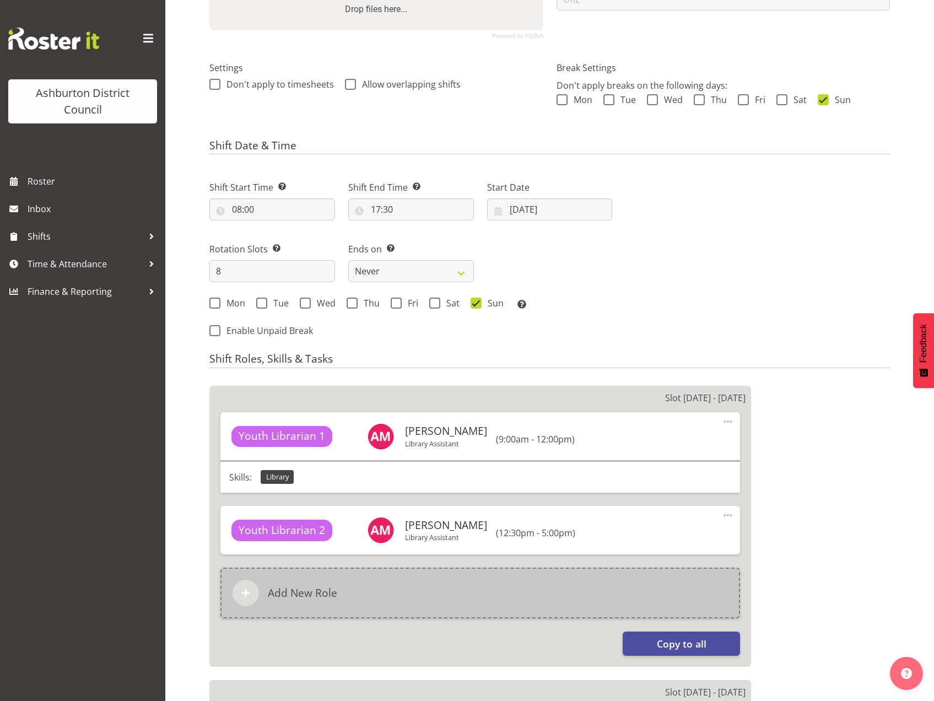
select select "824"
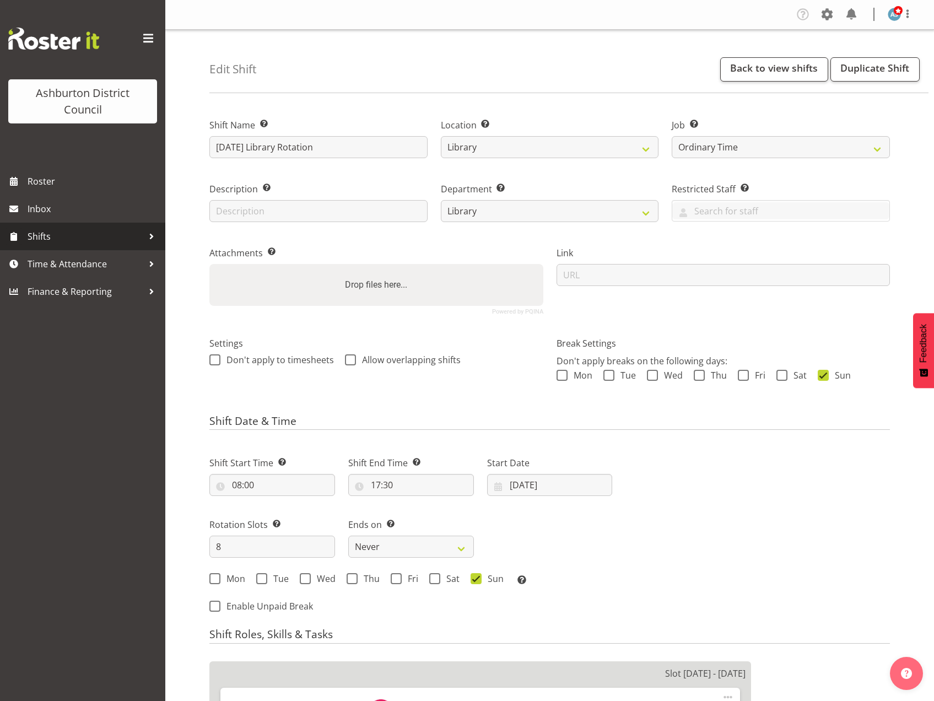
click at [44, 234] on span "Shifts" at bounding box center [86, 236] width 116 height 17
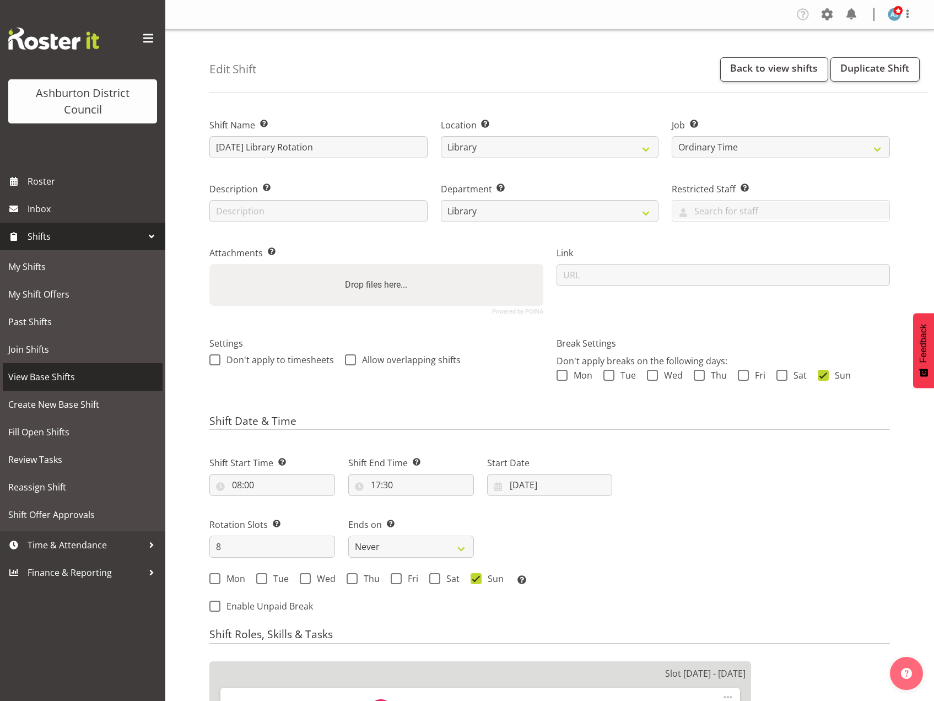
click at [59, 380] on span "View Base Shifts" at bounding box center [82, 377] width 149 height 17
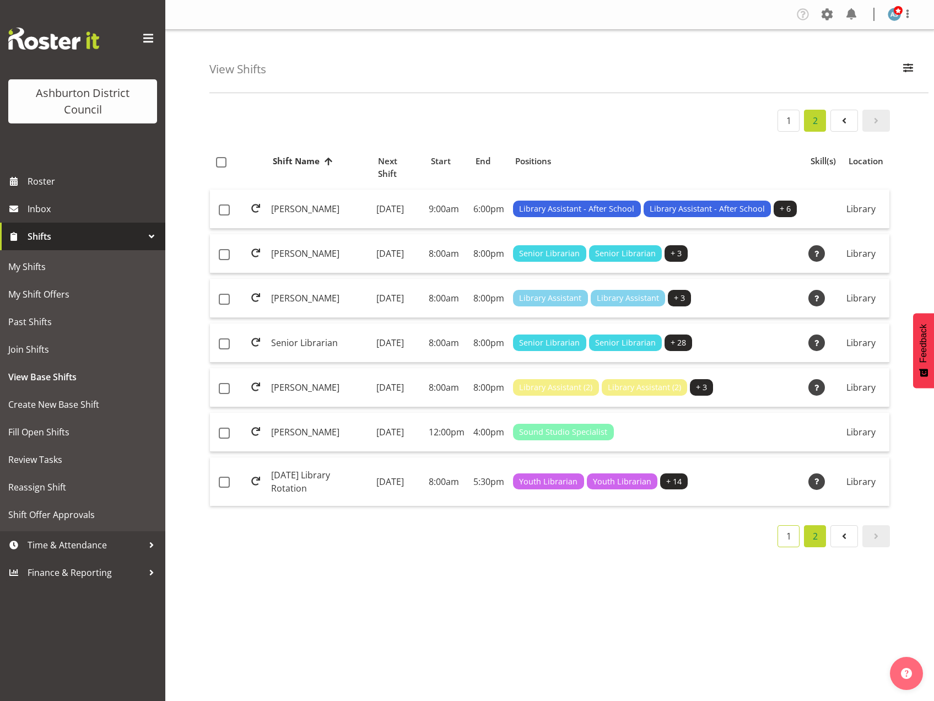
click at [792, 547] on link "1" at bounding box center [788, 536] width 22 height 22
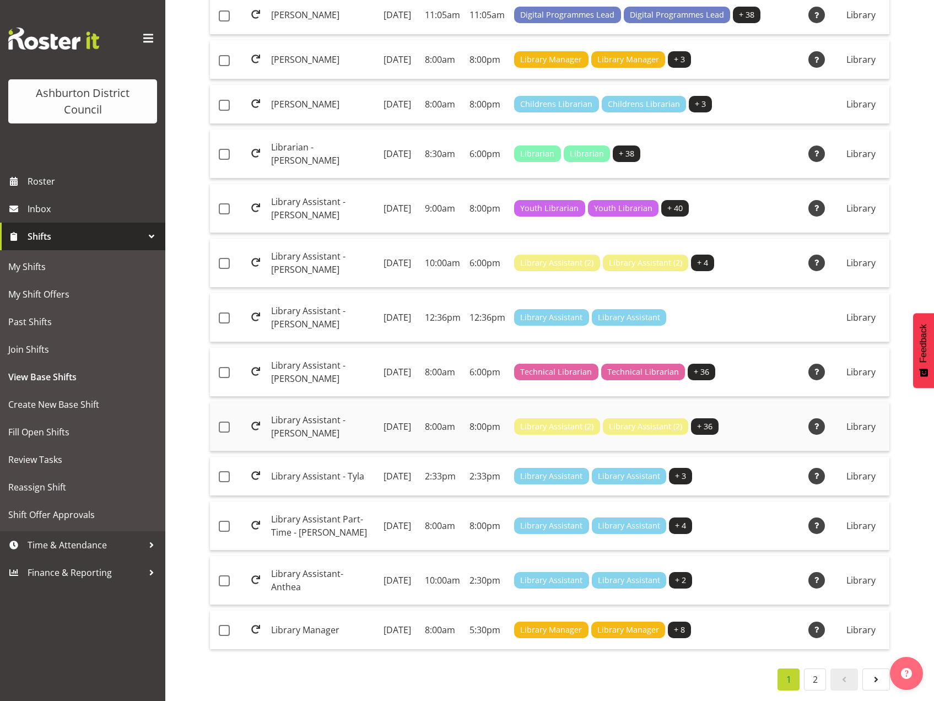
scroll to position [881, 0]
click at [819, 682] on link "2" at bounding box center [815, 679] width 22 height 22
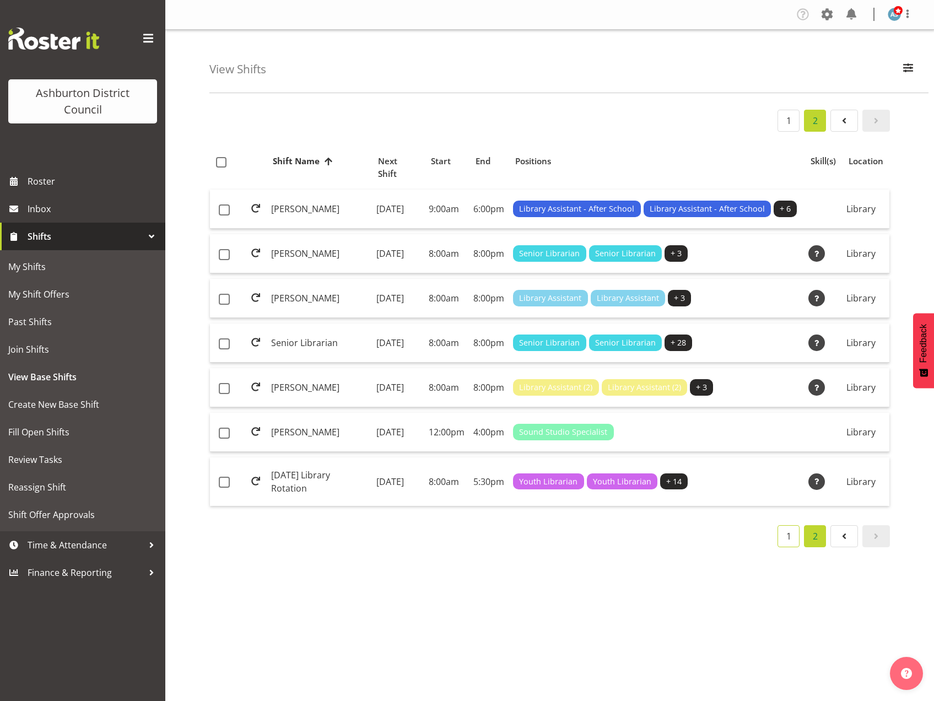
click at [795, 547] on link "1" at bounding box center [788, 536] width 22 height 22
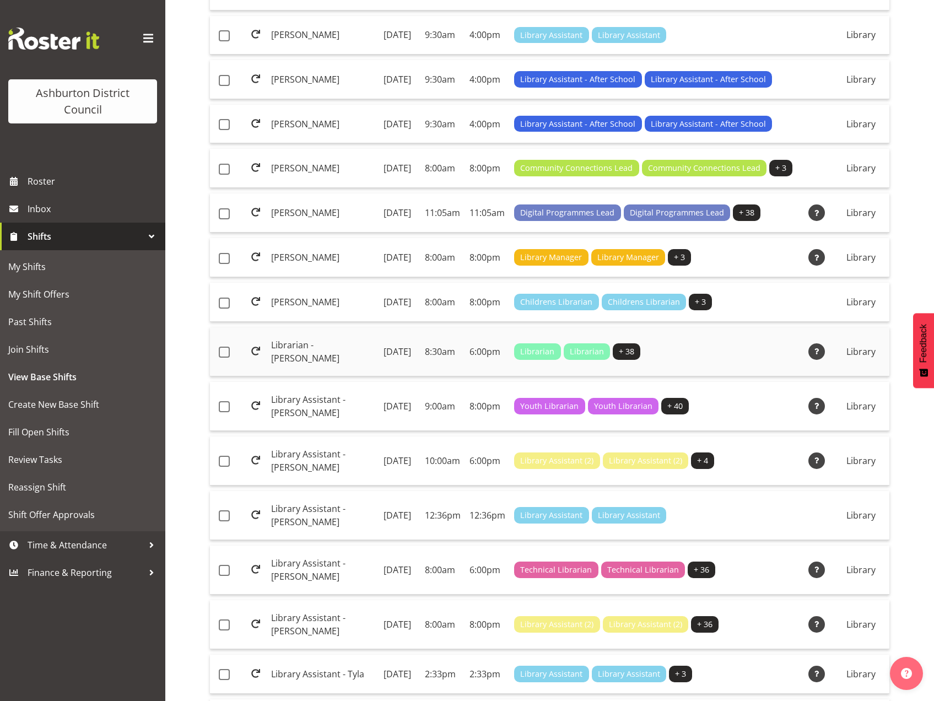
scroll to position [551, 0]
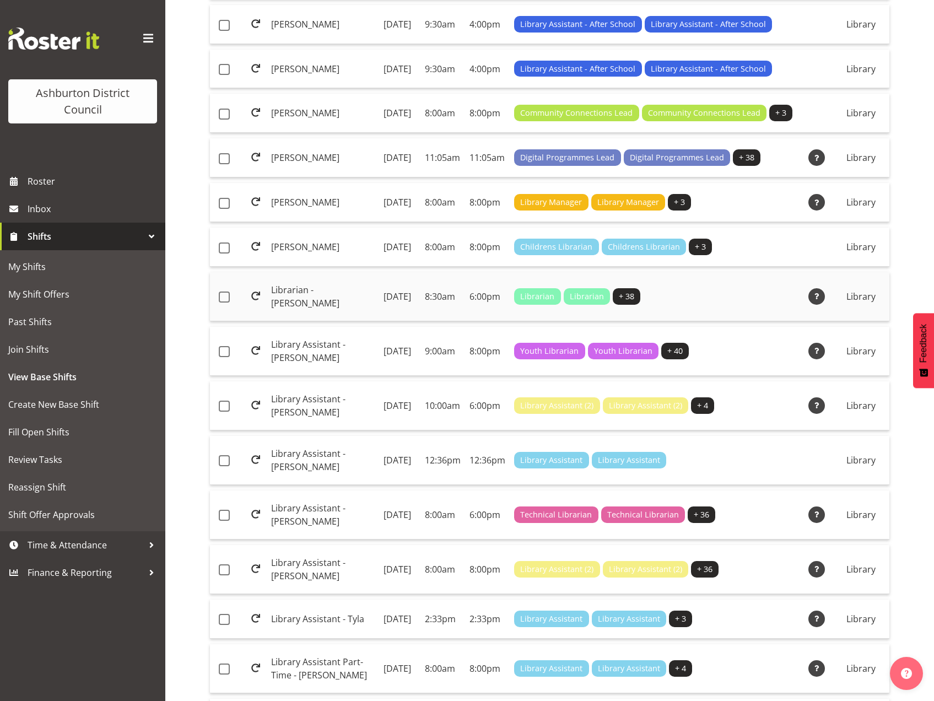
click at [304, 321] on td "Librarian - [PERSON_NAME]" at bounding box center [323, 296] width 112 height 49
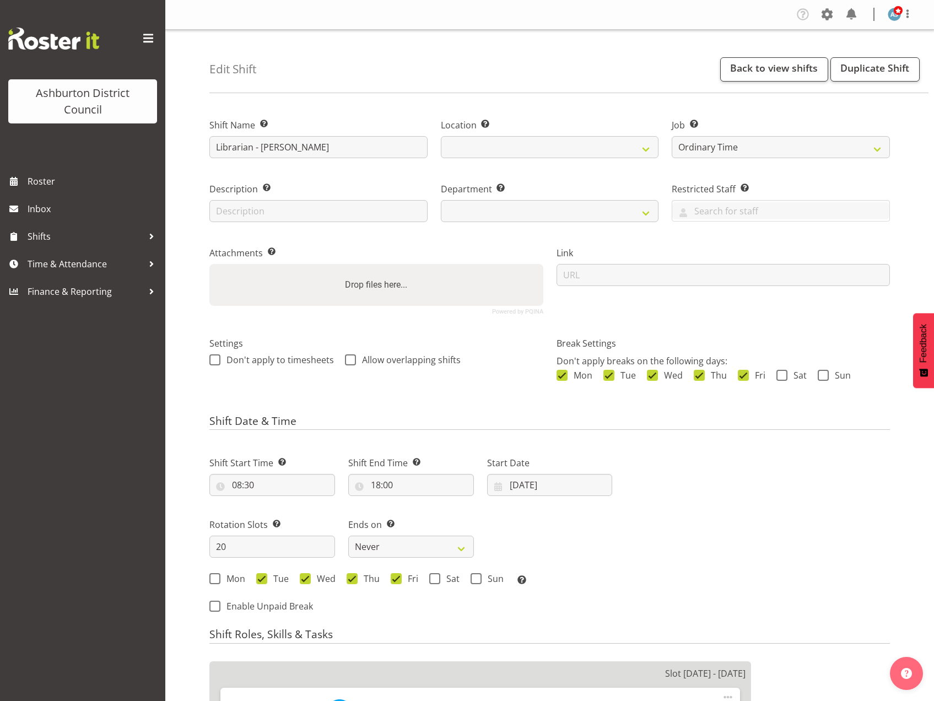
select select "6995"
select select
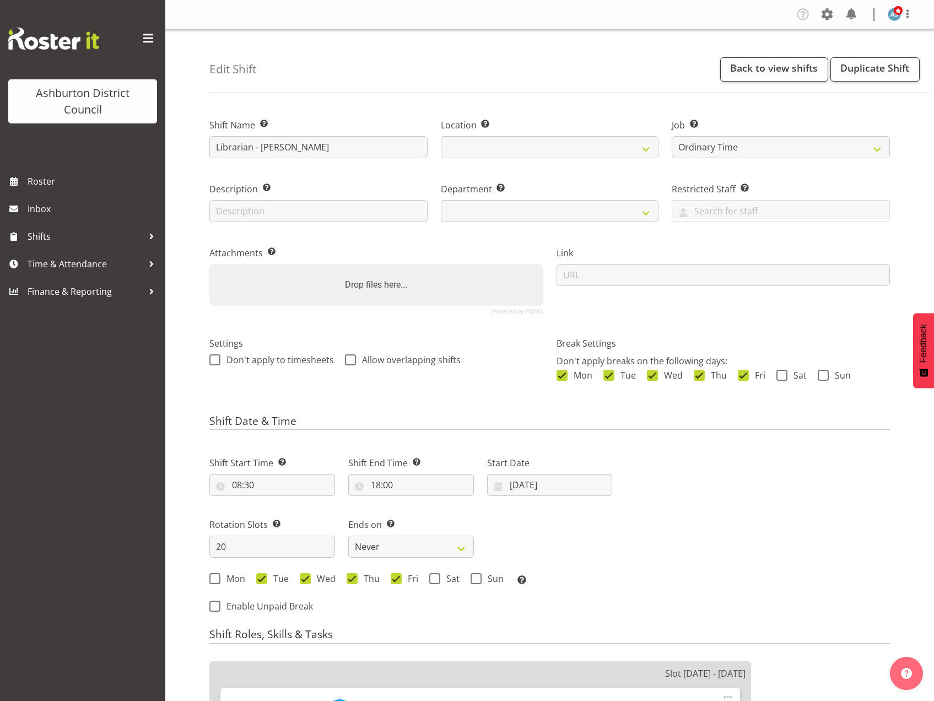
select select
select select "824"
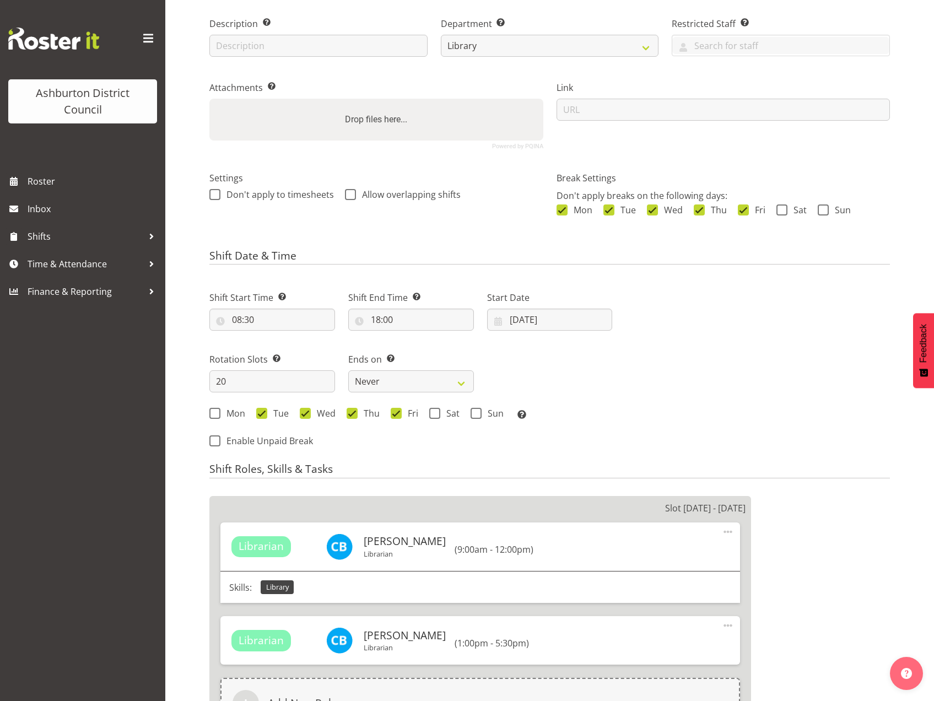
select select "1180"
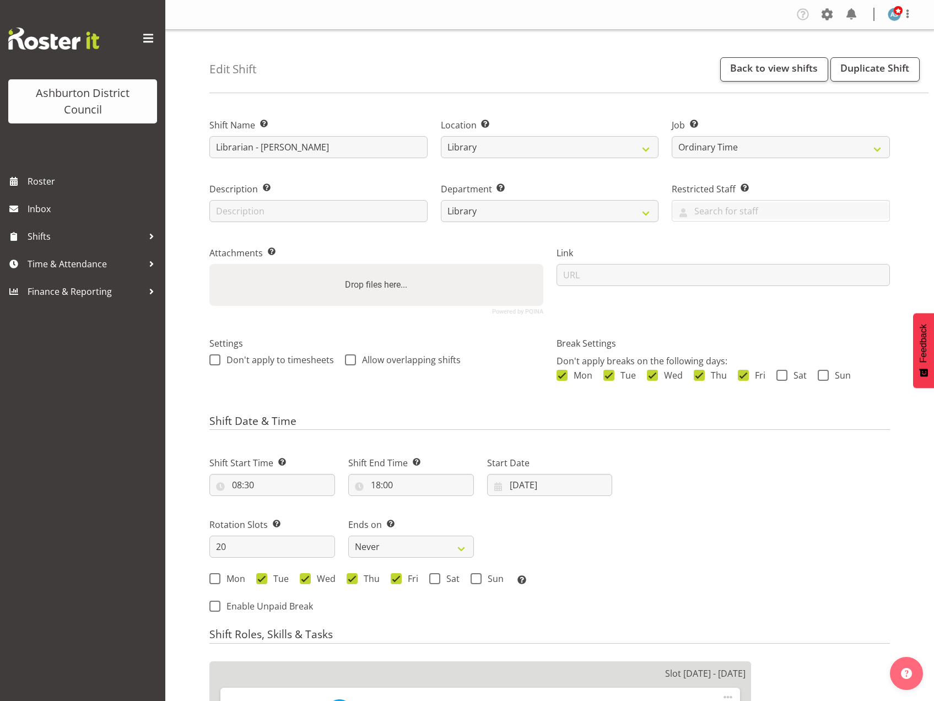
scroll to position [55, 0]
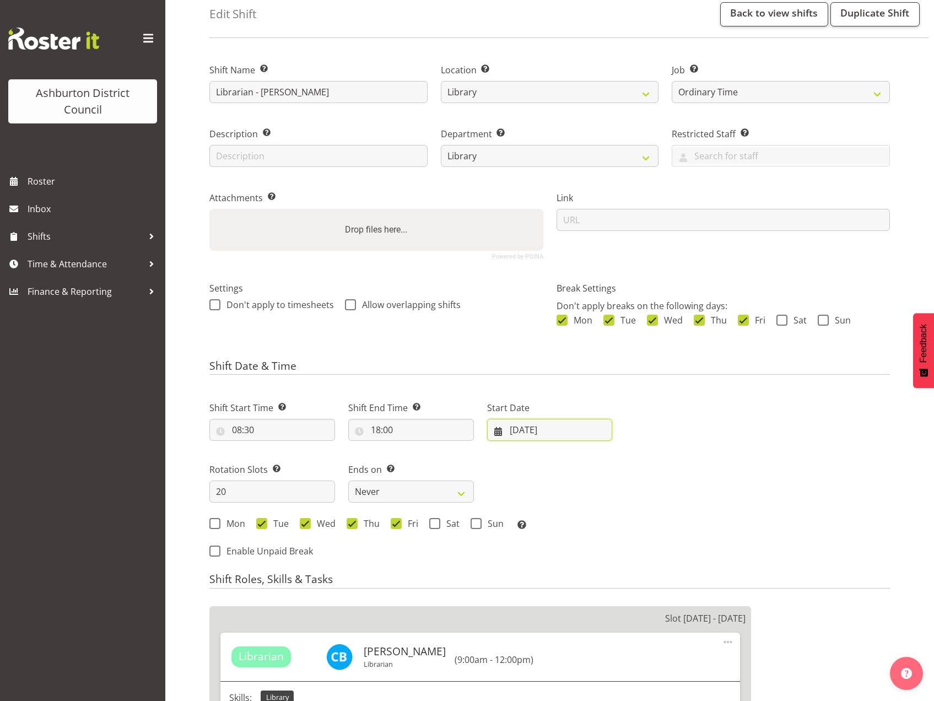
click at [555, 434] on input "18/12/2023" at bounding box center [550, 430] width 126 height 22
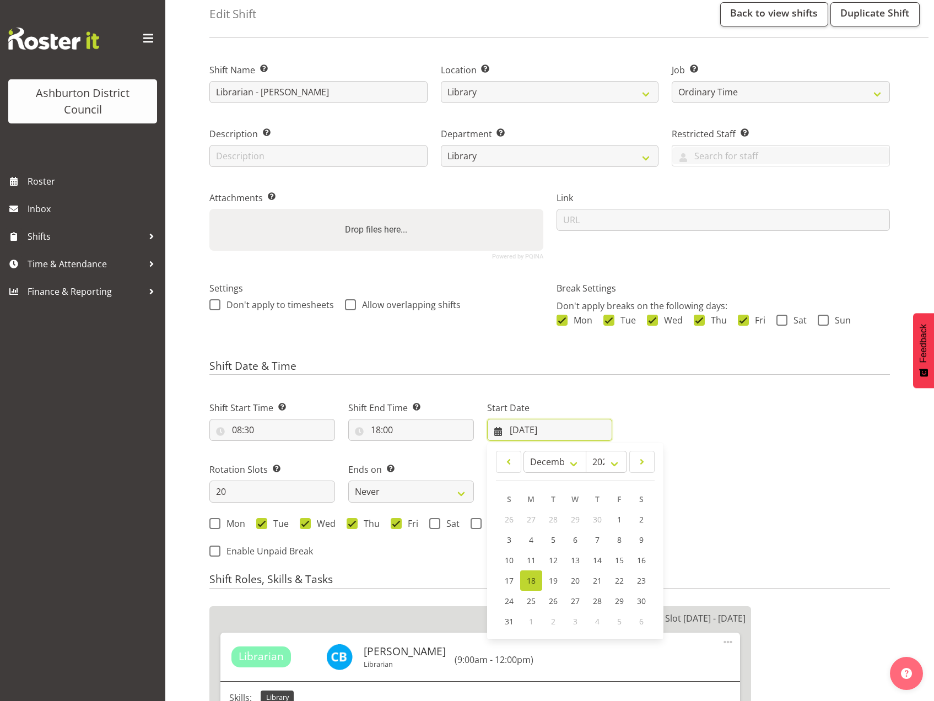
click at [557, 431] on input "18/12/2023" at bounding box center [550, 430] width 126 height 22
click at [729, 415] on div "Next Shifts" at bounding box center [758, 476] width 278 height 181
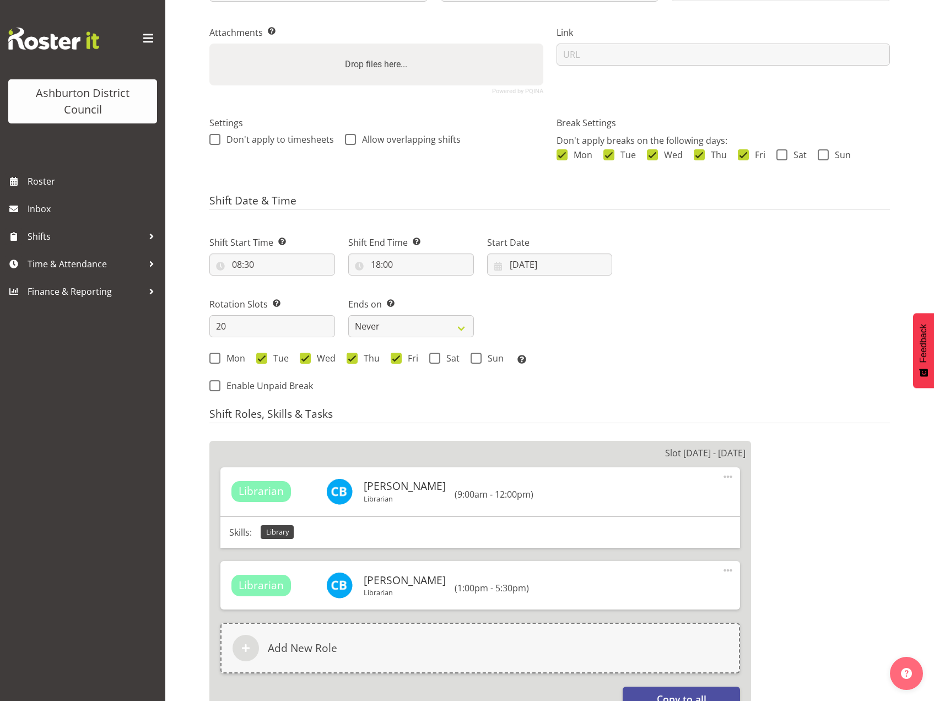
scroll to position [275, 0]
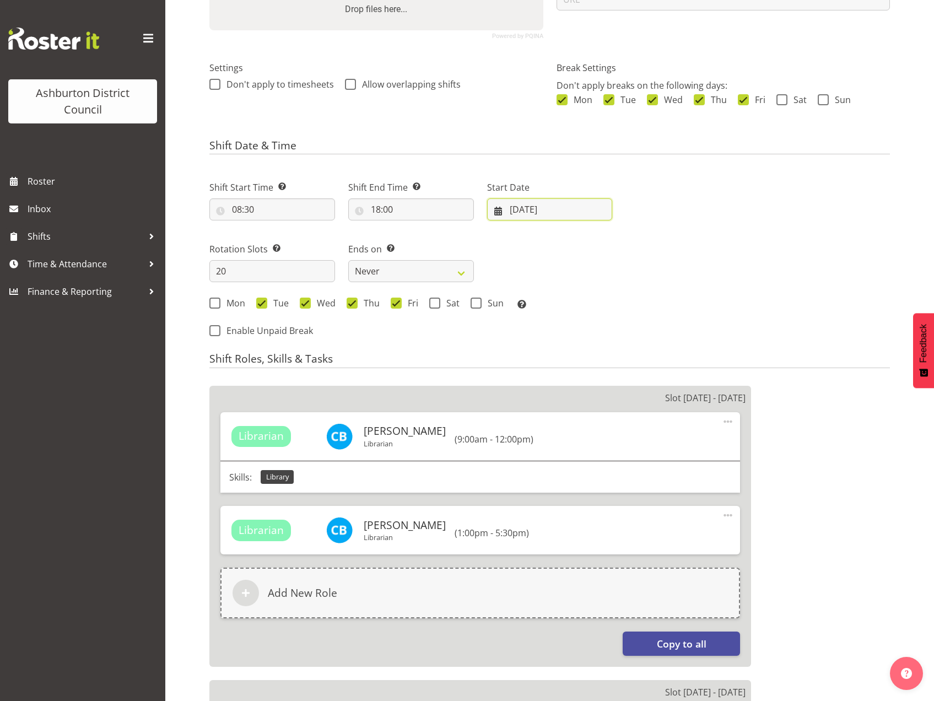
click at [542, 217] on input "18/12/2023" at bounding box center [550, 209] width 126 height 22
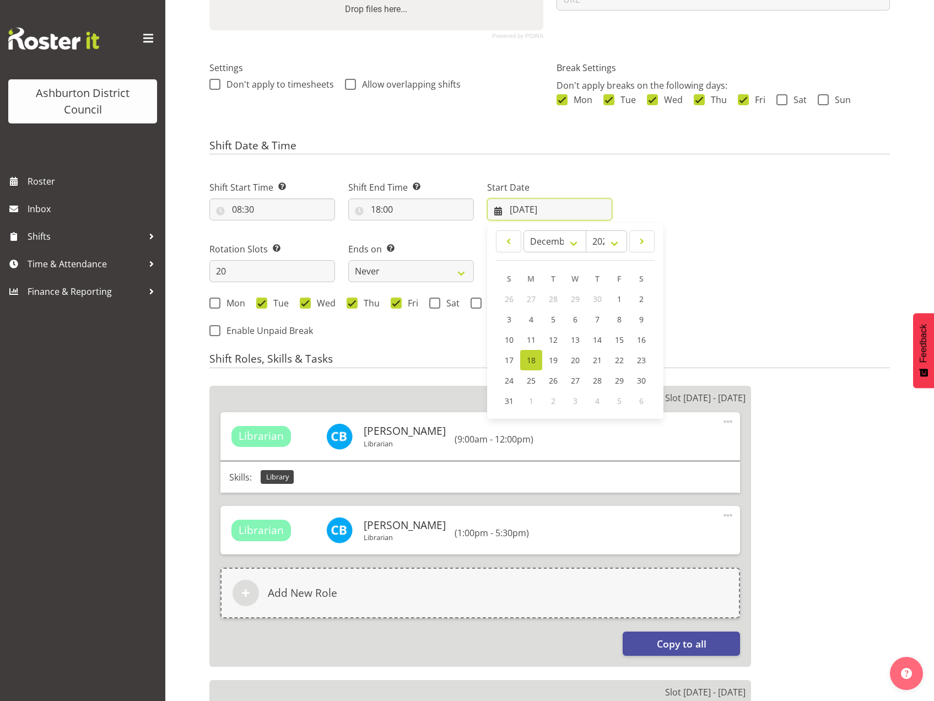
click at [539, 208] on input "18/12/2023" at bounding box center [550, 209] width 126 height 22
click at [575, 242] on select "January February March April May June July August September October November De…" at bounding box center [554, 241] width 63 height 22
select select "7"
click at [523, 230] on select "January February March April May June July August September October November De…" at bounding box center [554, 241] width 63 height 22
click at [602, 242] on select "2033 2032 2031 2030 2029 2028 2027 2026 2025 2024 2023 2022 2021 2020 2019 2018…" at bounding box center [606, 241] width 41 height 22
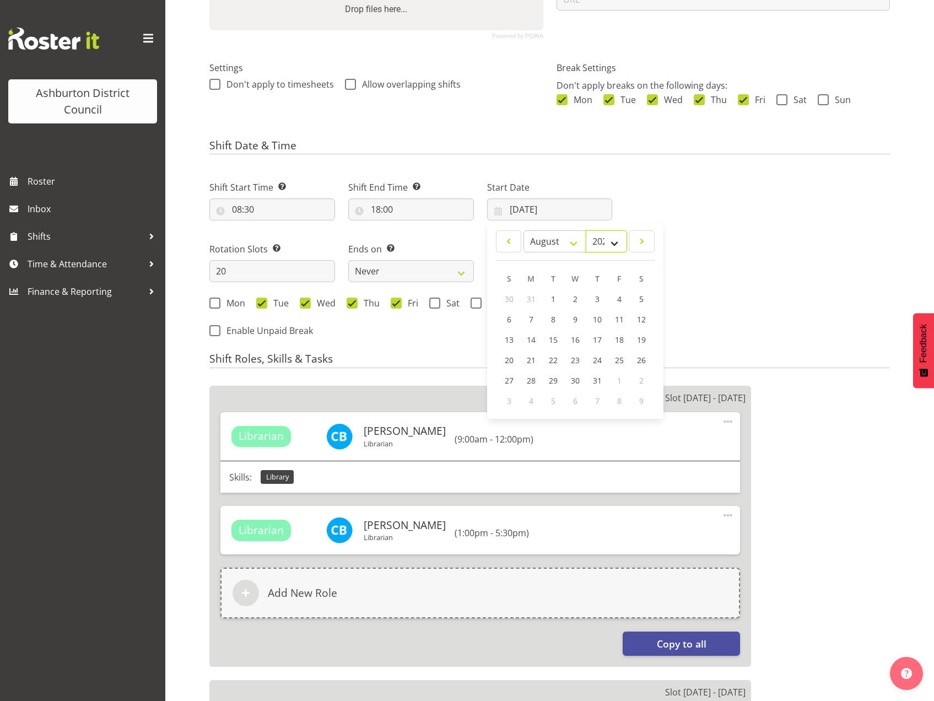
select select "2025"
click at [586, 230] on select "2033 2032 2031 2030 2029 2028 2027 2026 2025 2024 2023 2022 2021 2020 2019 2018…" at bounding box center [606, 241] width 41 height 22
click at [530, 319] on span "4" at bounding box center [530, 319] width 4 height 10
type input "04/08/2025"
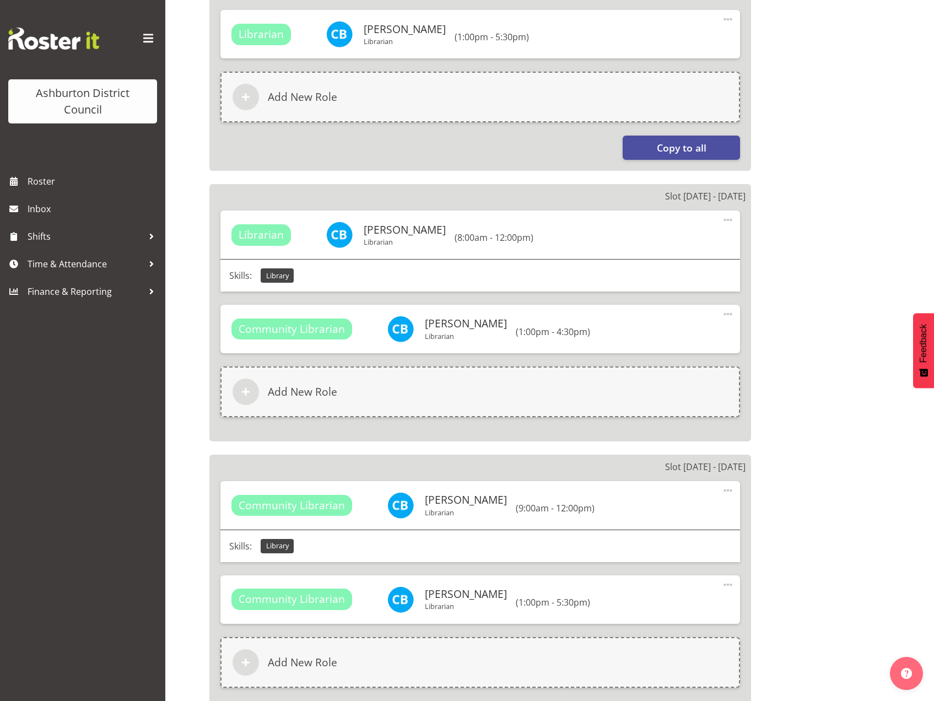
scroll to position [881, 0]
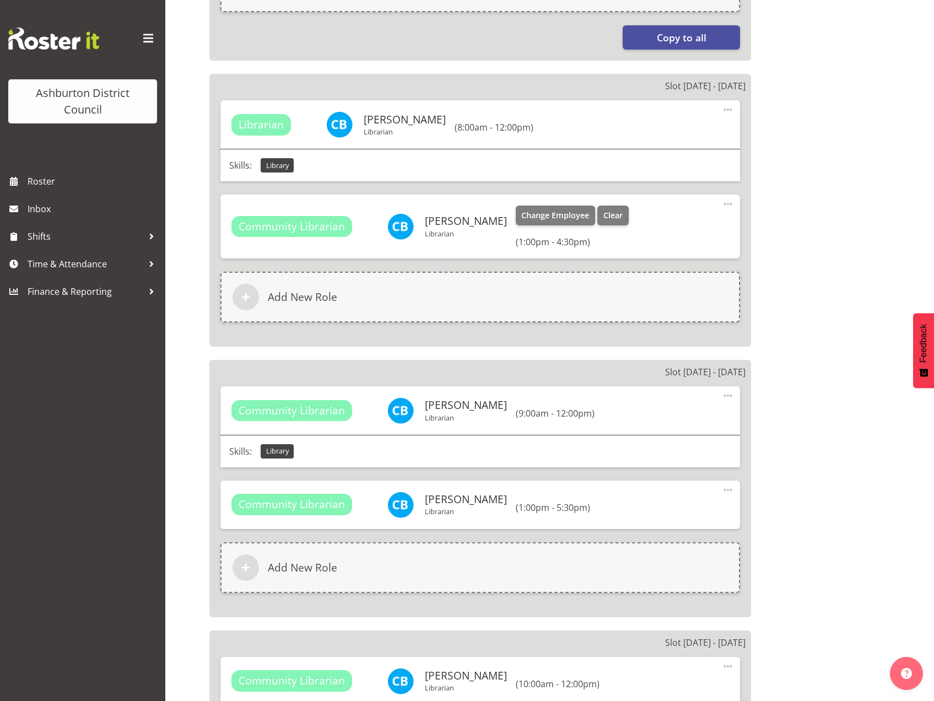
click at [723, 203] on span at bounding box center [727, 203] width 13 height 13
click at [669, 225] on link "Edit" at bounding box center [682, 228] width 106 height 20
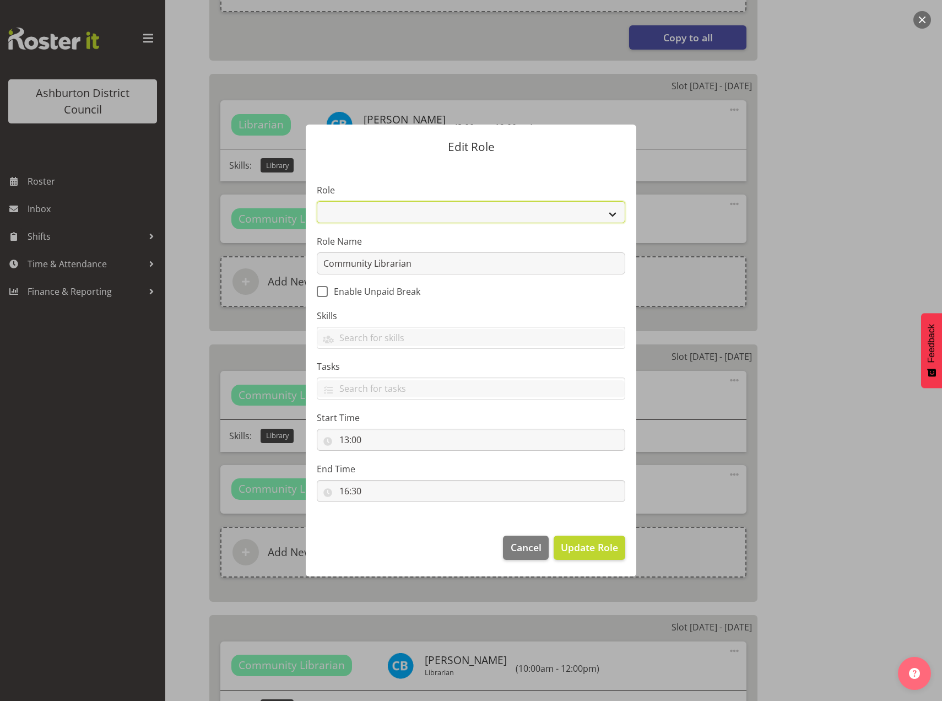
click at [401, 215] on select "AAGM Deputy Director AAGM Director Archivist Childrens Librarian Collections & …" at bounding box center [471, 212] width 308 height 22
select select "1509"
click at [317, 201] on select "AAGM Deputy Director AAGM Director Archivist Childrens Librarian Collections & …" at bounding box center [471, 212] width 308 height 22
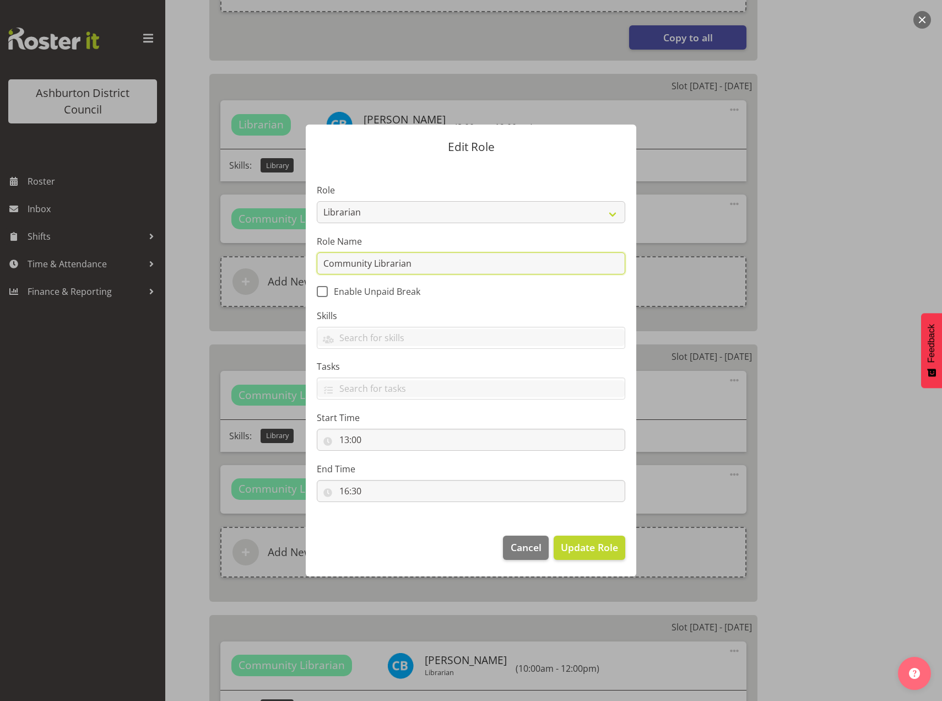
click at [351, 259] on input "Community Librarian" at bounding box center [471, 263] width 308 height 22
type input "Librarian"
click at [580, 548] on span "Update Role" at bounding box center [589, 547] width 57 height 14
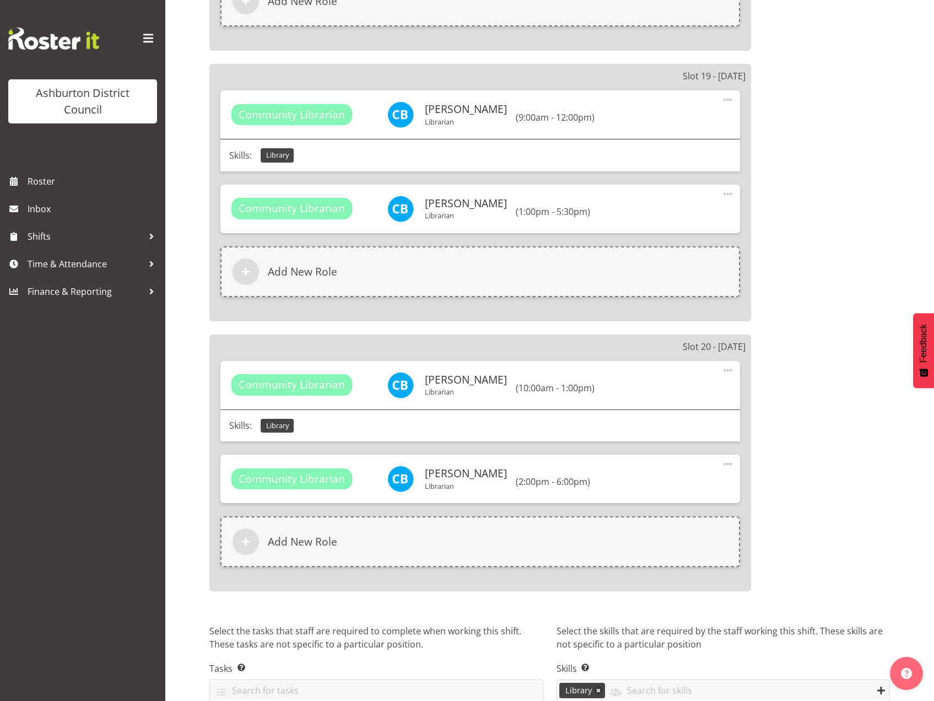
scroll to position [5509, 0]
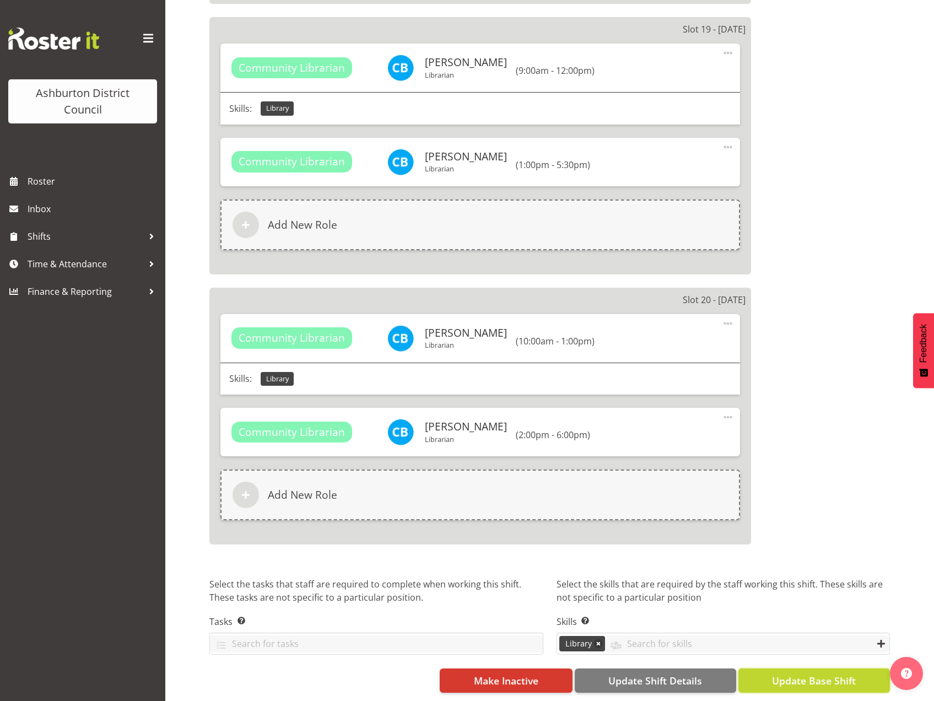
click at [793, 673] on span "Update Base Shift" at bounding box center [814, 680] width 84 height 14
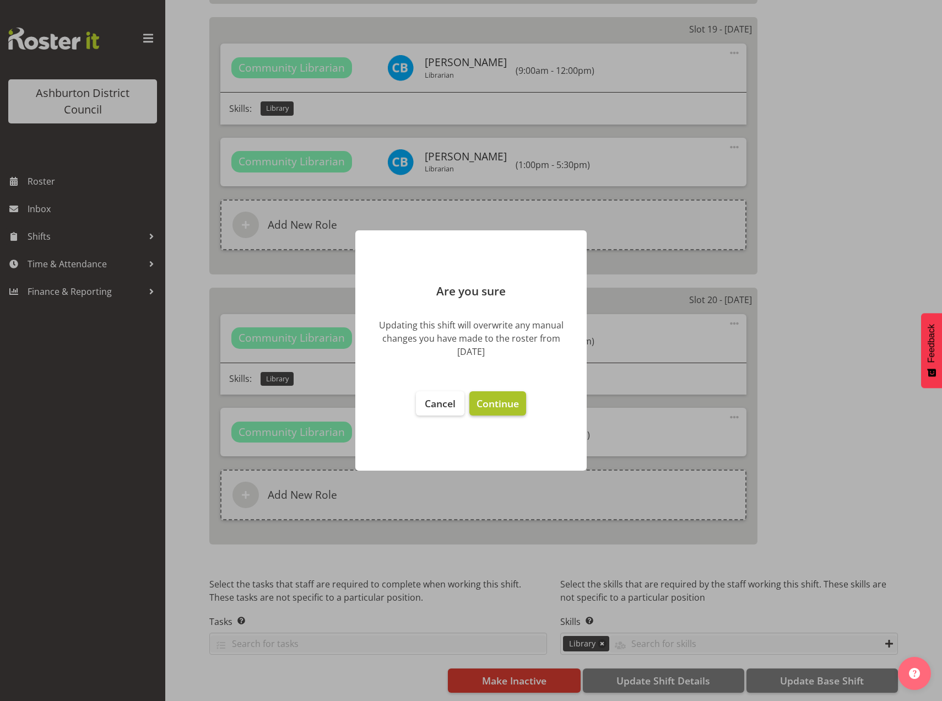
click at [499, 406] on span "Continue" at bounding box center [497, 403] width 42 height 13
